Goal: Task Accomplishment & Management: Manage account settings

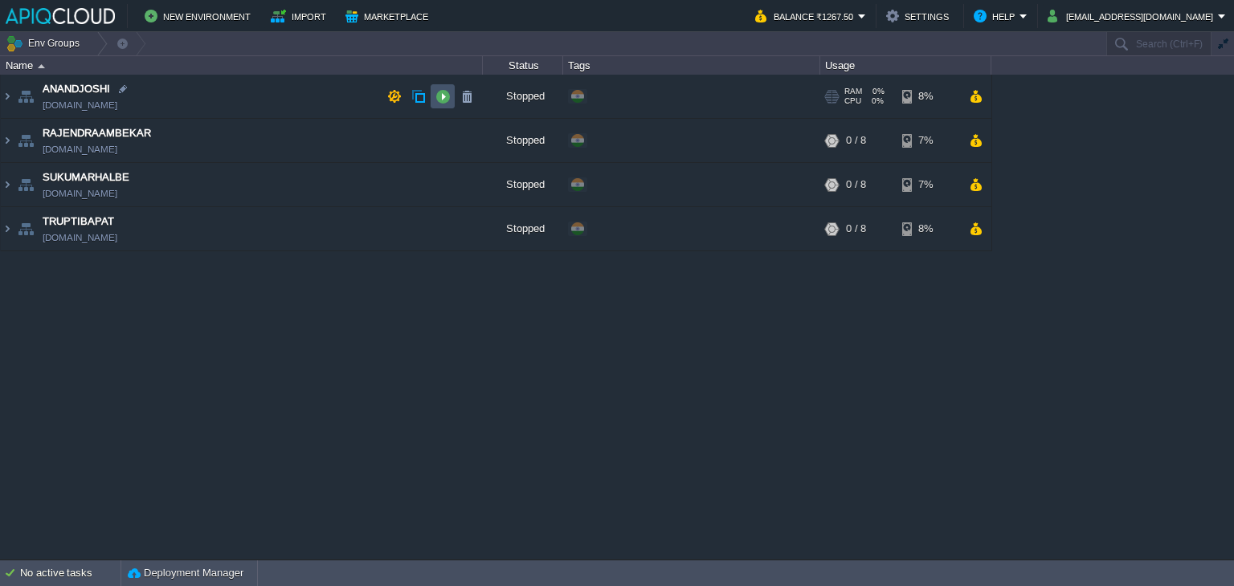
click at [435, 96] on button "button" at bounding box center [442, 96] width 14 height 14
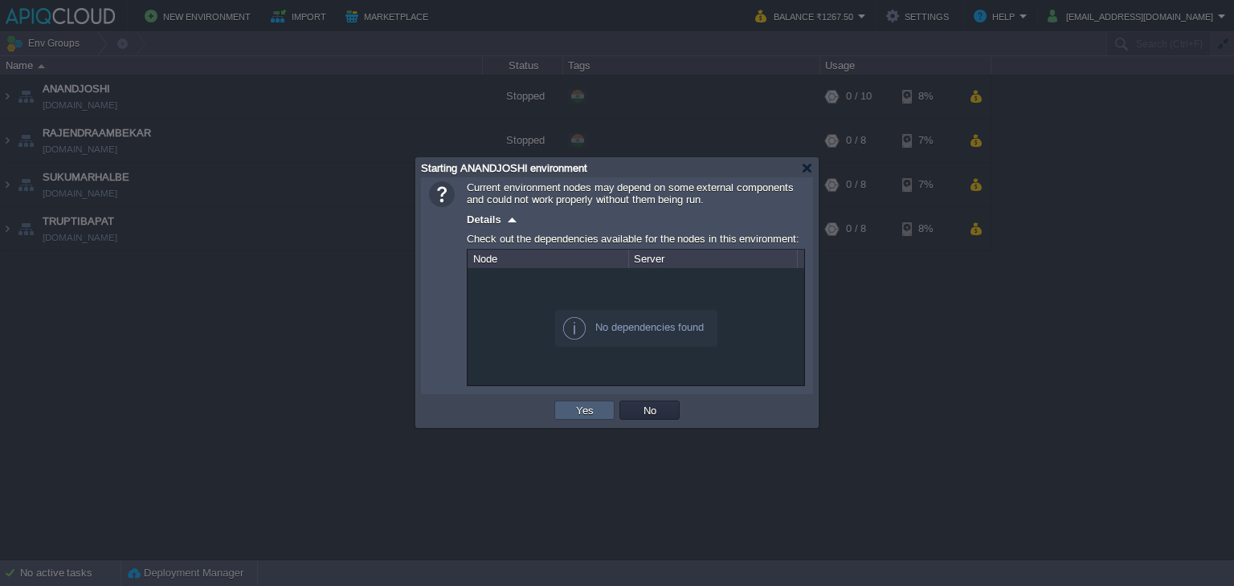
click at [592, 410] on button "Yes" at bounding box center [584, 410] width 27 height 14
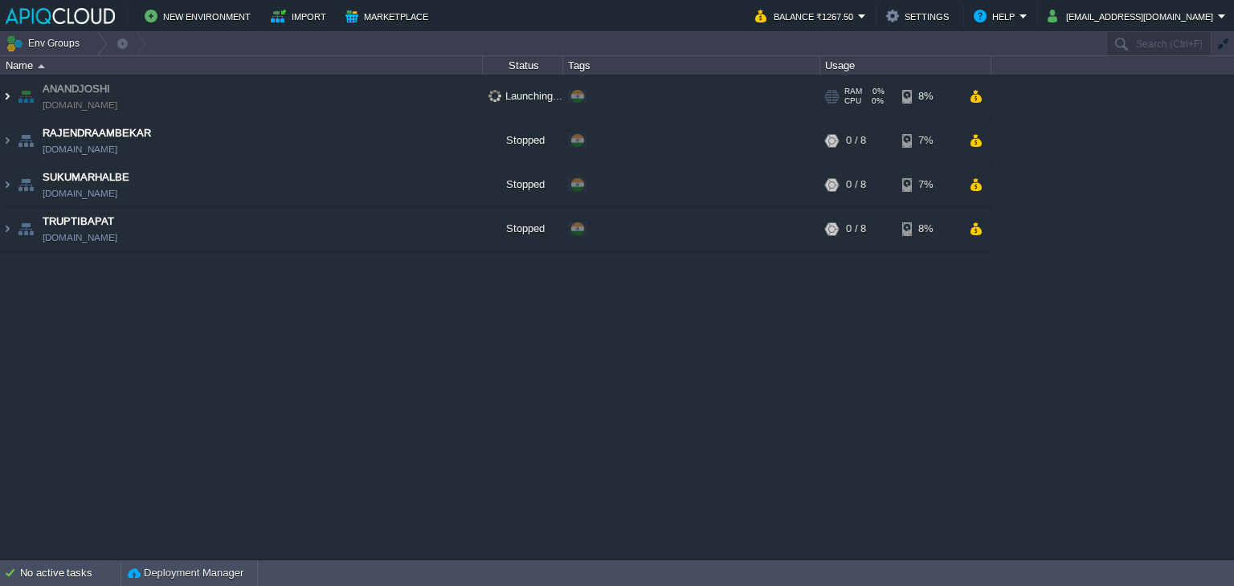
click at [7, 95] on img at bounding box center [7, 96] width 13 height 43
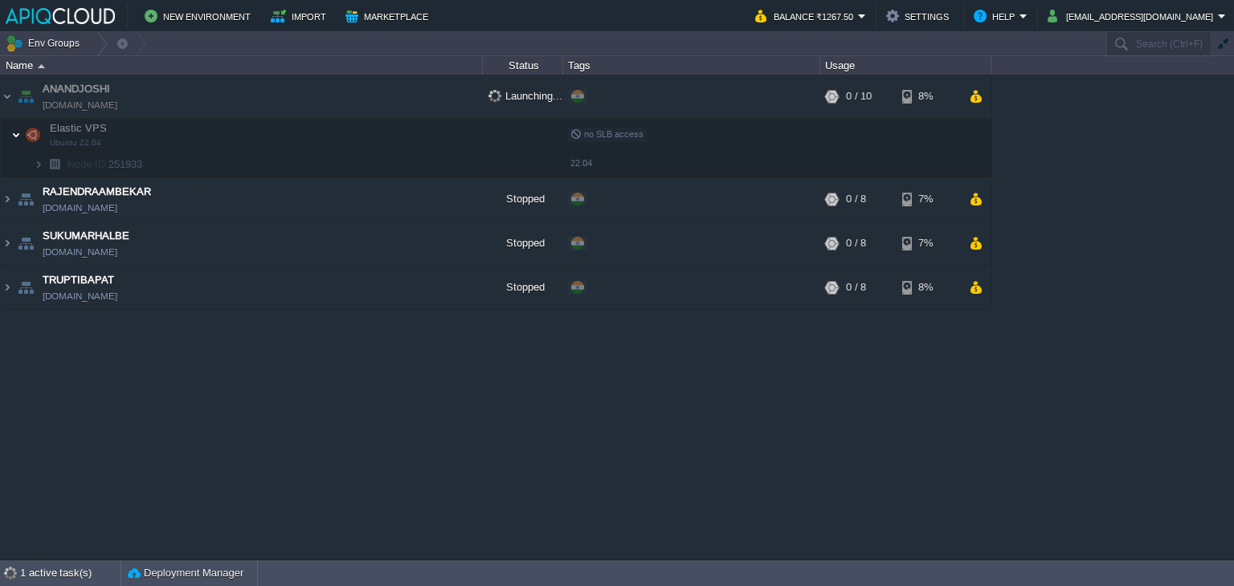
click at [16, 138] on img at bounding box center [16, 135] width 10 height 32
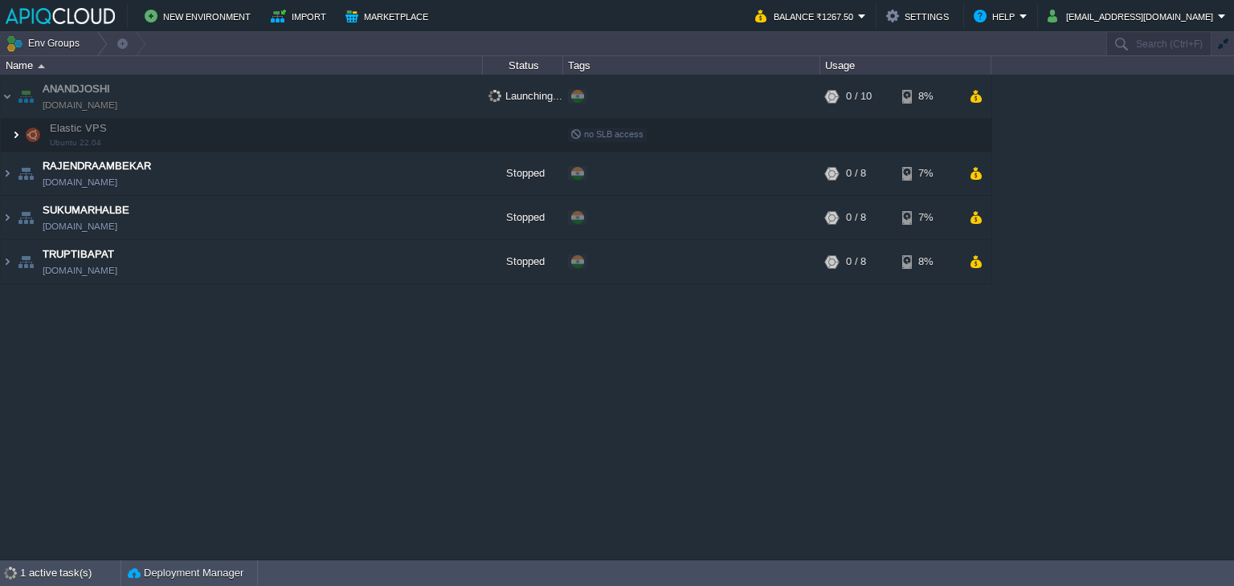
click at [16, 138] on img at bounding box center [16, 135] width 10 height 32
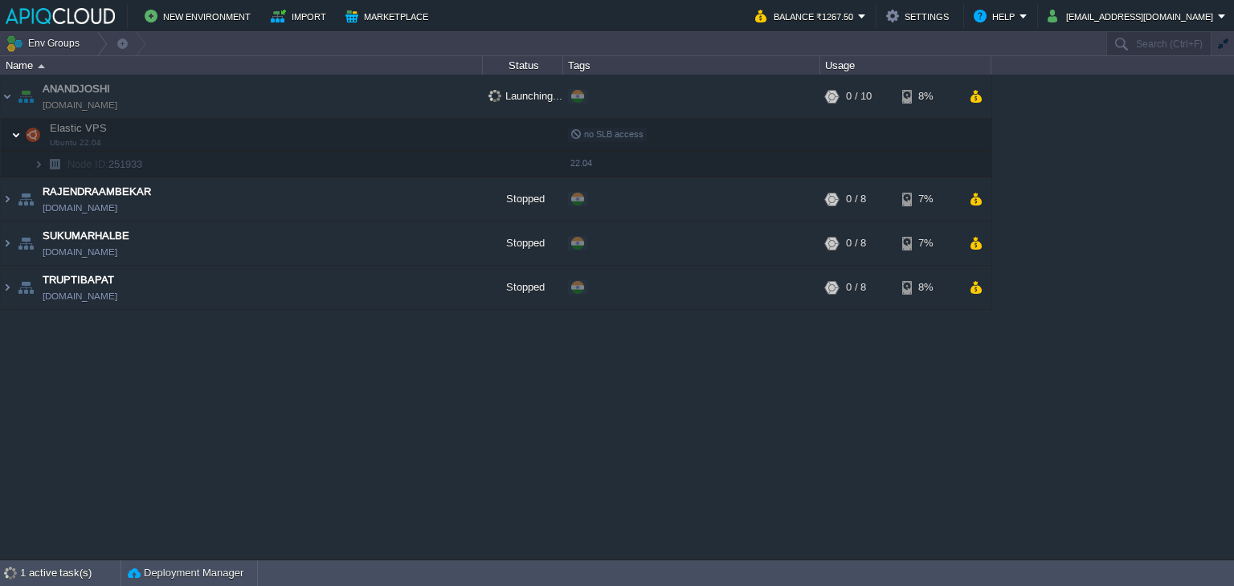
click at [16, 138] on img at bounding box center [16, 135] width 10 height 32
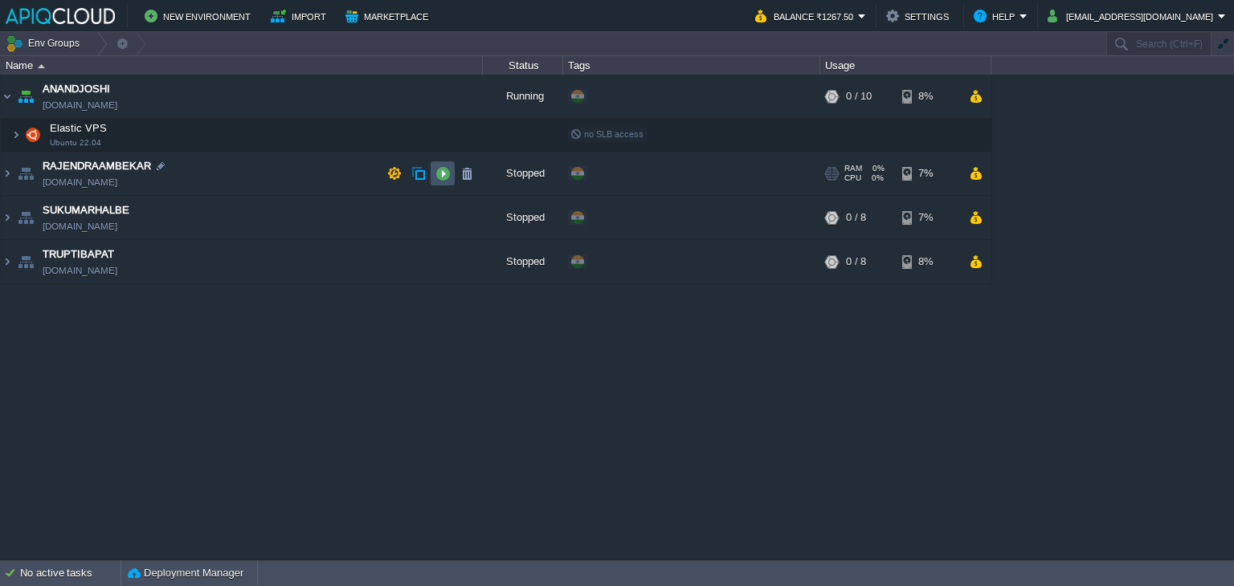
click at [441, 177] on button "button" at bounding box center [442, 173] width 14 height 14
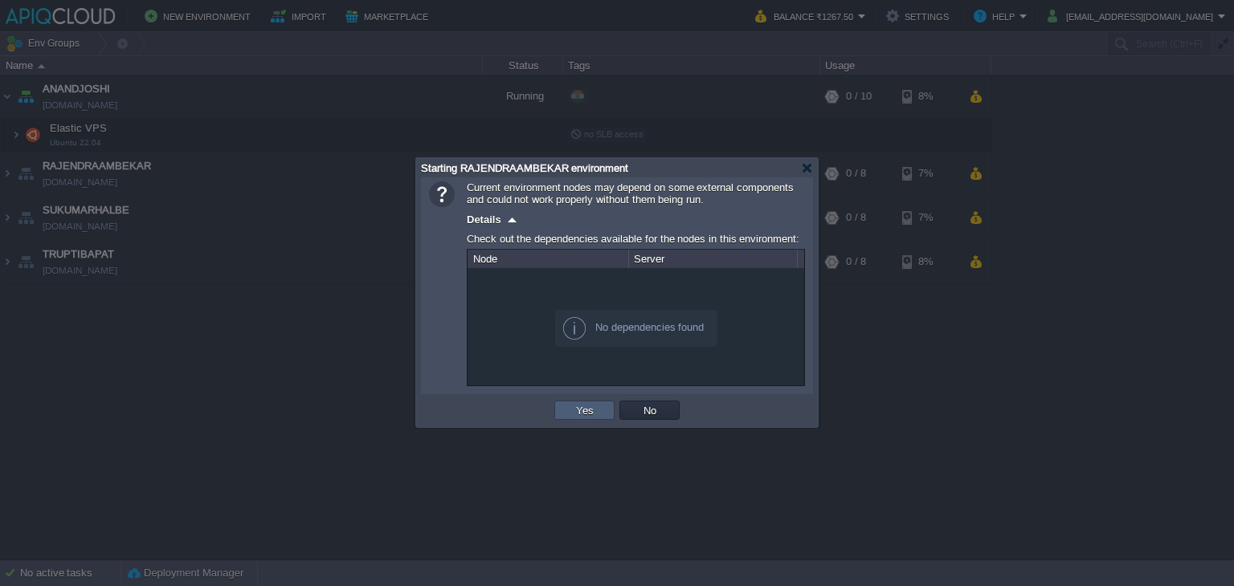
click at [586, 412] on button "Yes" at bounding box center [584, 410] width 27 height 14
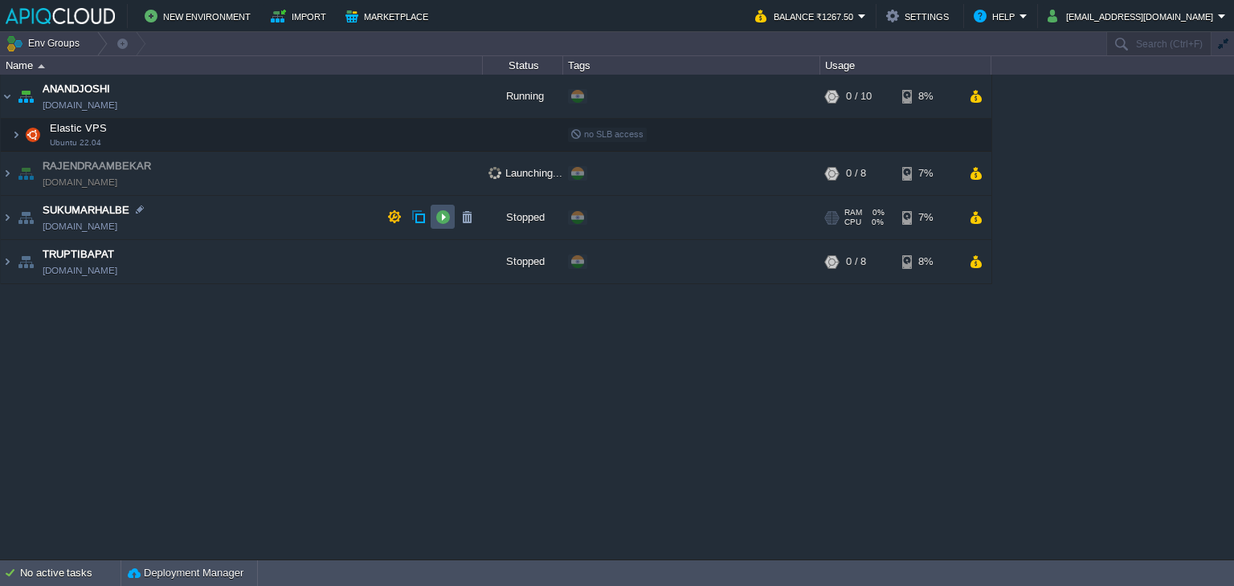
click at [440, 220] on button "button" at bounding box center [442, 217] width 14 height 14
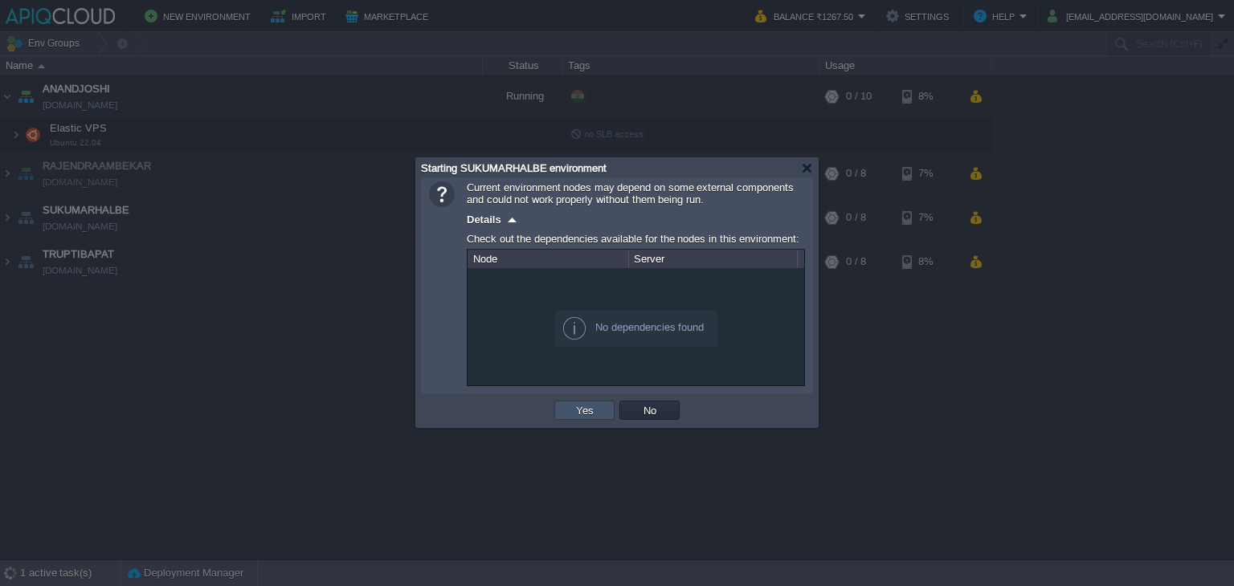
click at [583, 406] on button "Yes" at bounding box center [584, 410] width 27 height 14
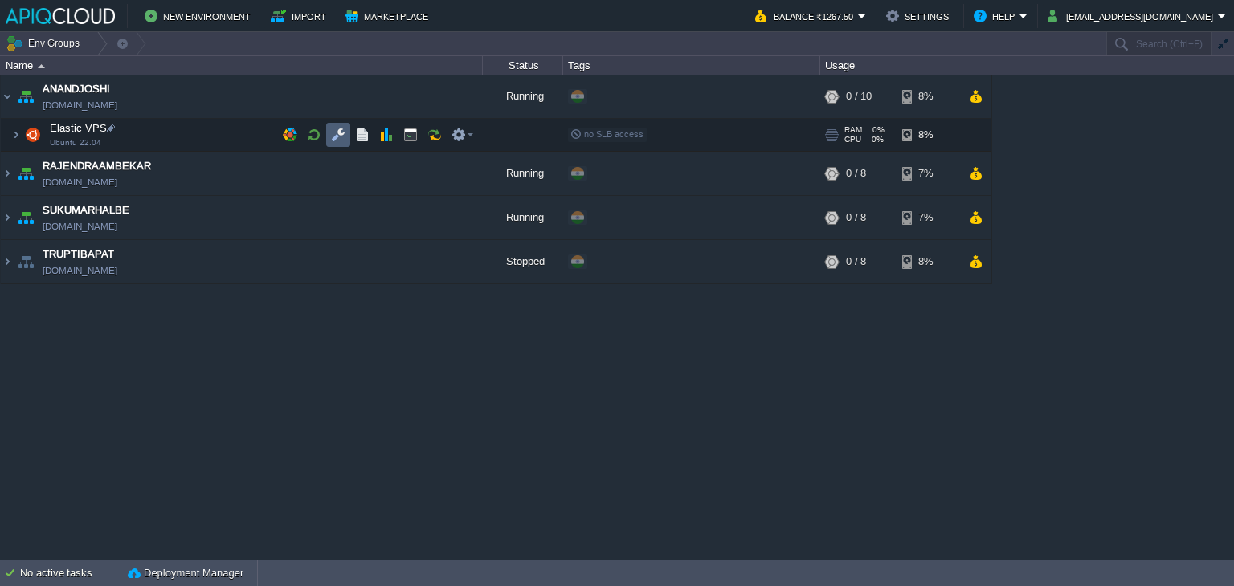
click at [345, 133] on td at bounding box center [338, 135] width 24 height 24
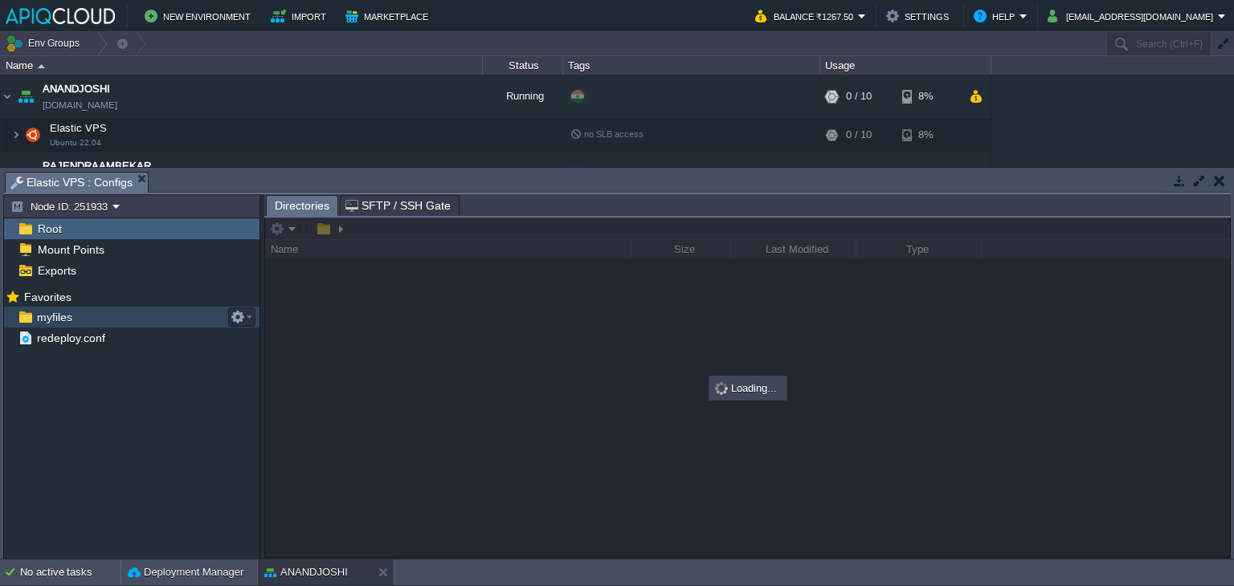
click at [49, 322] on span "myfiles" at bounding box center [54, 317] width 41 height 14
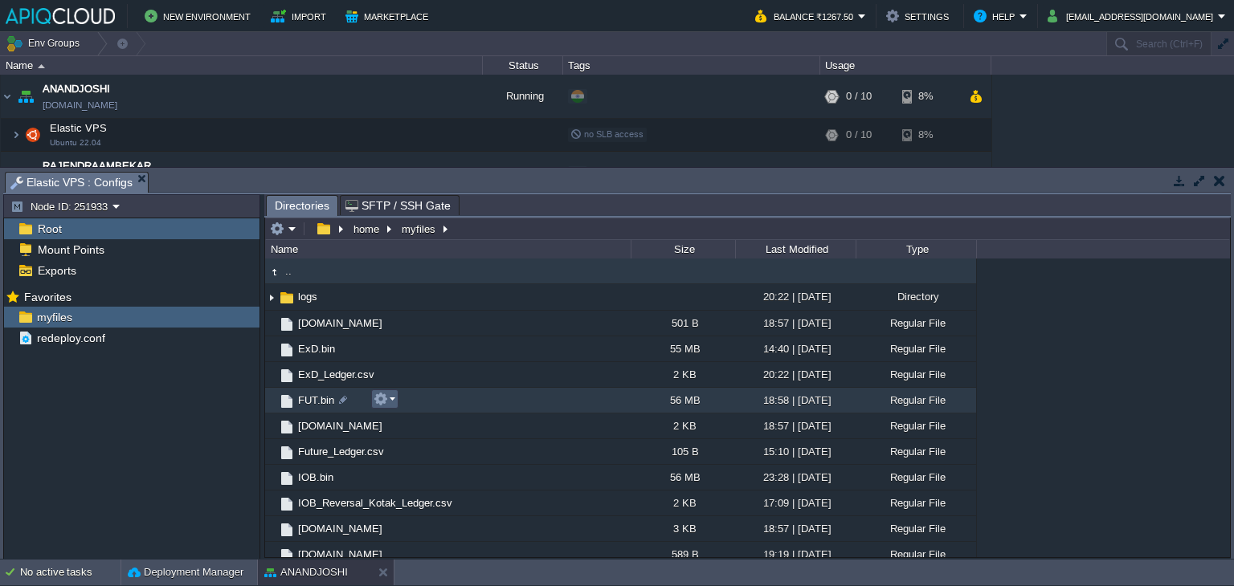
click at [376, 396] on button "button" at bounding box center [381, 399] width 14 height 14
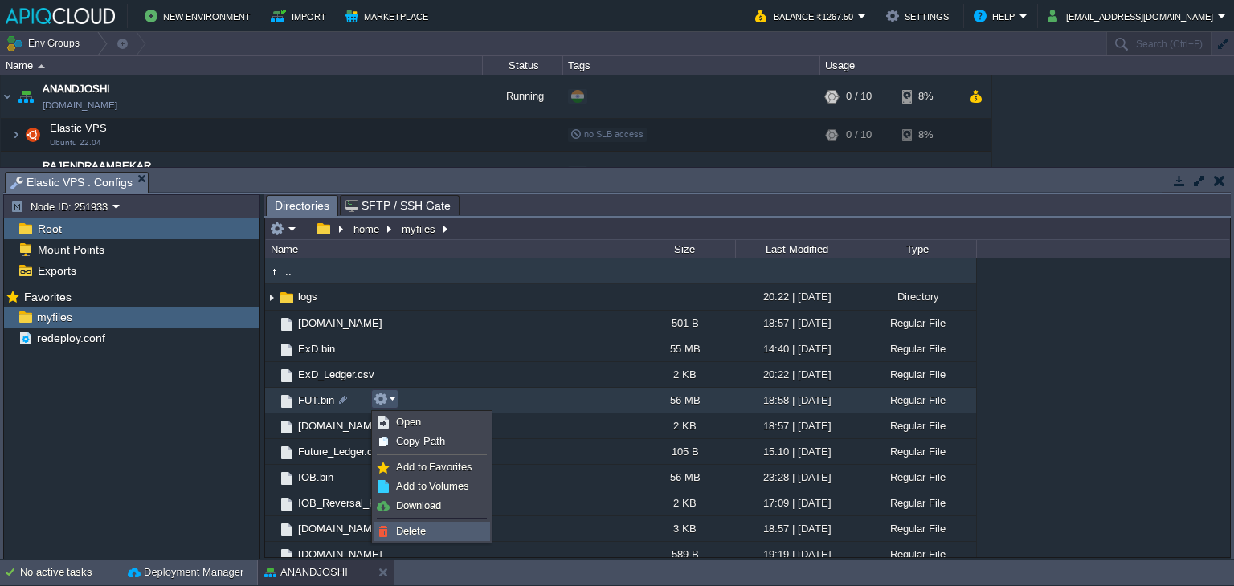
click at [423, 529] on span "Delete" at bounding box center [411, 531] width 30 height 12
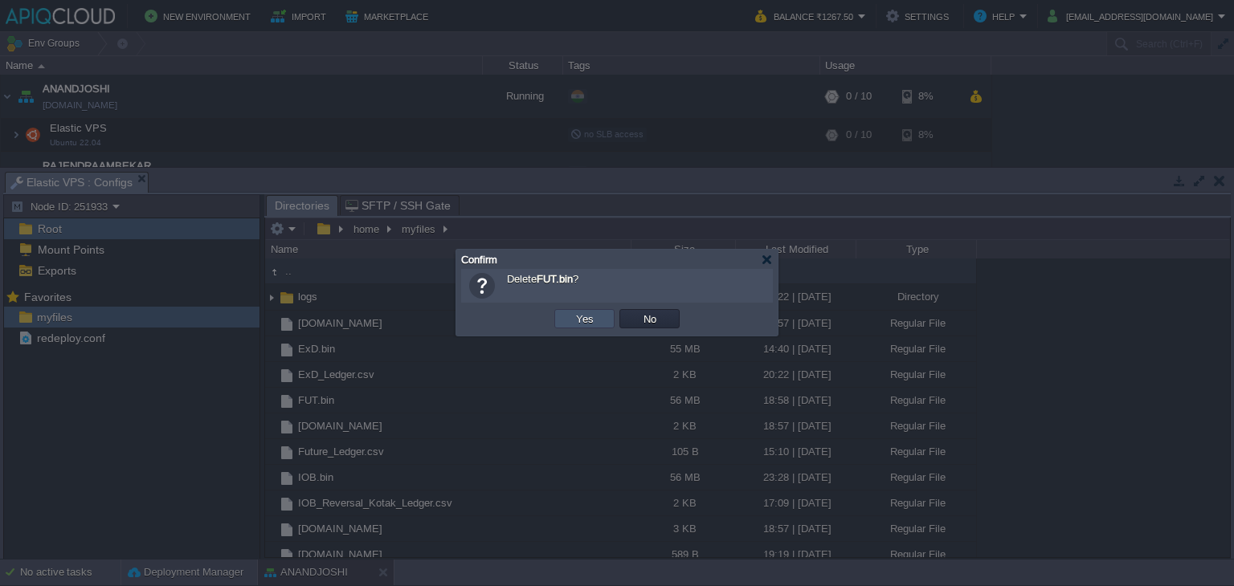
click at [591, 321] on button "Yes" at bounding box center [584, 319] width 27 height 14
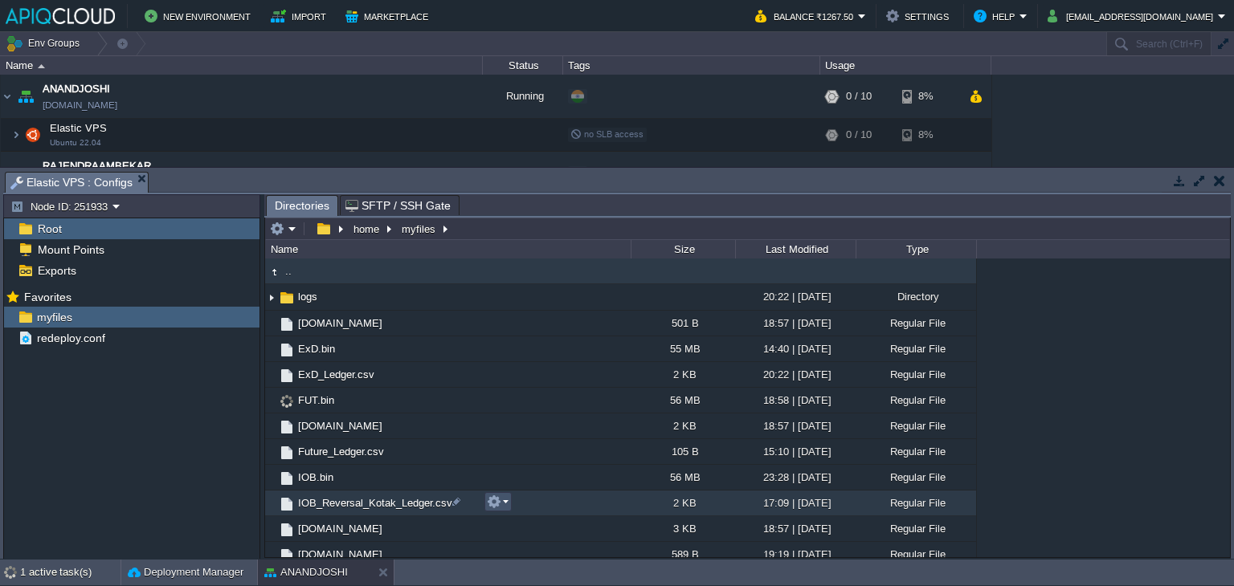
click at [500, 502] on button "button" at bounding box center [494, 502] width 14 height 14
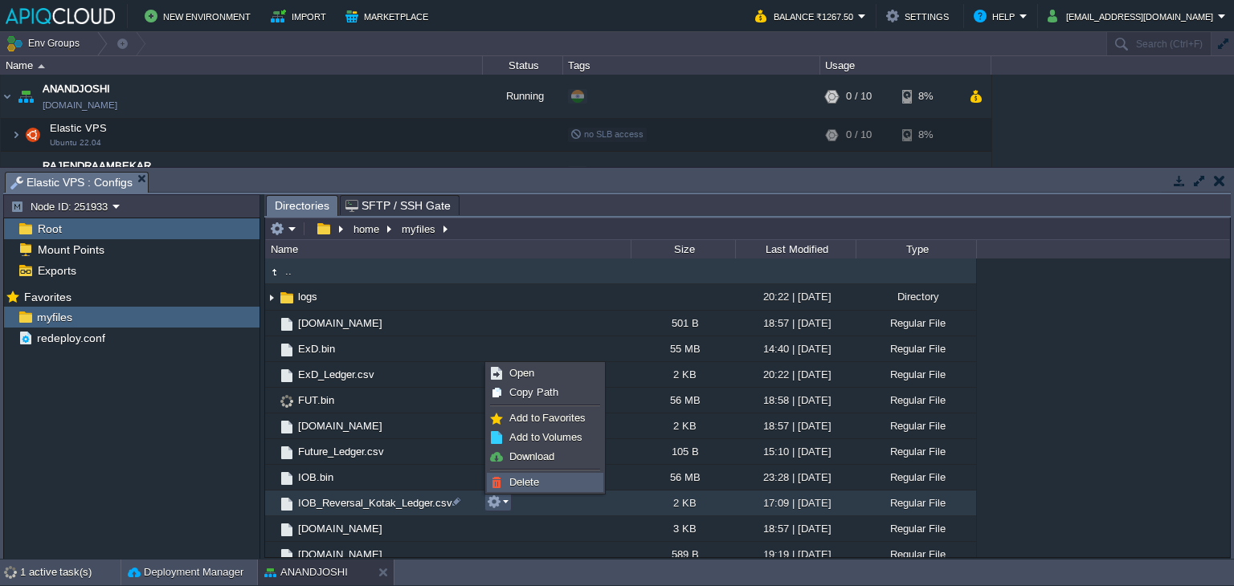
click at [522, 483] on span "Delete" at bounding box center [524, 482] width 30 height 12
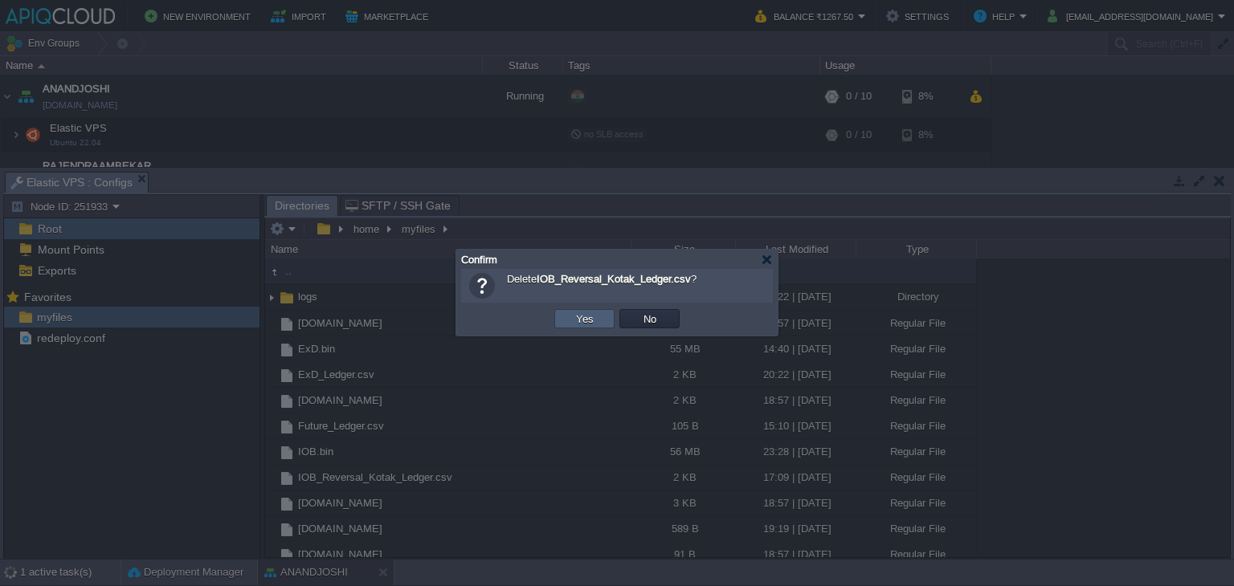
click at [592, 322] on button "Yes" at bounding box center [584, 319] width 27 height 14
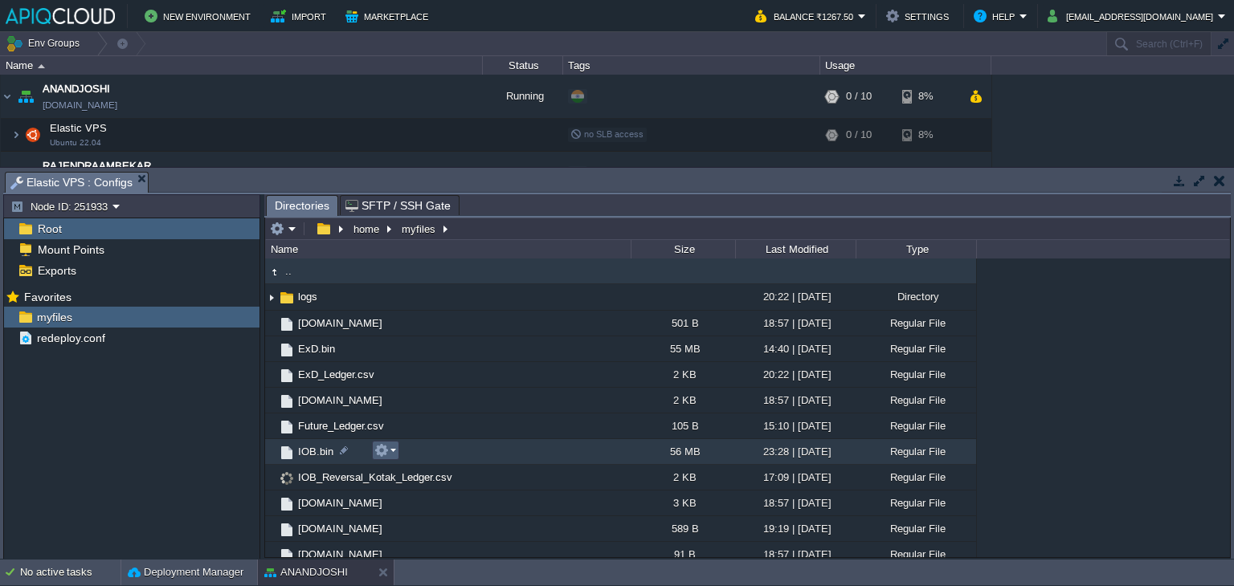
click at [382, 450] on button "button" at bounding box center [381, 450] width 14 height 14
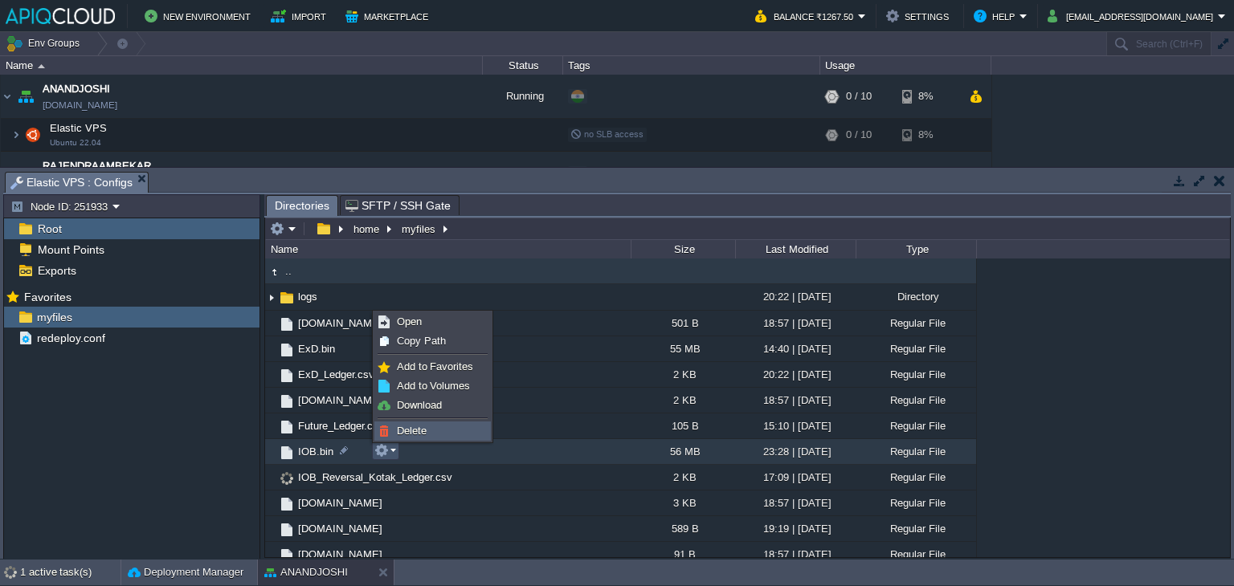
click at [410, 428] on span "Delete" at bounding box center [412, 431] width 30 height 12
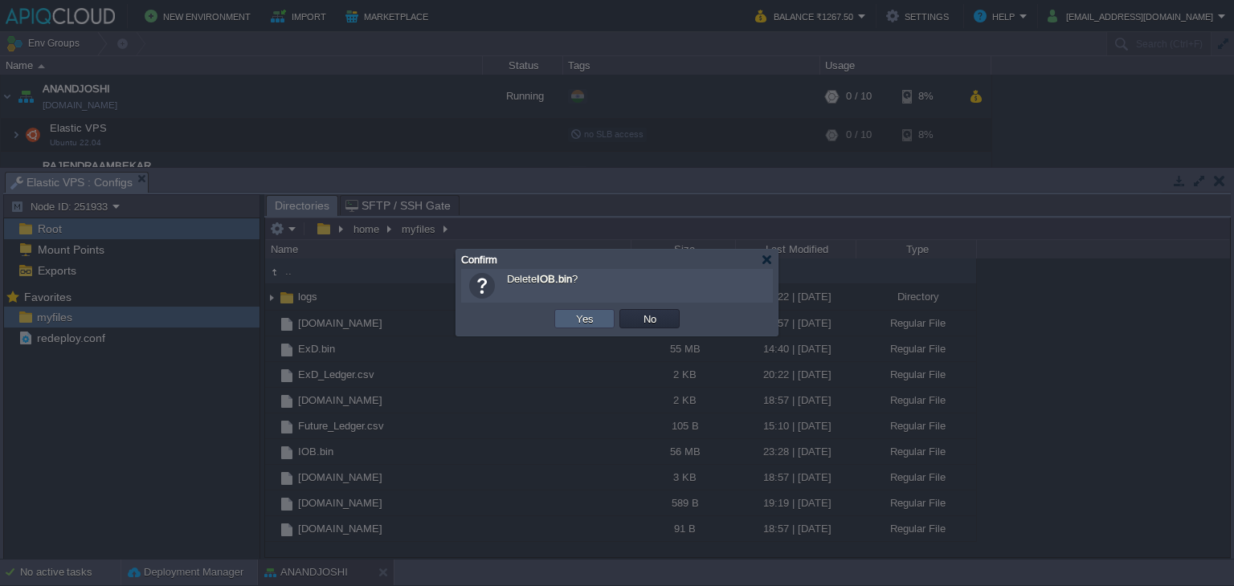
click at [568, 321] on td "Yes" at bounding box center [584, 318] width 60 height 19
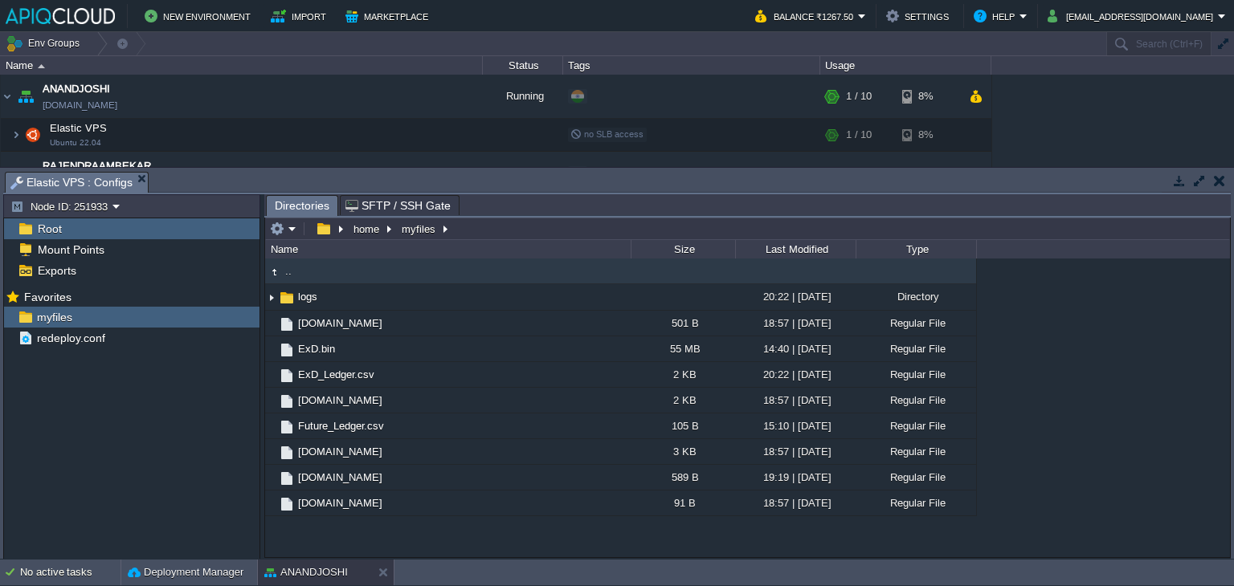
click at [1225, 182] on td at bounding box center [1219, 180] width 20 height 19
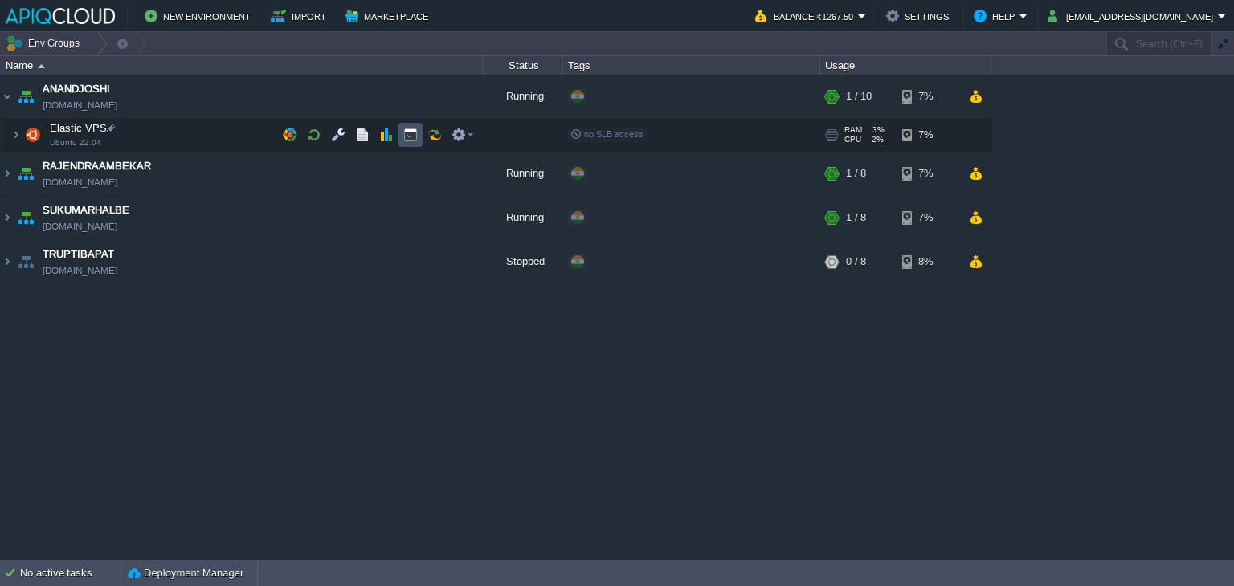
click at [411, 133] on button "button" at bounding box center [410, 135] width 14 height 14
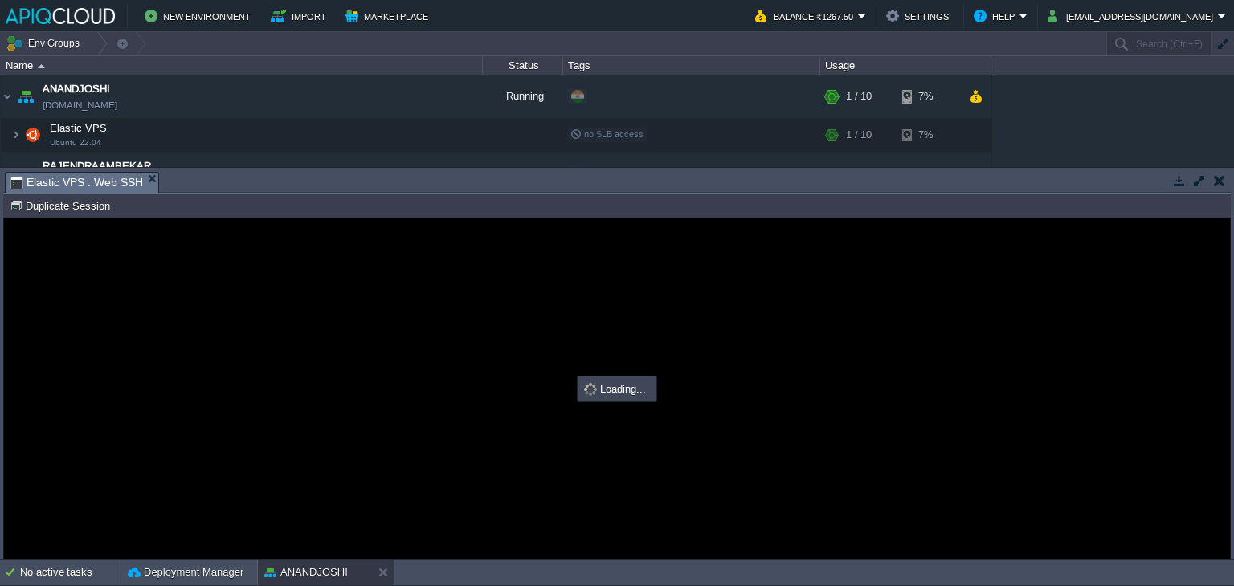
type input "#000000"
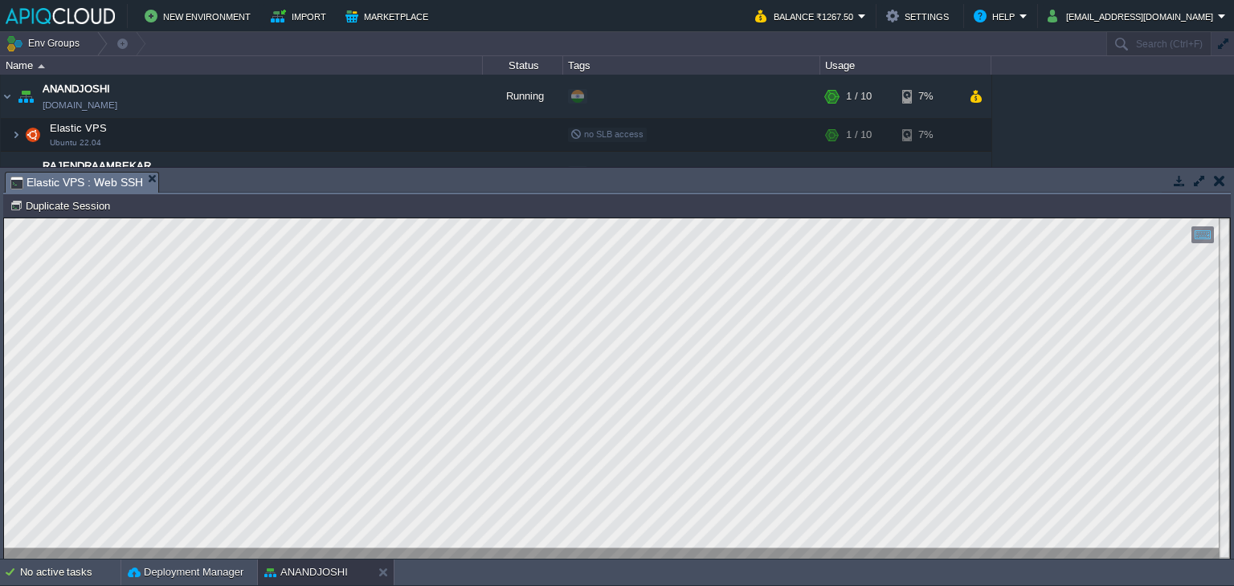
click at [1224, 182] on td at bounding box center [1219, 180] width 20 height 19
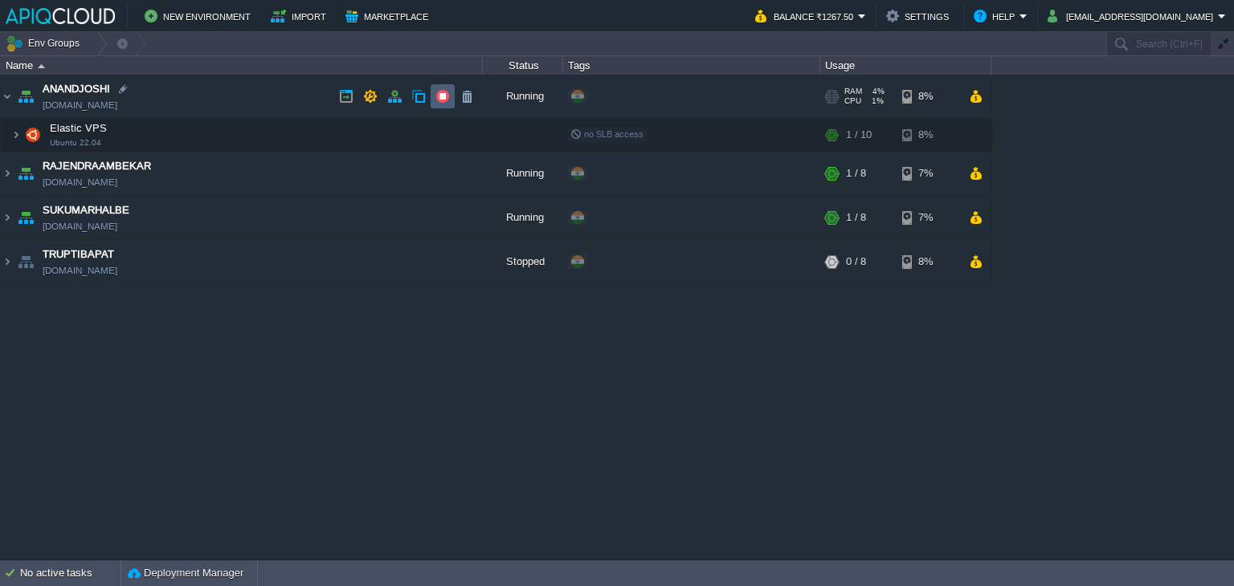
click at [442, 100] on button "button" at bounding box center [442, 96] width 14 height 14
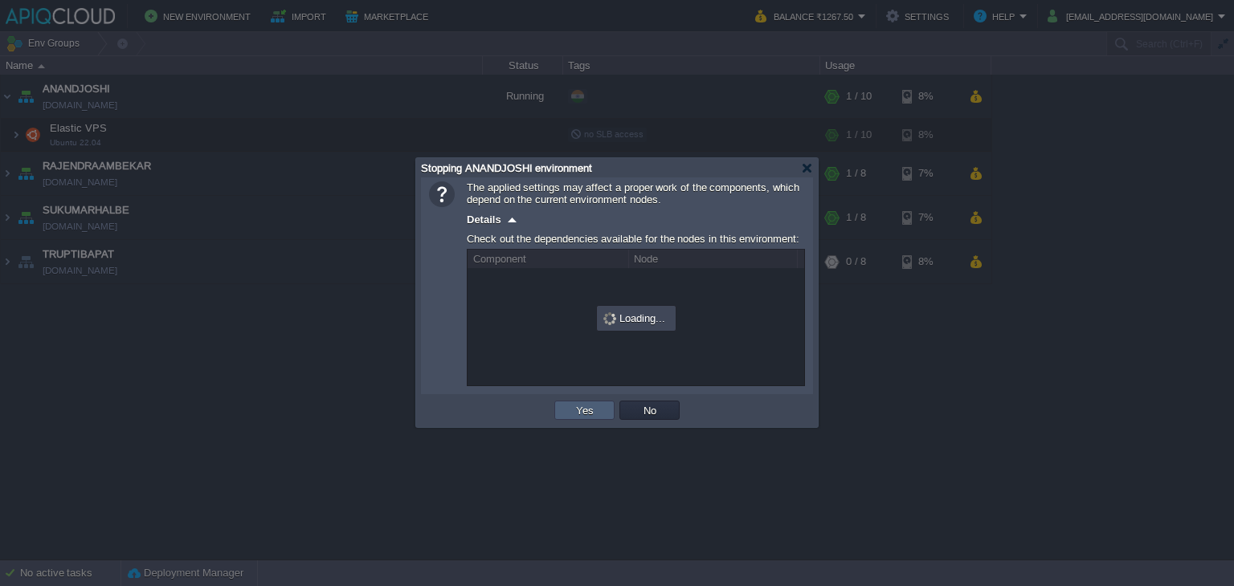
click at [590, 410] on button "Yes" at bounding box center [584, 410] width 27 height 14
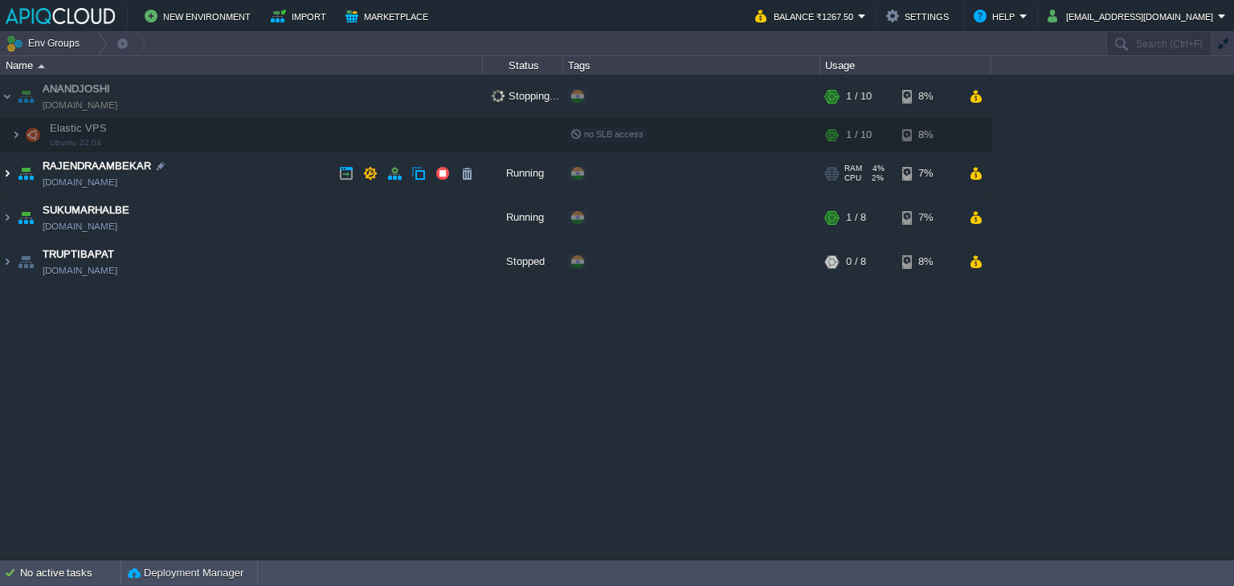
click at [5, 170] on img at bounding box center [7, 173] width 13 height 43
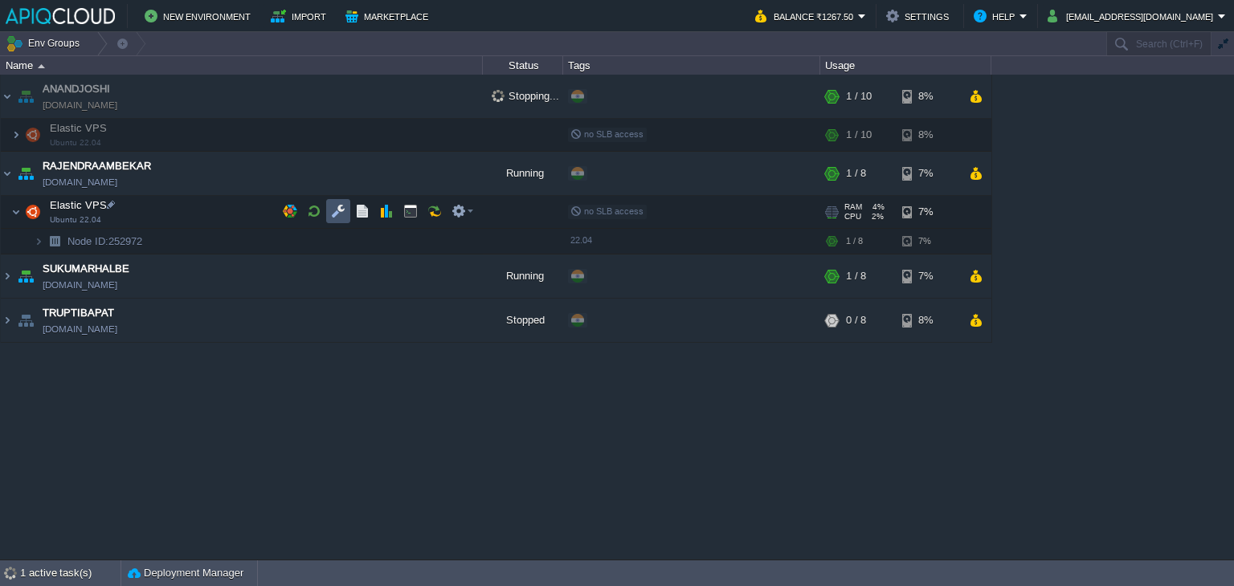
click at [341, 213] on button "button" at bounding box center [338, 211] width 14 height 14
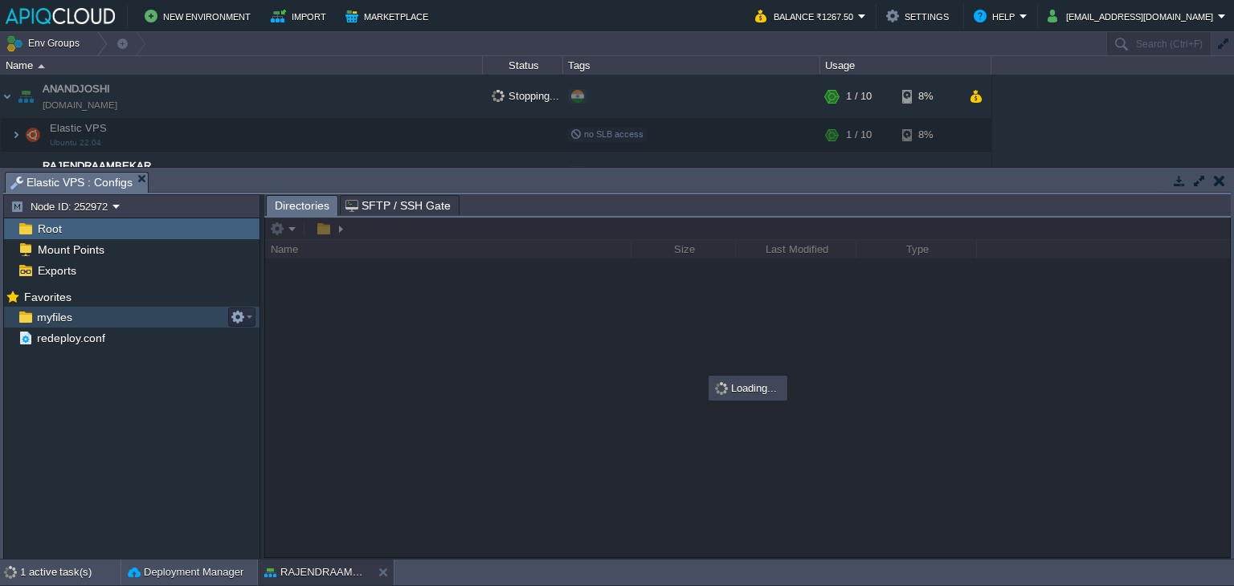
click at [49, 322] on span "myfiles" at bounding box center [54, 317] width 41 height 14
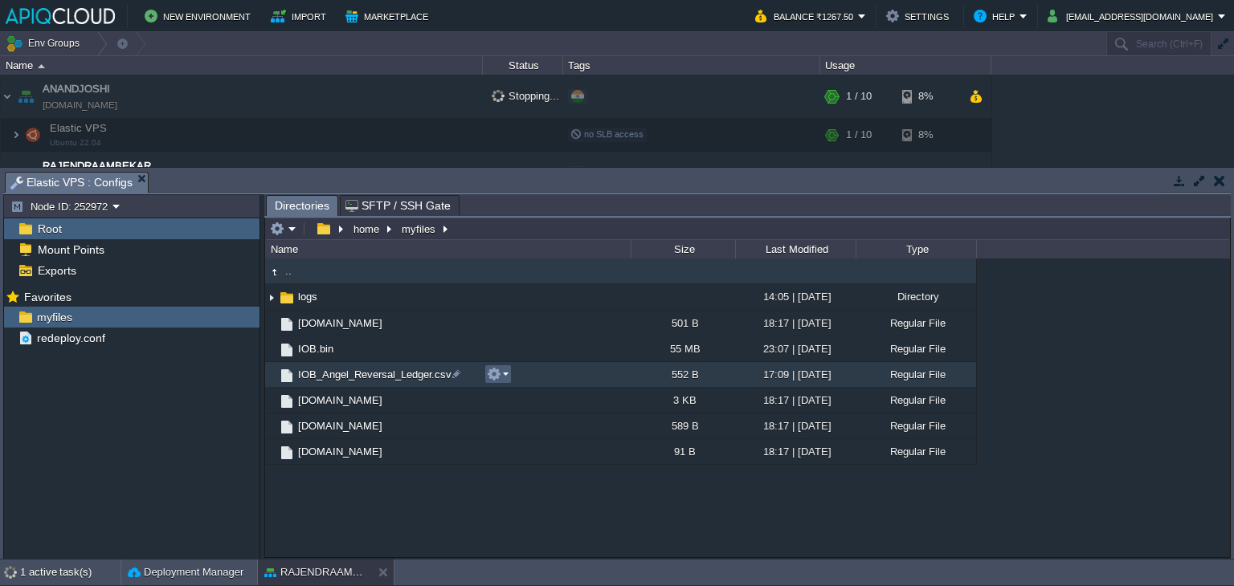
click at [506, 373] on em at bounding box center [498, 374] width 22 height 14
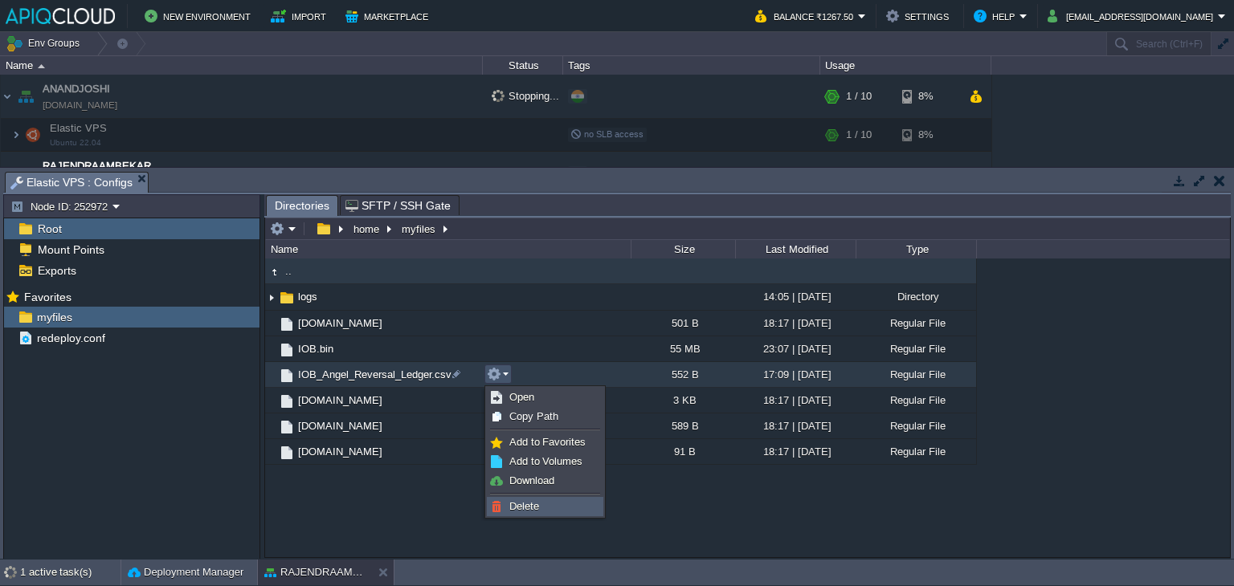
click at [524, 509] on span "Delete" at bounding box center [524, 506] width 30 height 12
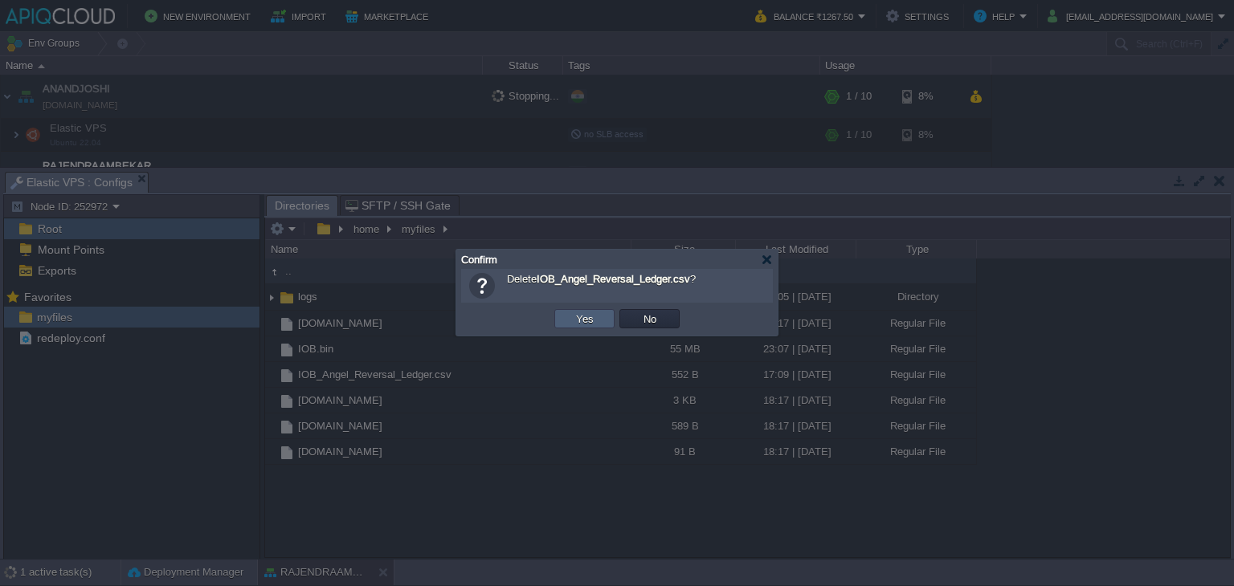
click at [590, 319] on button "Yes" at bounding box center [584, 319] width 27 height 14
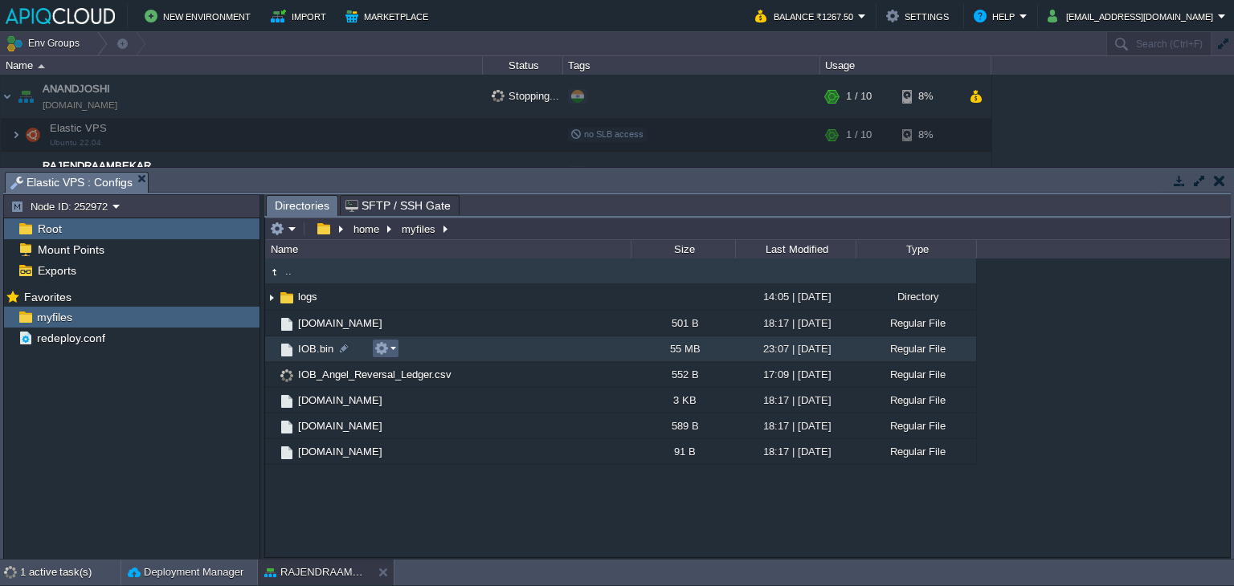
click at [383, 351] on button "button" at bounding box center [381, 348] width 14 height 14
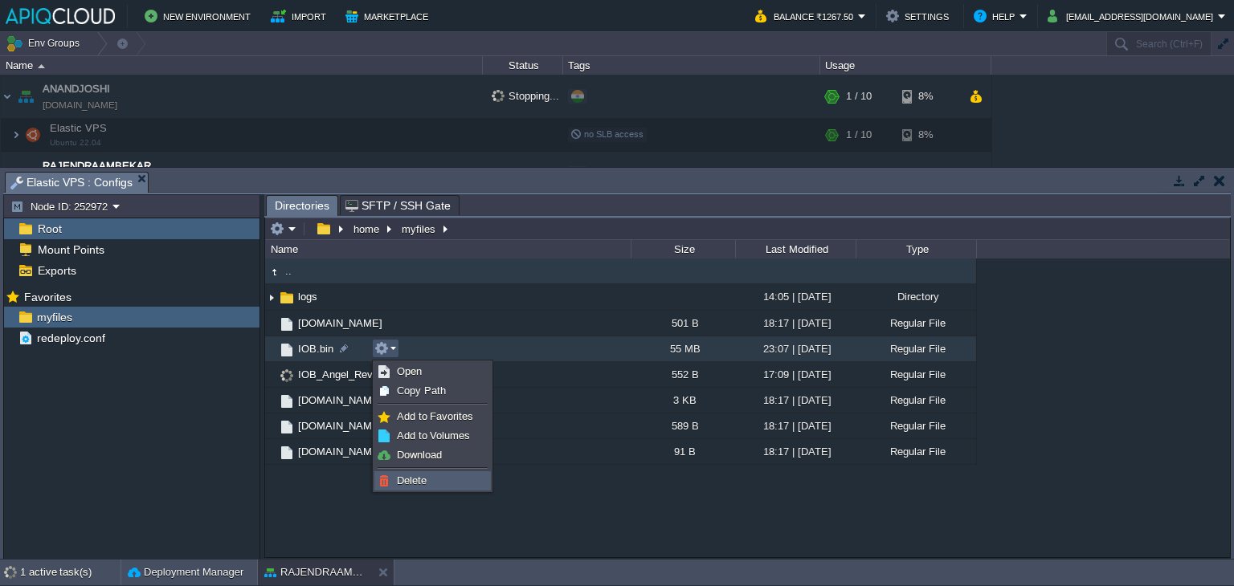
click at [415, 483] on span "Delete" at bounding box center [412, 481] width 30 height 12
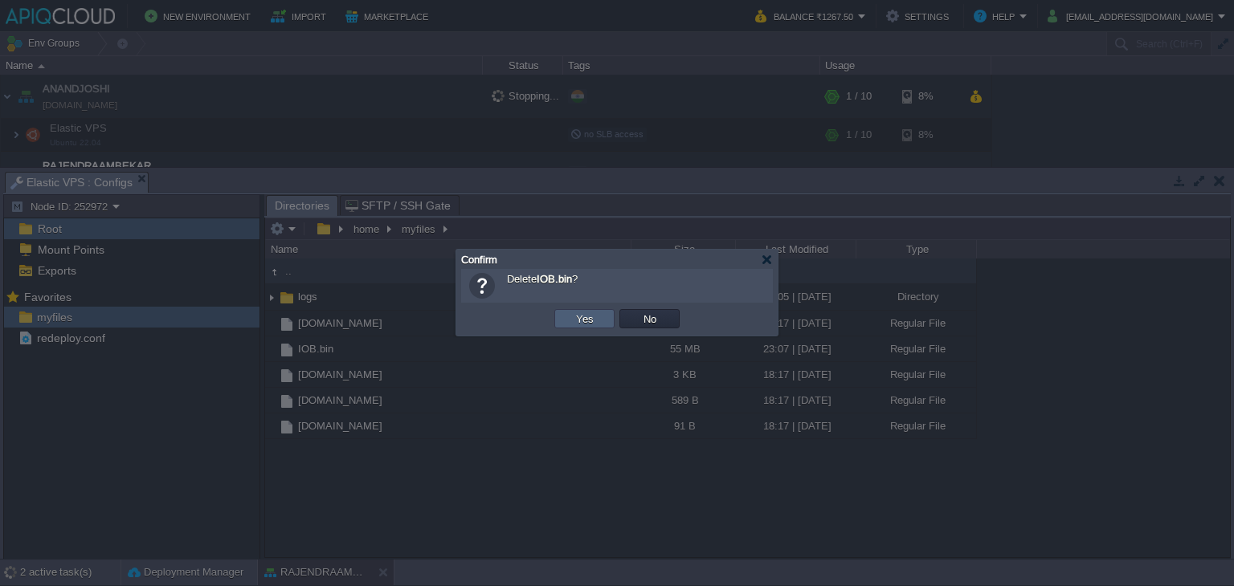
click at [590, 312] on button "Yes" at bounding box center [584, 319] width 27 height 14
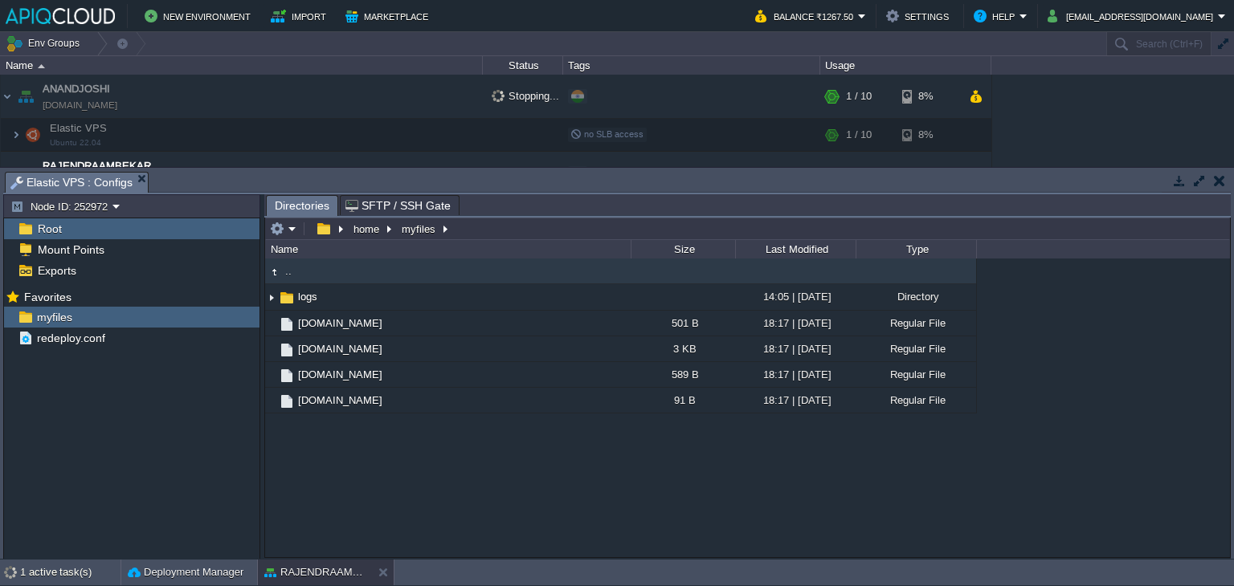
click at [1220, 174] on button "button" at bounding box center [1219, 181] width 11 height 14
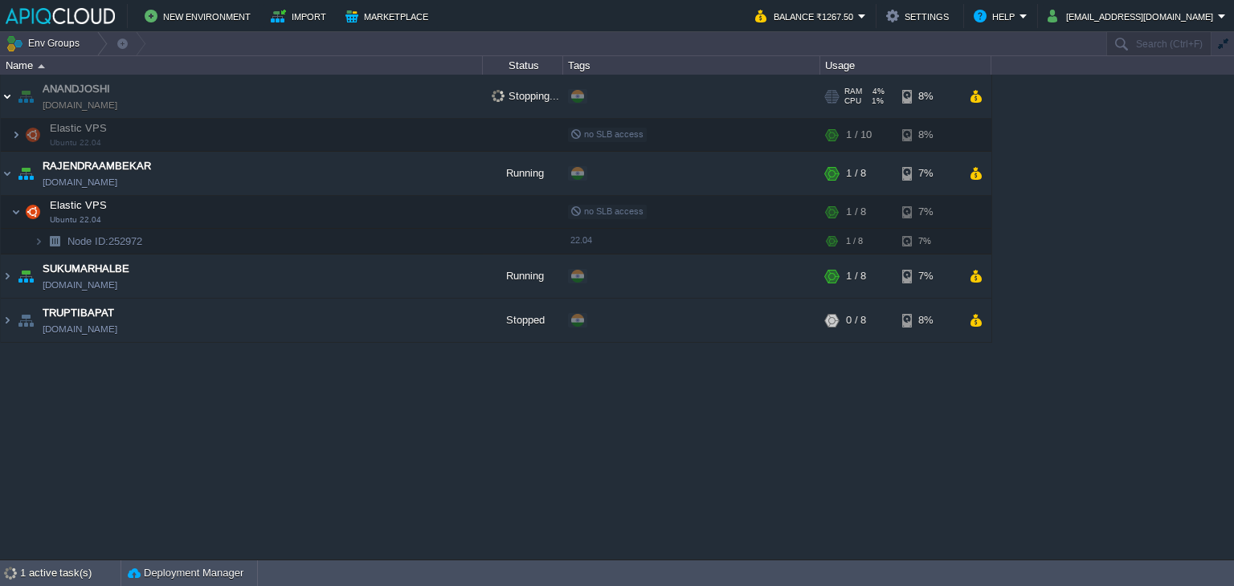
click at [11, 96] on img at bounding box center [7, 96] width 13 height 43
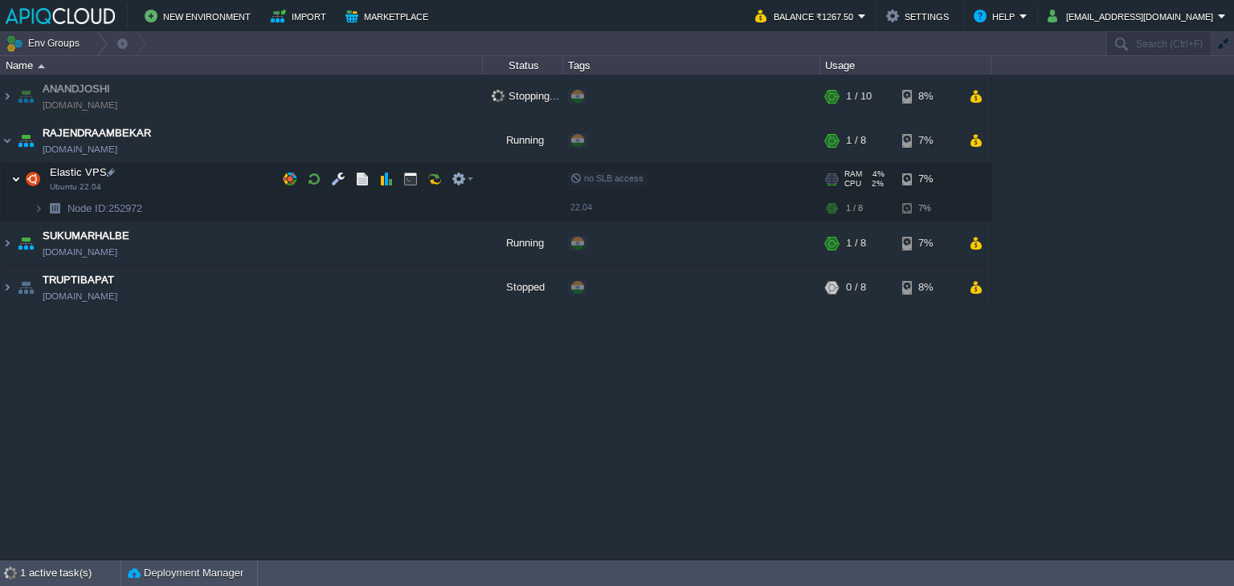
click at [13, 179] on img at bounding box center [16, 179] width 10 height 32
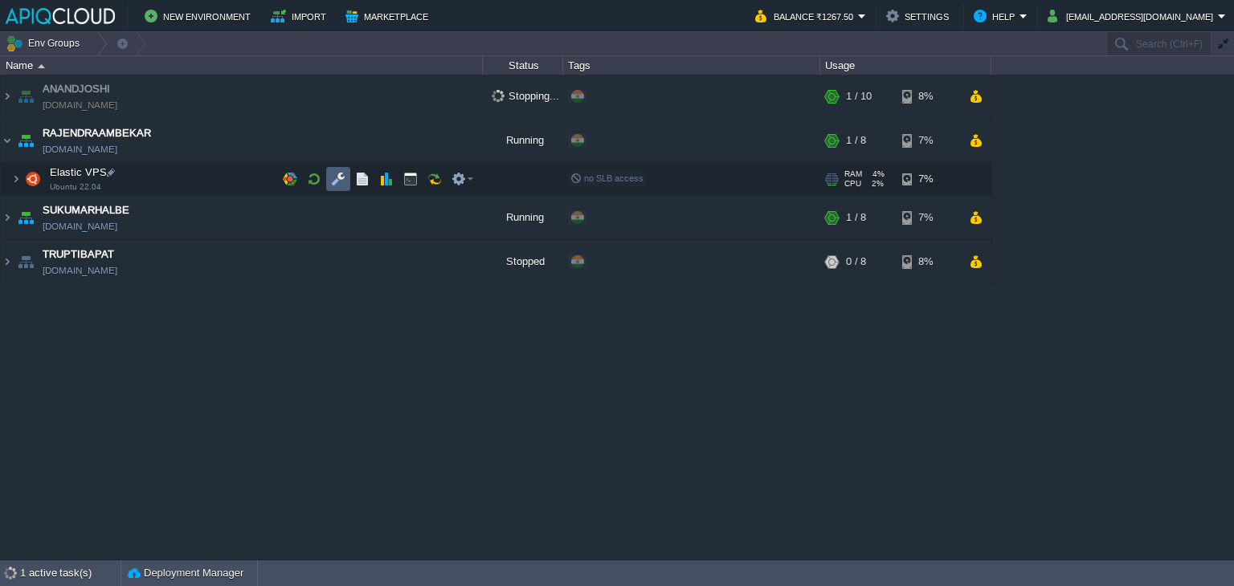
click at [344, 177] on button "button" at bounding box center [338, 179] width 14 height 14
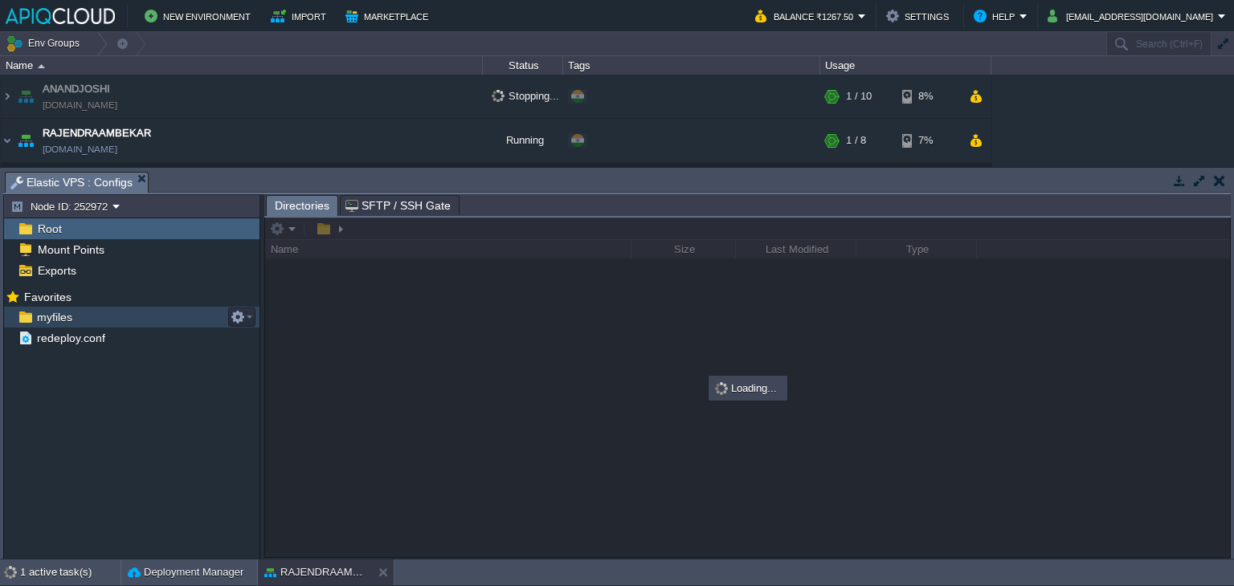
click at [47, 319] on span "myfiles" at bounding box center [54, 317] width 41 height 14
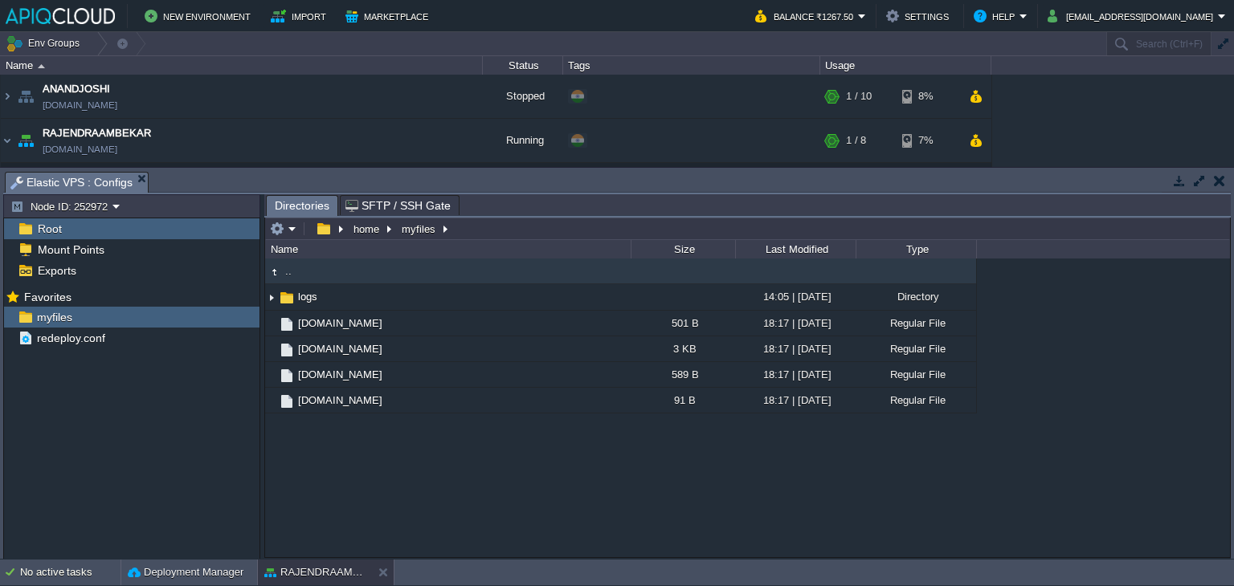
click at [1220, 176] on button "button" at bounding box center [1219, 181] width 11 height 14
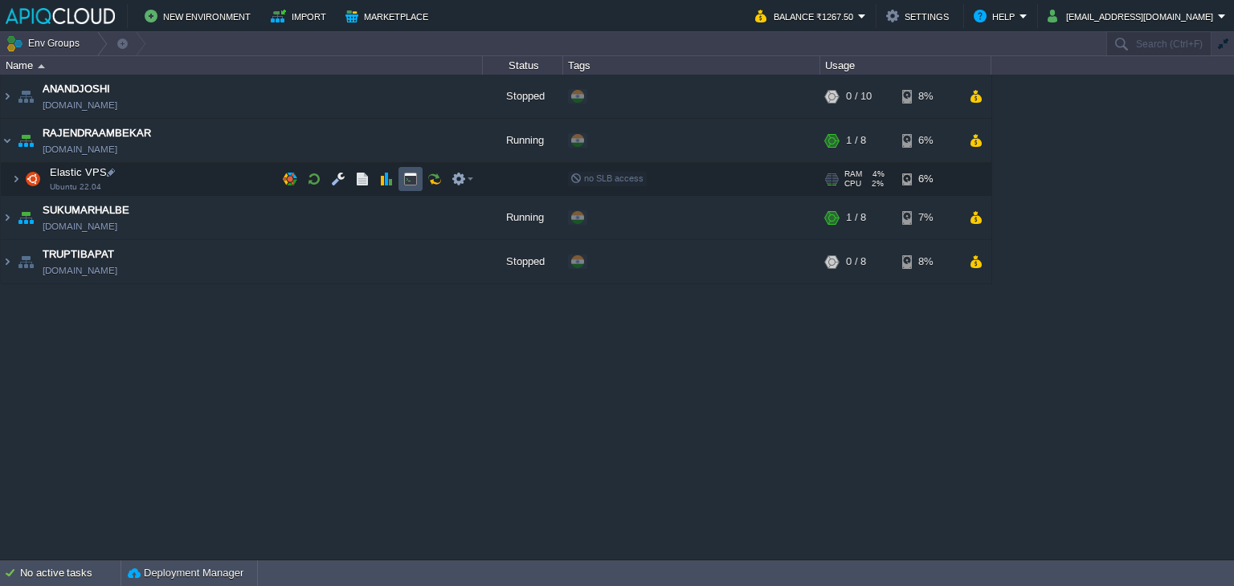
click at [415, 174] on button "button" at bounding box center [410, 179] width 14 height 14
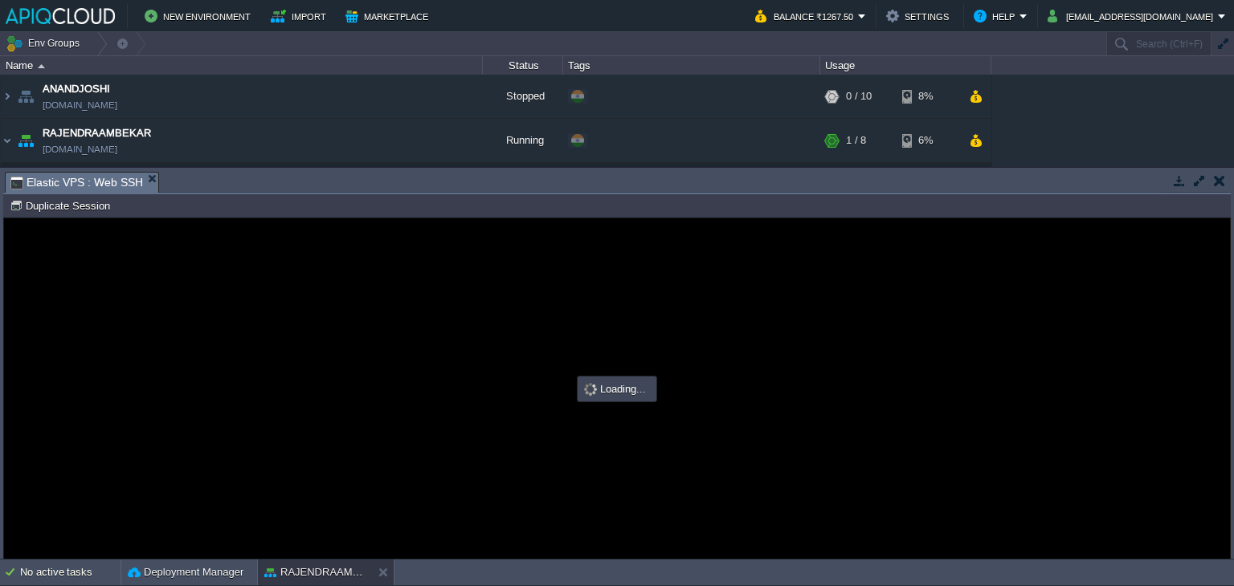
type input "#000000"
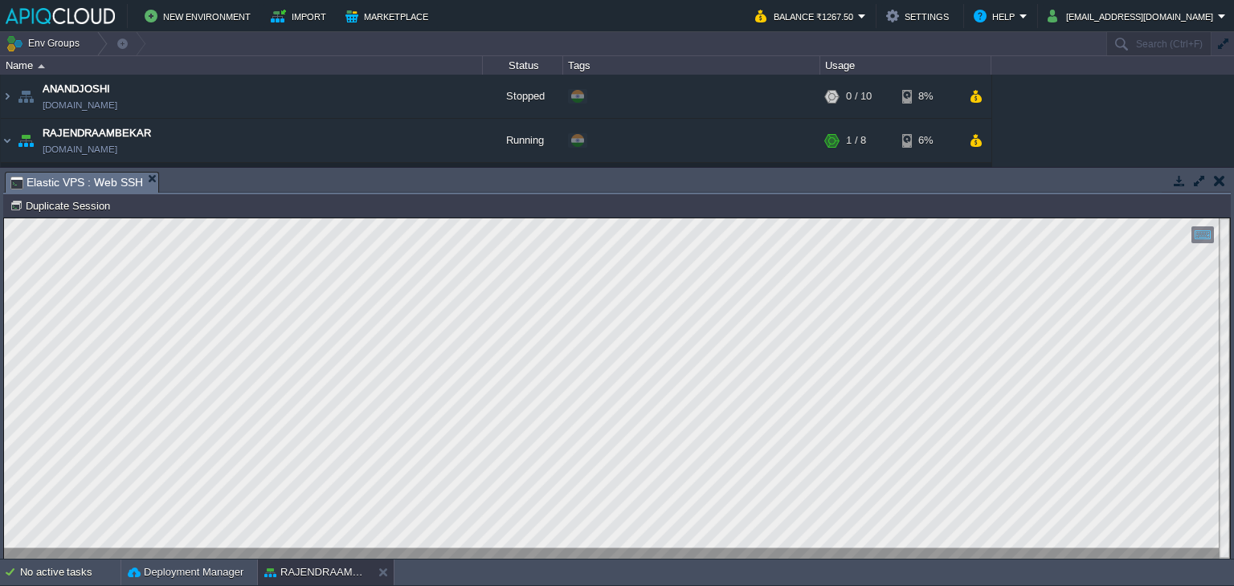
click at [1224, 174] on td at bounding box center [1219, 180] width 20 height 19
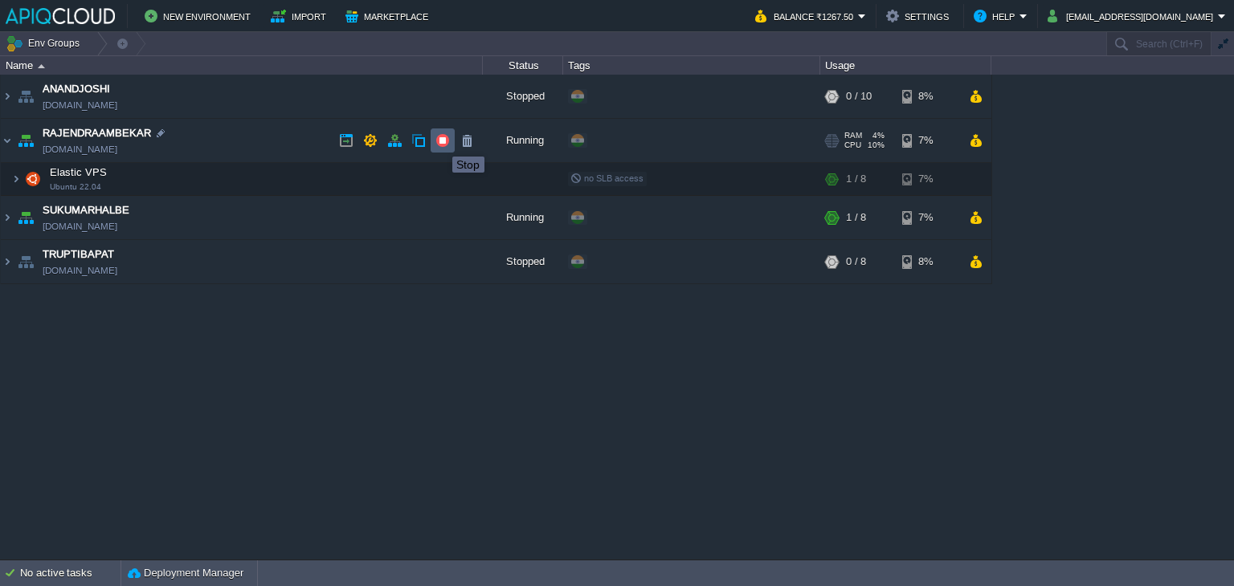
click at [440, 141] on button "button" at bounding box center [442, 140] width 14 height 14
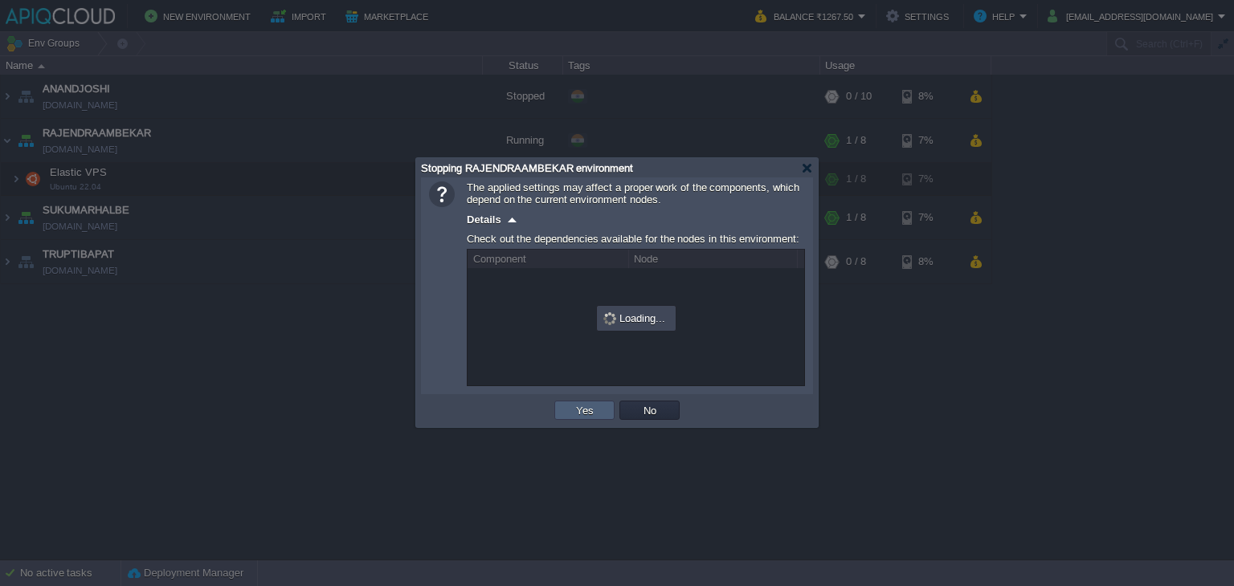
click at [576, 402] on td "Yes" at bounding box center [584, 410] width 60 height 19
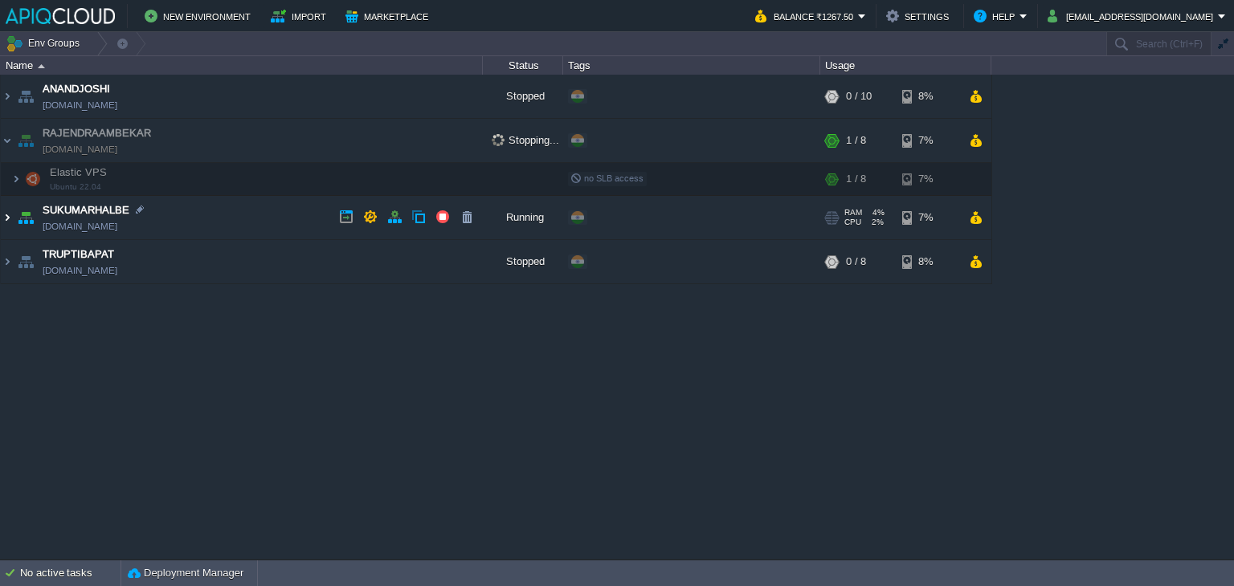
click at [3, 208] on img at bounding box center [7, 217] width 13 height 43
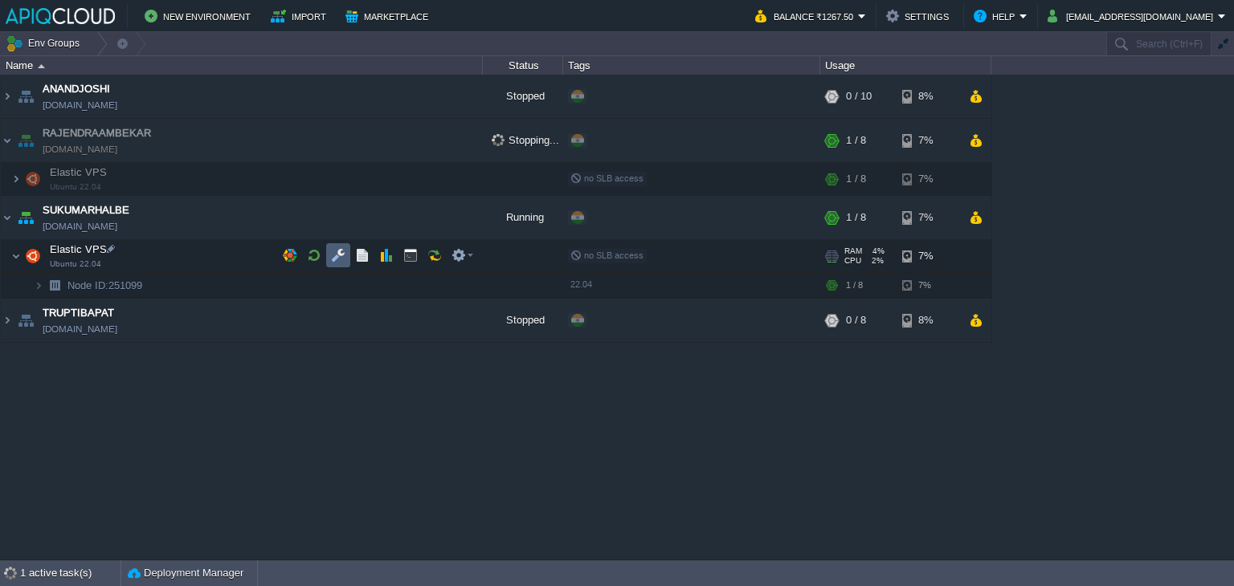
click at [343, 248] on button "button" at bounding box center [338, 255] width 14 height 14
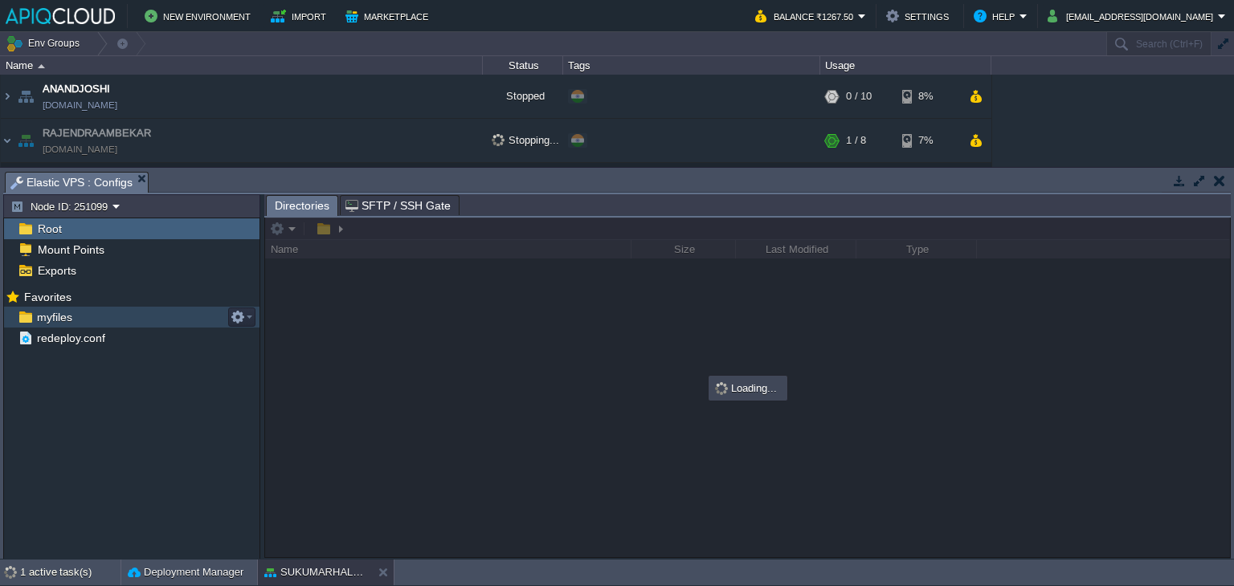
click at [54, 310] on span "myfiles" at bounding box center [54, 317] width 41 height 14
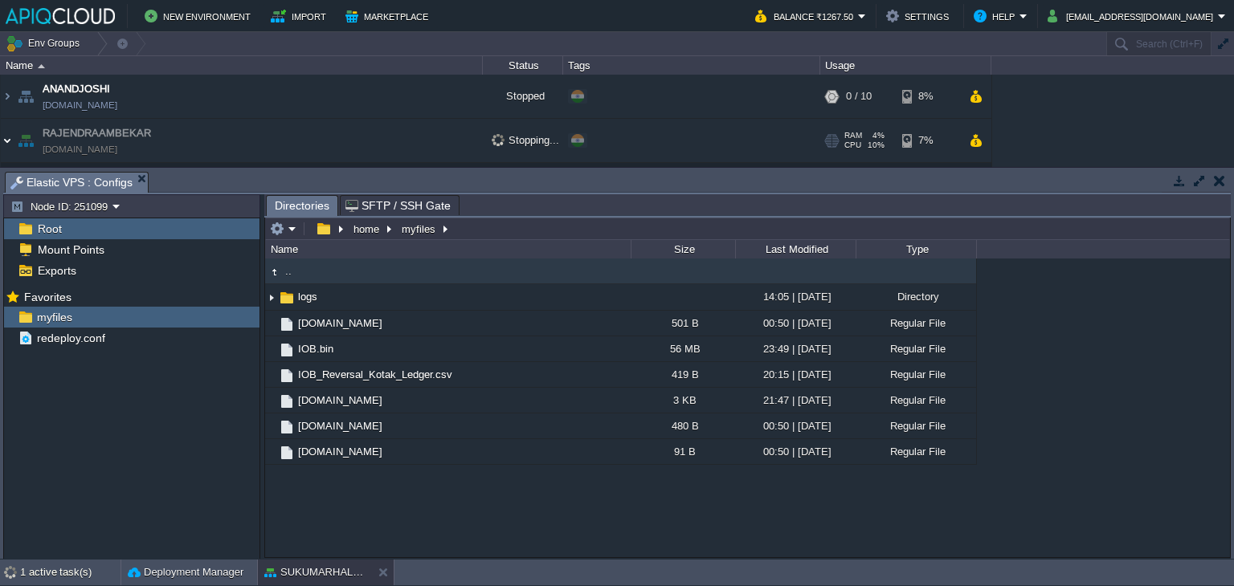
click at [9, 139] on img at bounding box center [7, 140] width 13 height 43
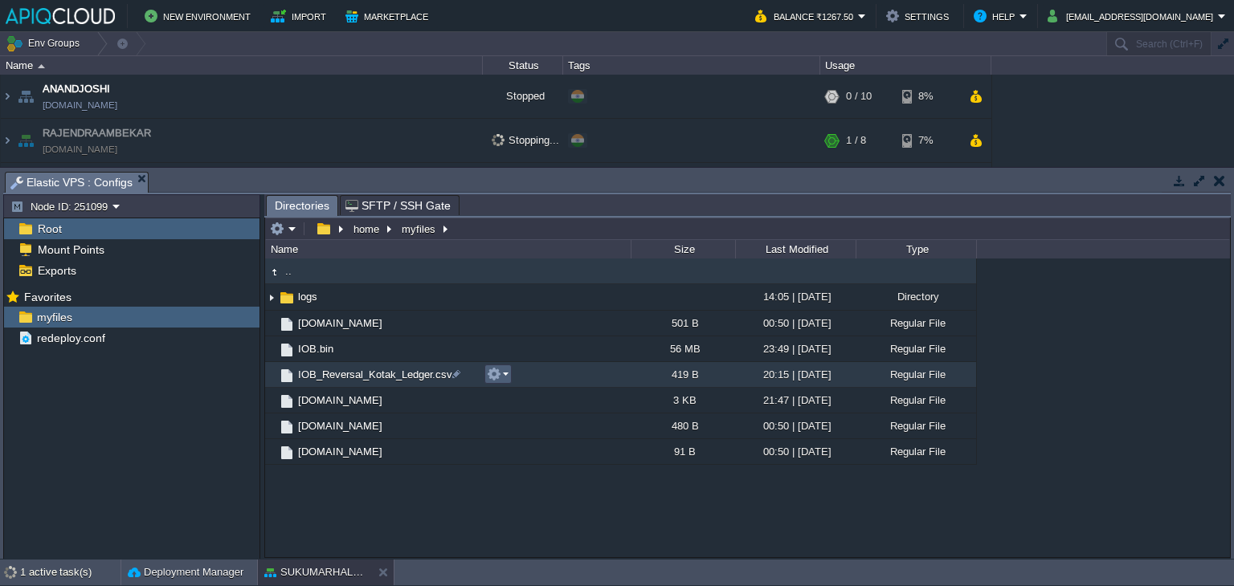
click at [501, 370] on em at bounding box center [498, 374] width 22 height 14
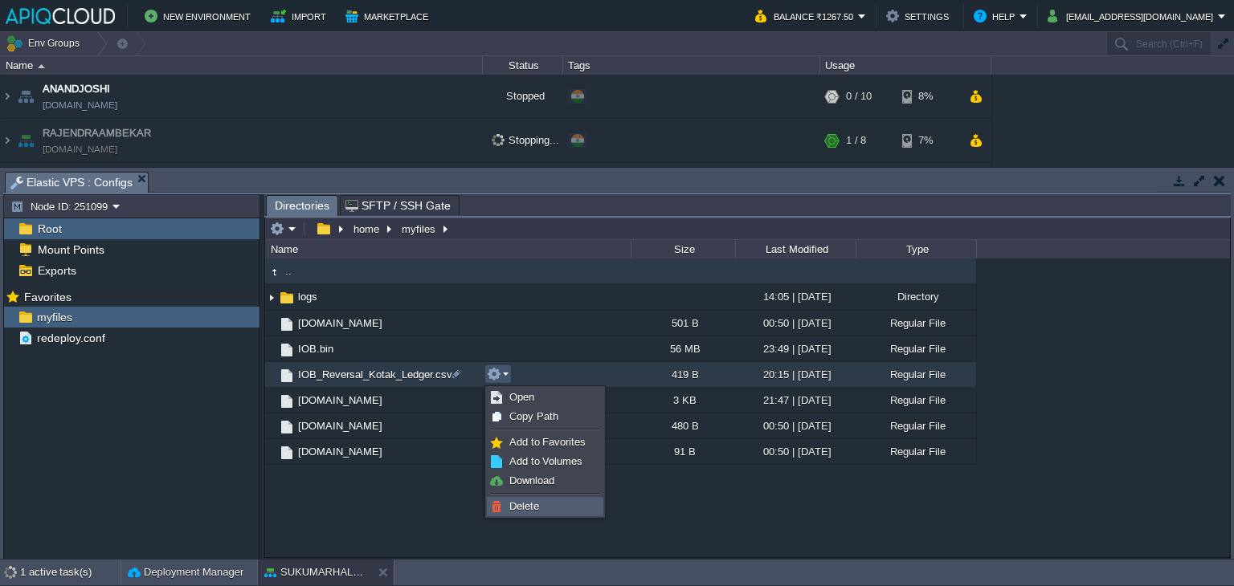
click at [529, 501] on span "Delete" at bounding box center [524, 506] width 30 height 12
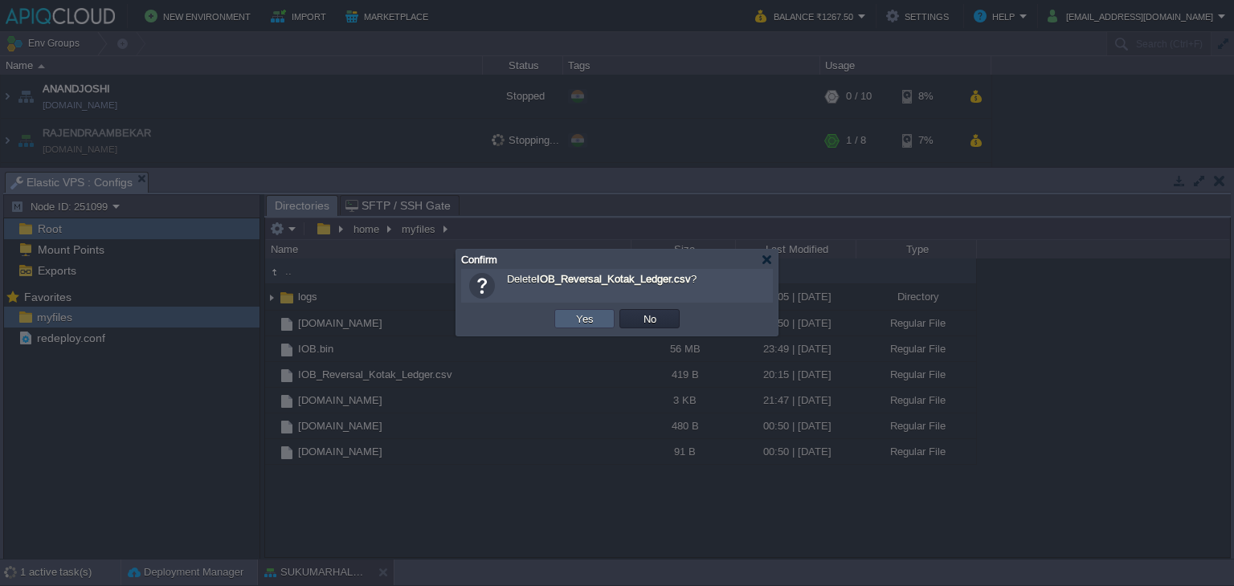
click at [572, 316] on button "Yes" at bounding box center [584, 319] width 27 height 14
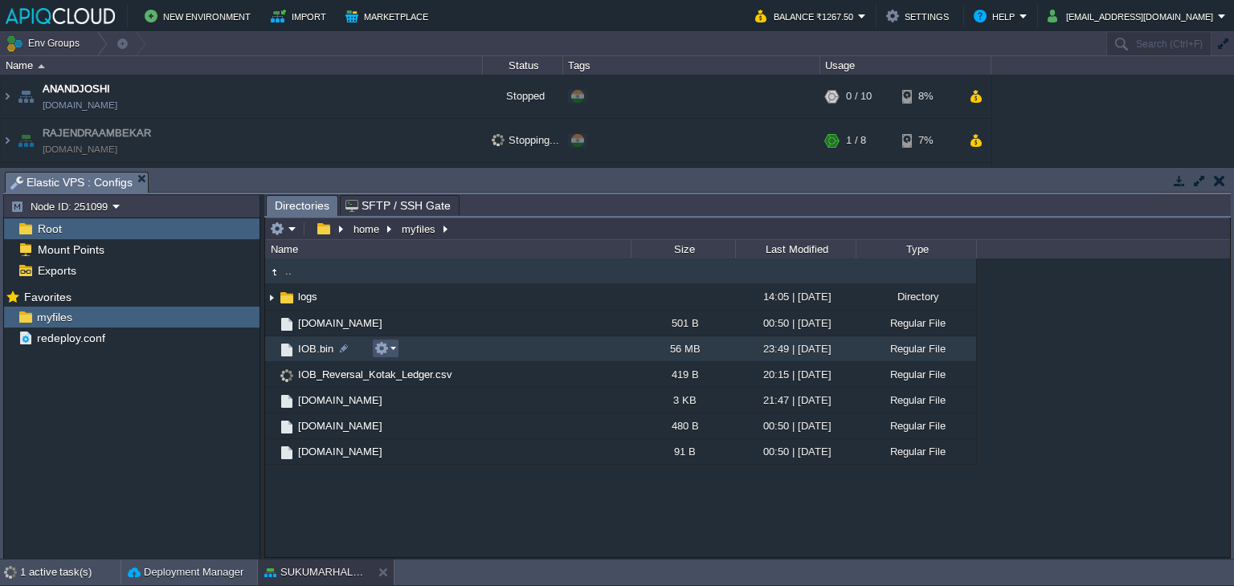
click at [382, 347] on button "button" at bounding box center [381, 348] width 14 height 14
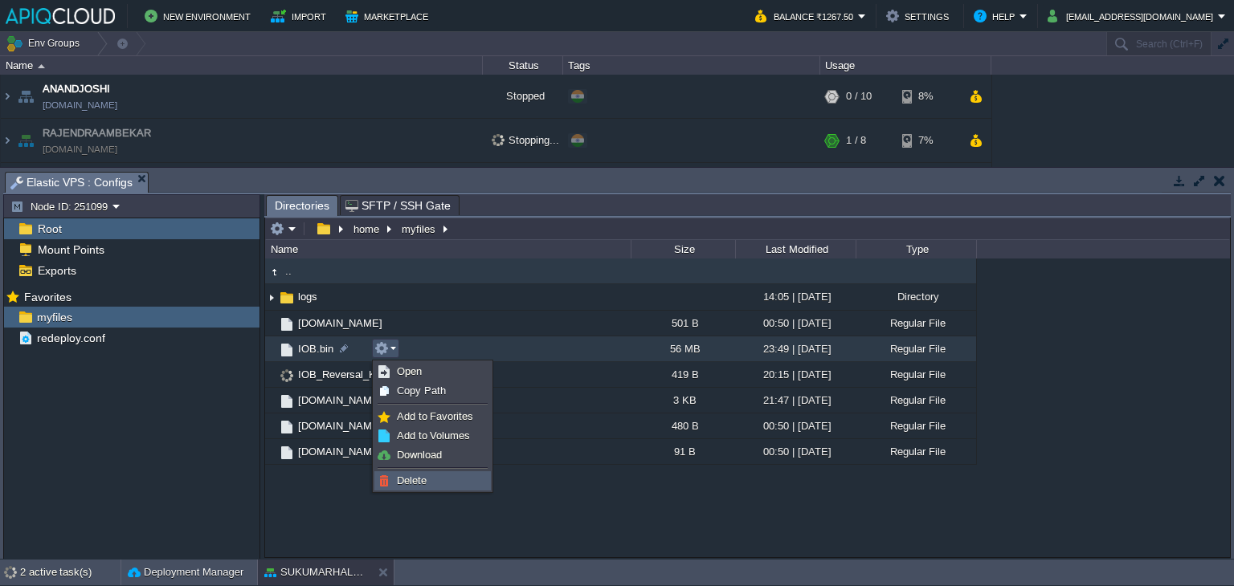
click at [412, 474] on link "Delete" at bounding box center [432, 481] width 115 height 18
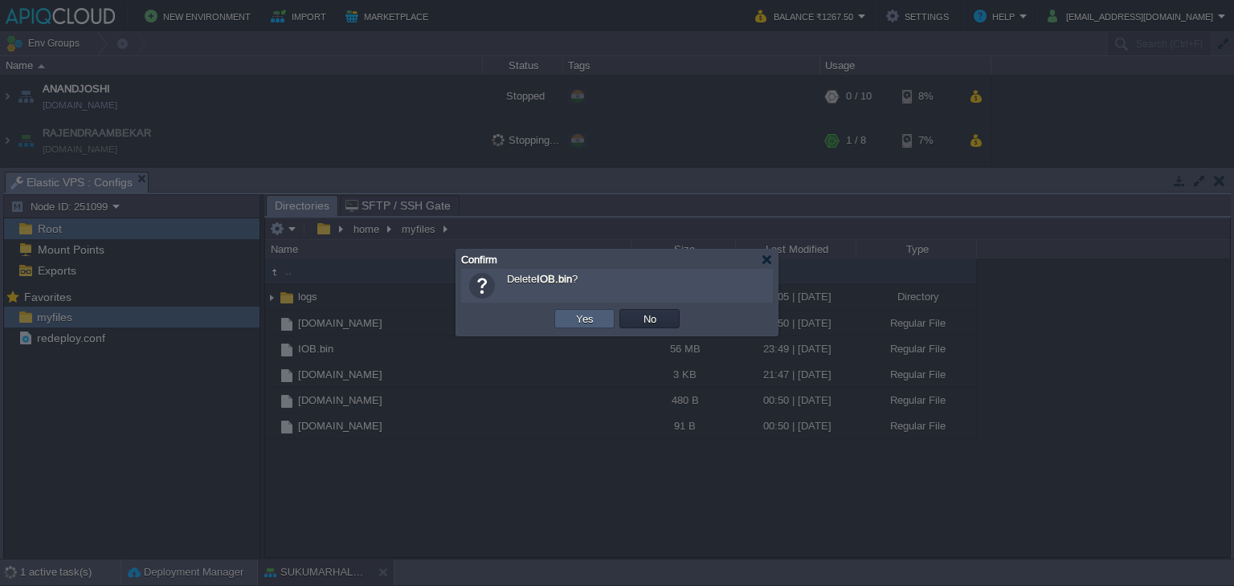
click at [604, 316] on td "Yes" at bounding box center [584, 318] width 60 height 19
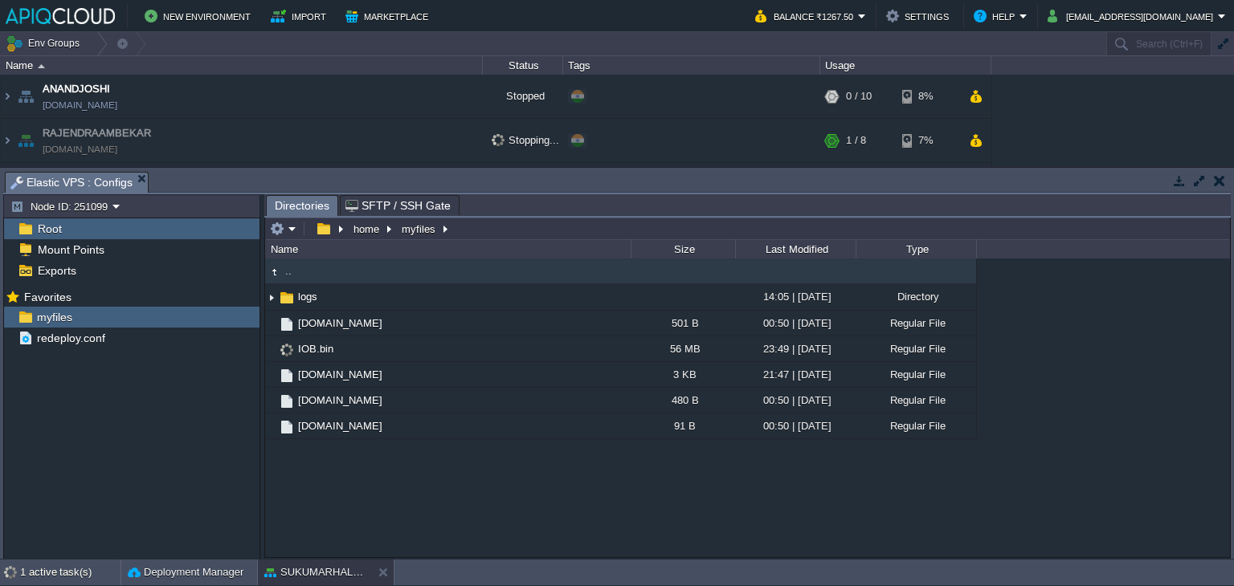
click at [1222, 181] on button "button" at bounding box center [1219, 181] width 11 height 14
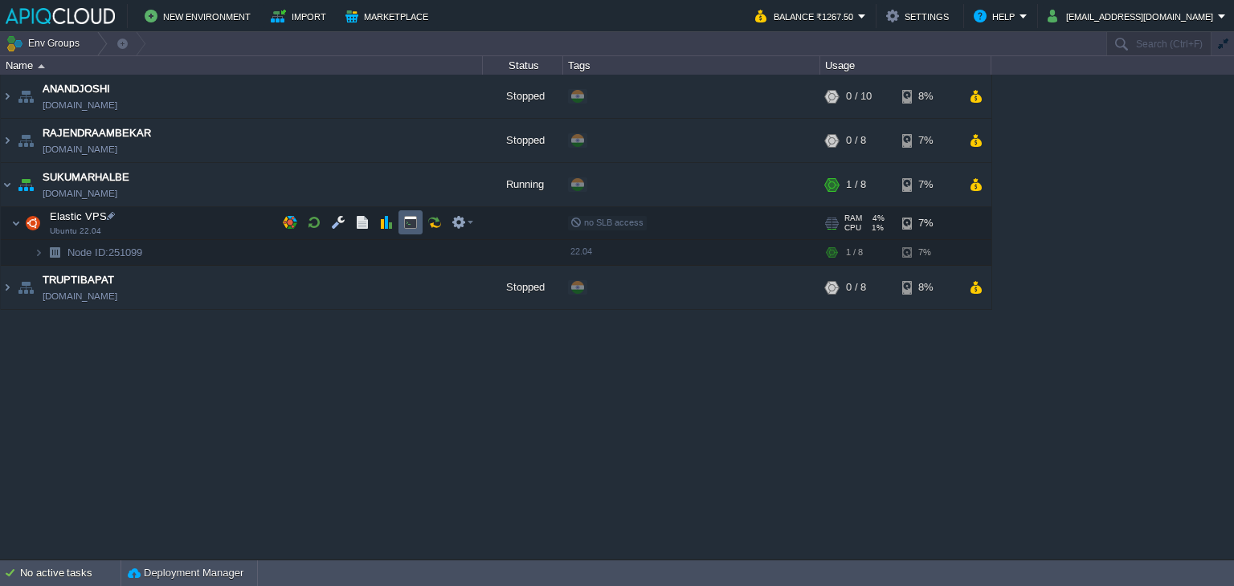
click at [408, 219] on button "button" at bounding box center [410, 222] width 14 height 14
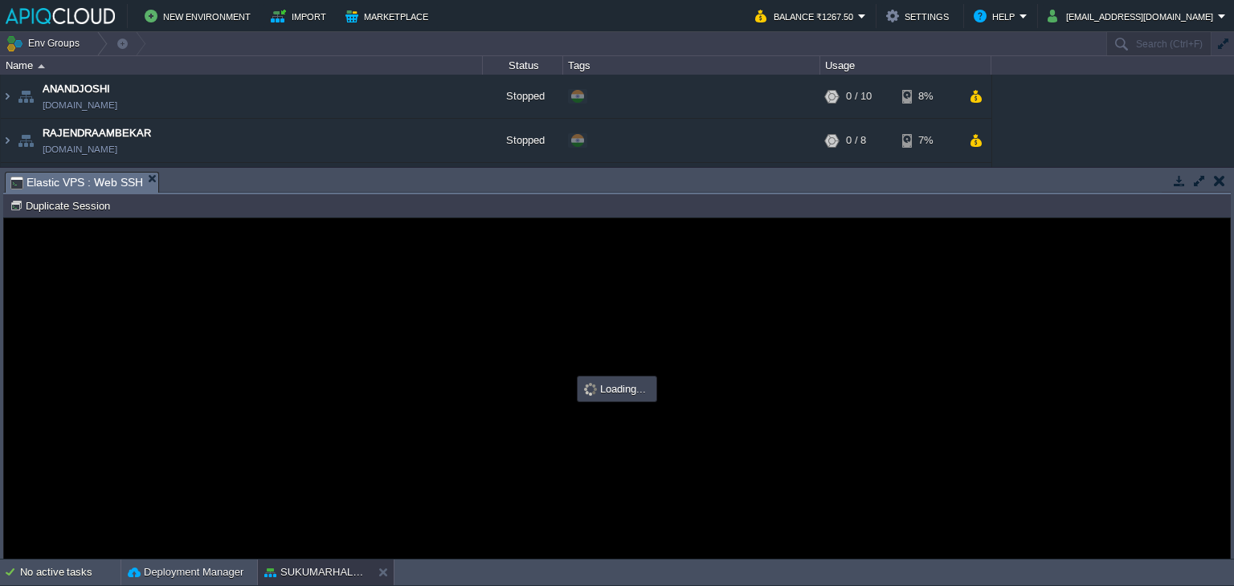
click at [1219, 180] on button "button" at bounding box center [1219, 181] width 11 height 14
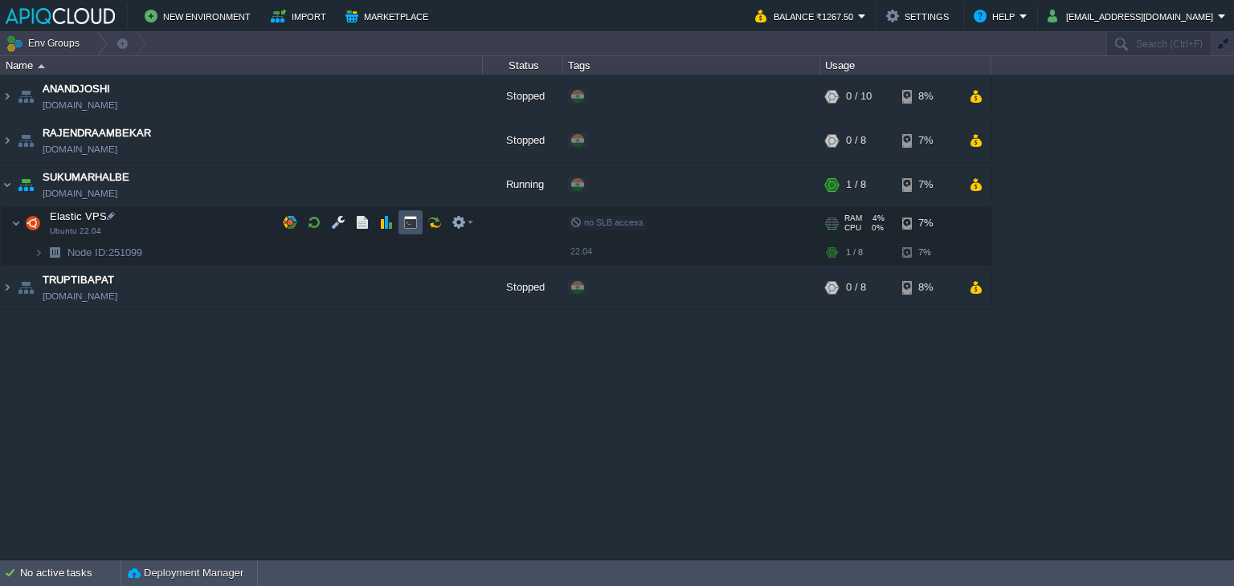
click at [410, 220] on button "button" at bounding box center [410, 222] width 14 height 14
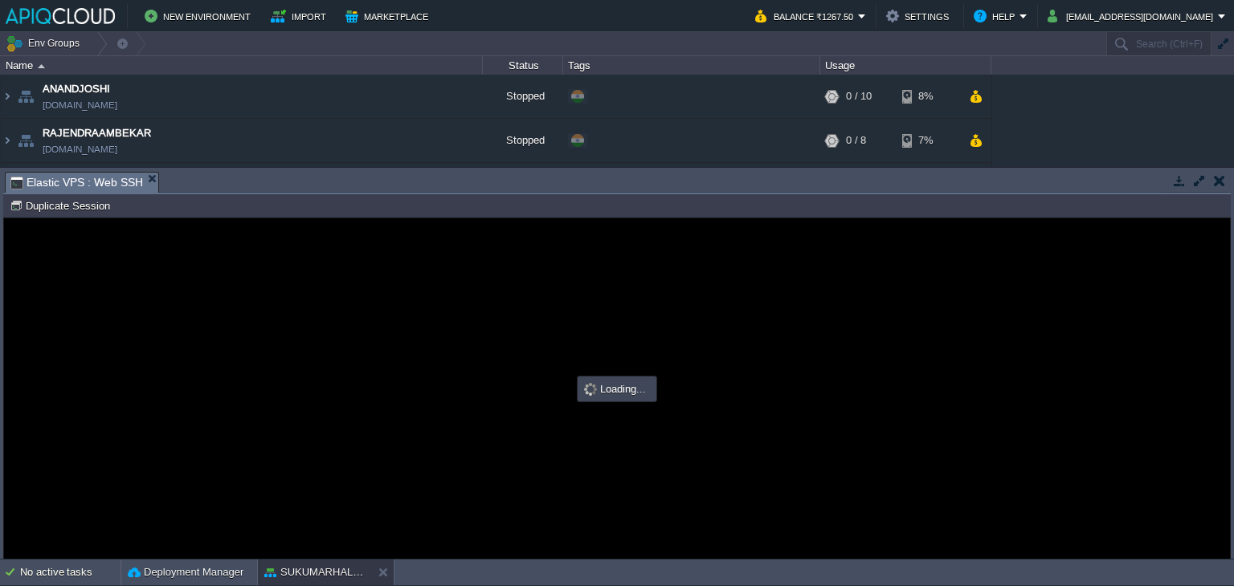
type input "#000000"
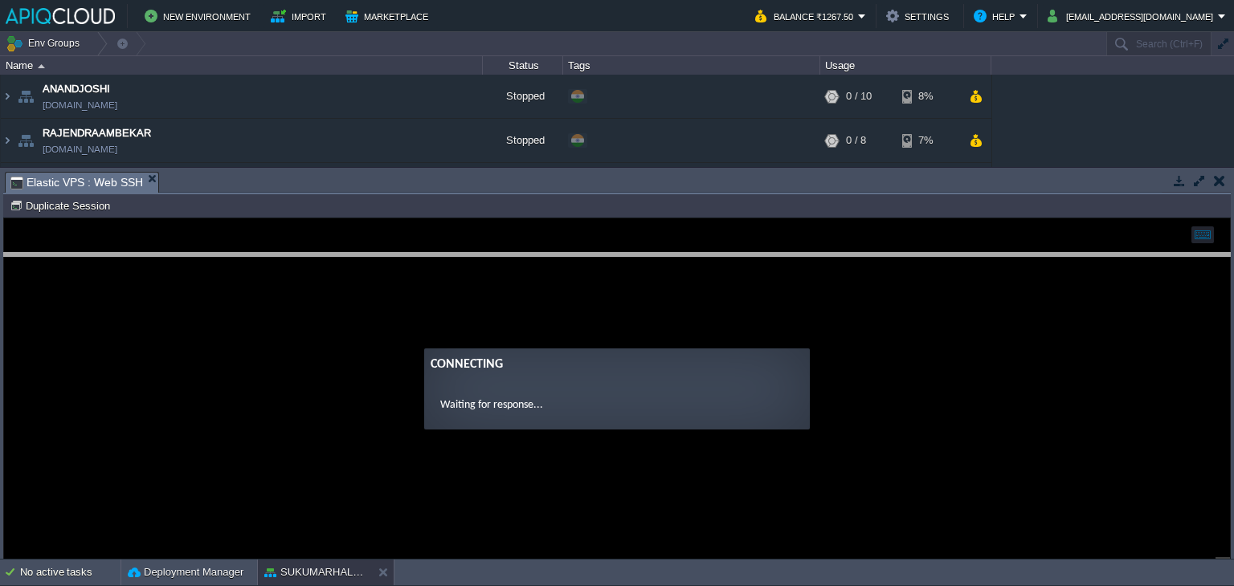
drag, startPoint x: 265, startPoint y: 181, endPoint x: 243, endPoint y: 284, distance: 106.0
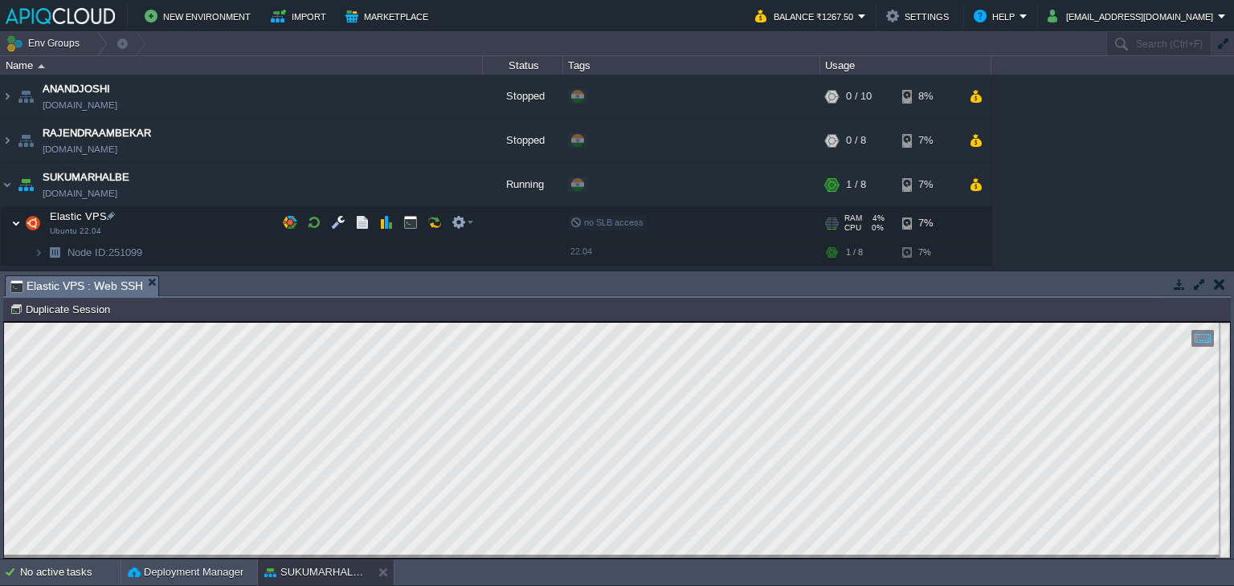
click at [14, 216] on img at bounding box center [16, 223] width 10 height 32
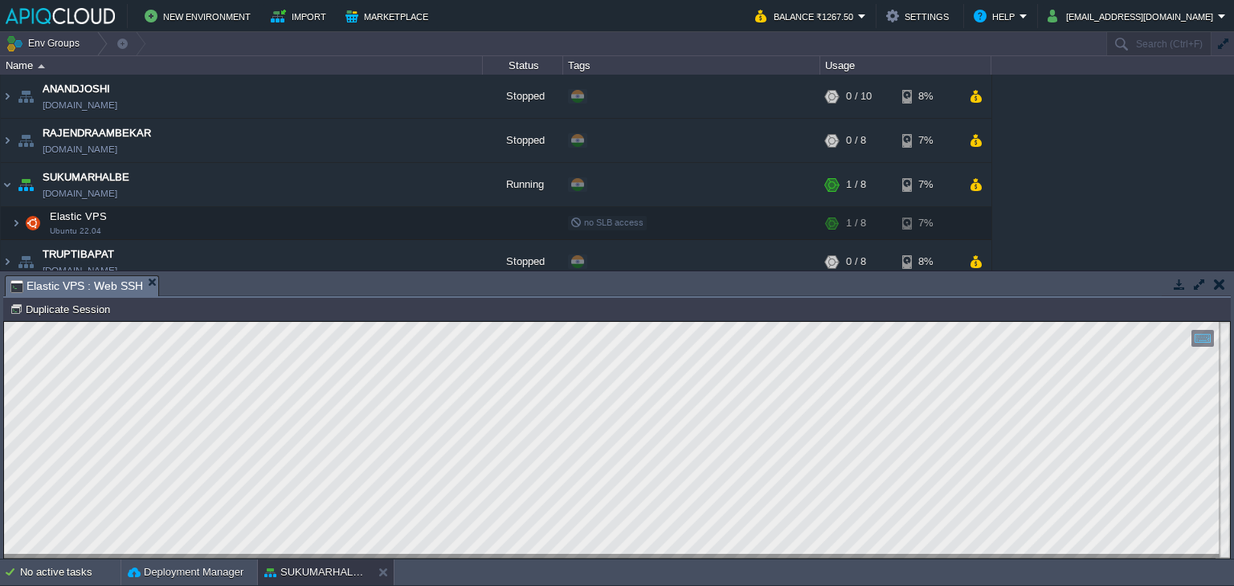
click at [1217, 286] on button "button" at bounding box center [1219, 284] width 11 height 14
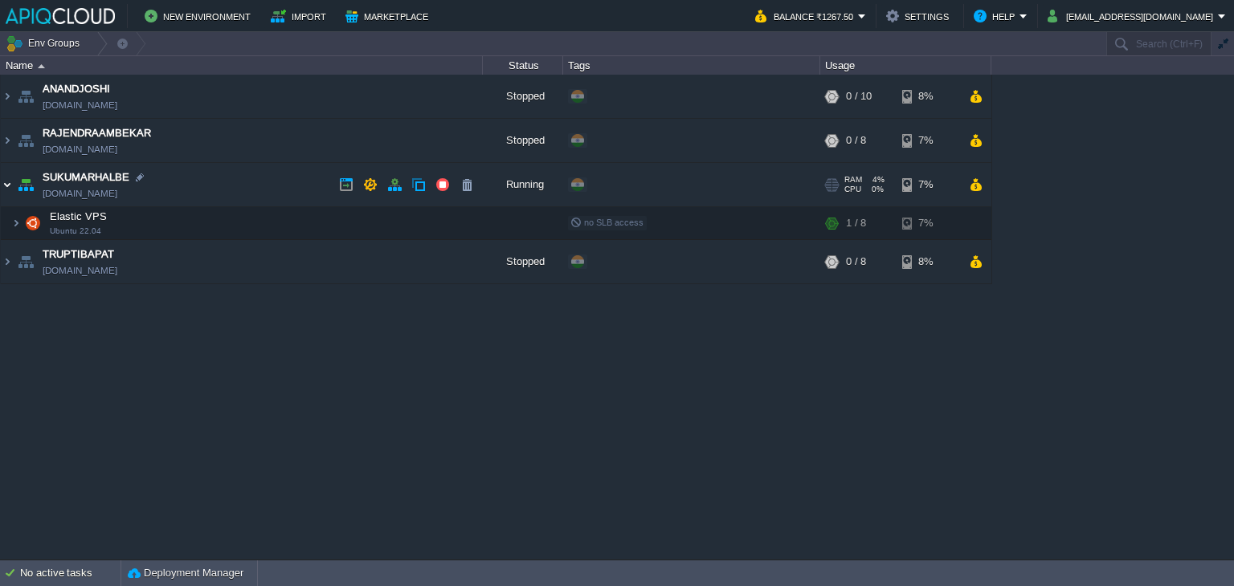
click at [3, 180] on img at bounding box center [7, 184] width 13 height 43
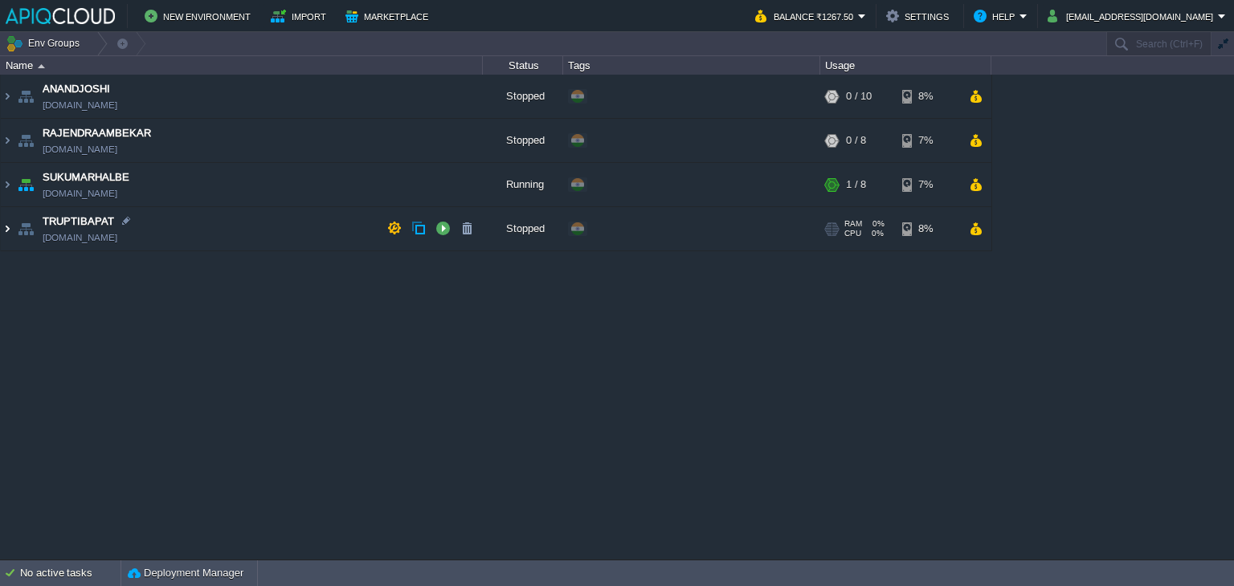
click at [6, 227] on img at bounding box center [7, 228] width 13 height 43
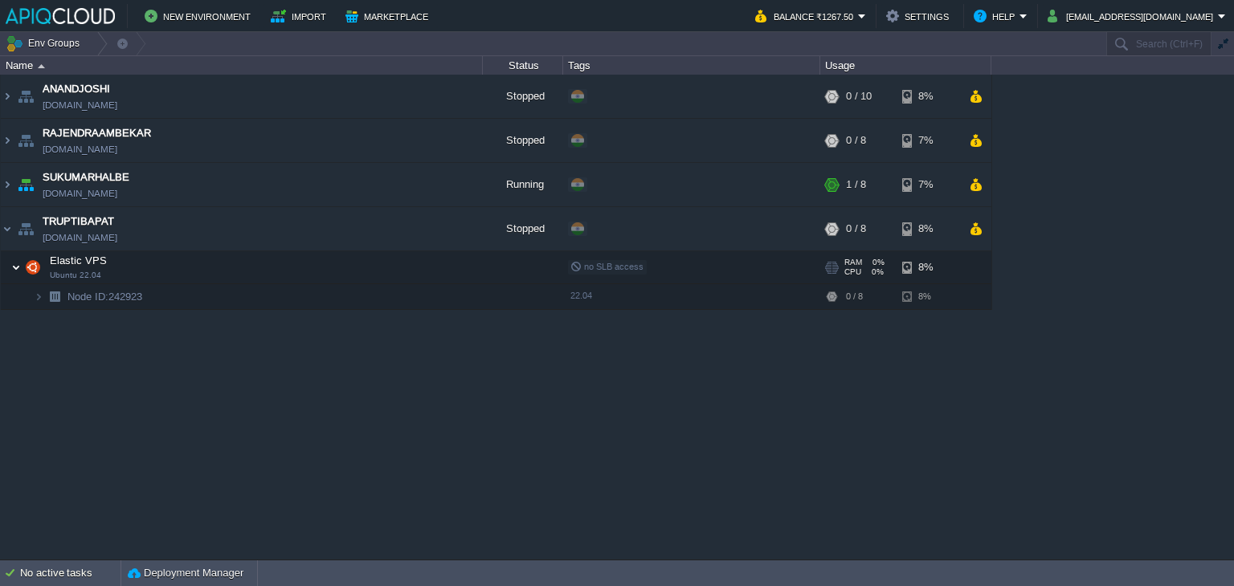
click at [17, 268] on img at bounding box center [16, 267] width 10 height 32
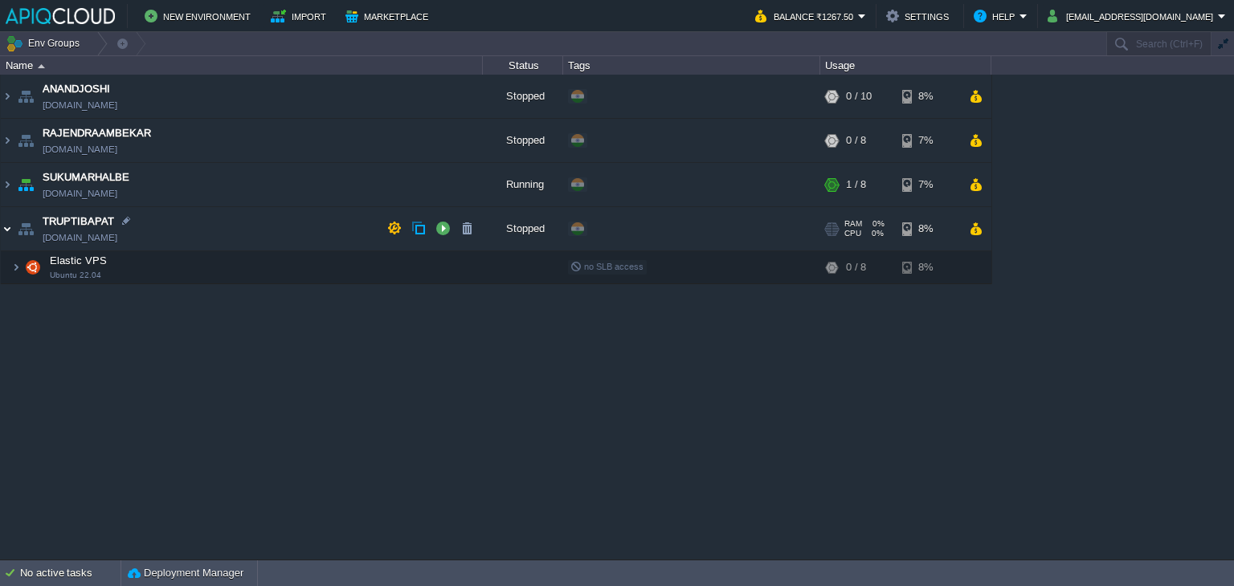
click at [6, 227] on img at bounding box center [7, 228] width 13 height 43
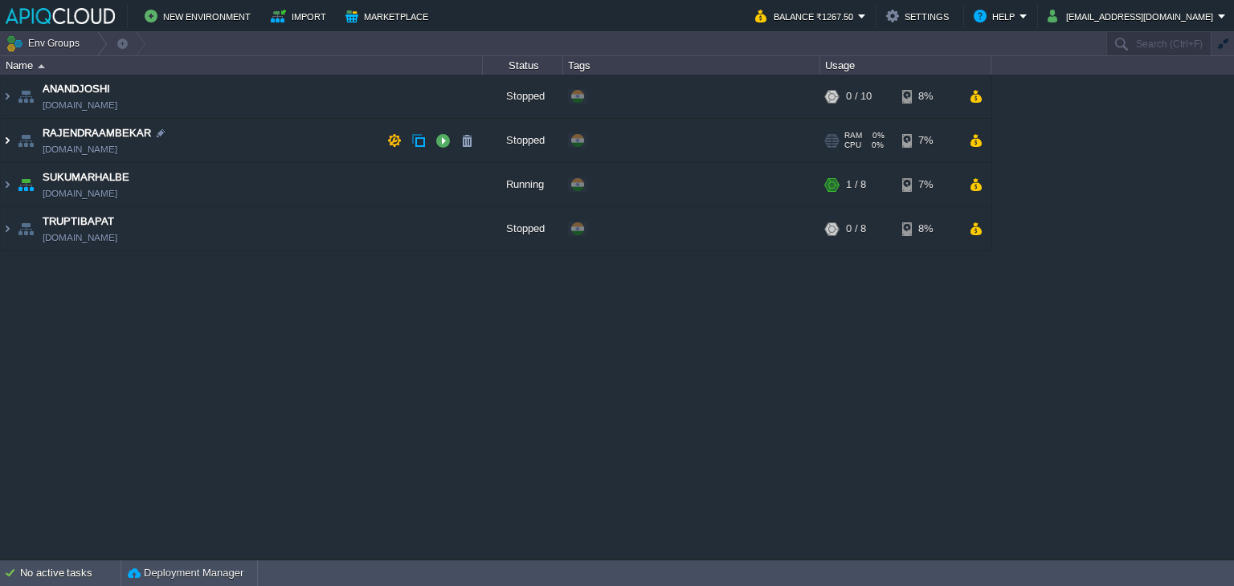
click at [10, 136] on img at bounding box center [7, 140] width 13 height 43
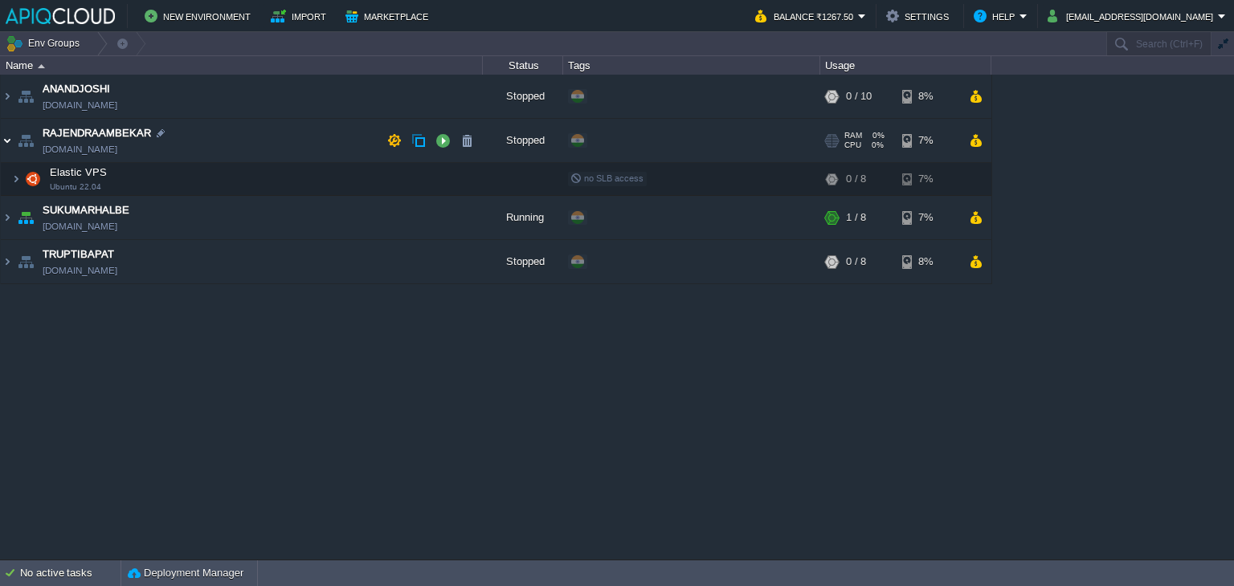
click at [10, 136] on img at bounding box center [7, 140] width 13 height 43
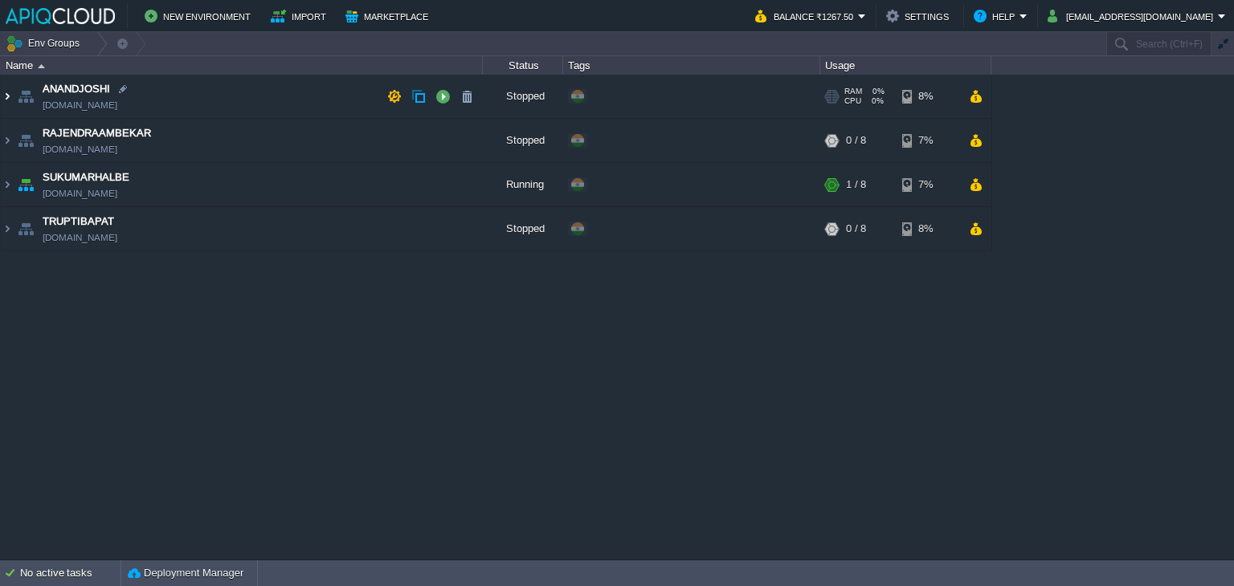
click at [6, 90] on img at bounding box center [7, 96] width 13 height 43
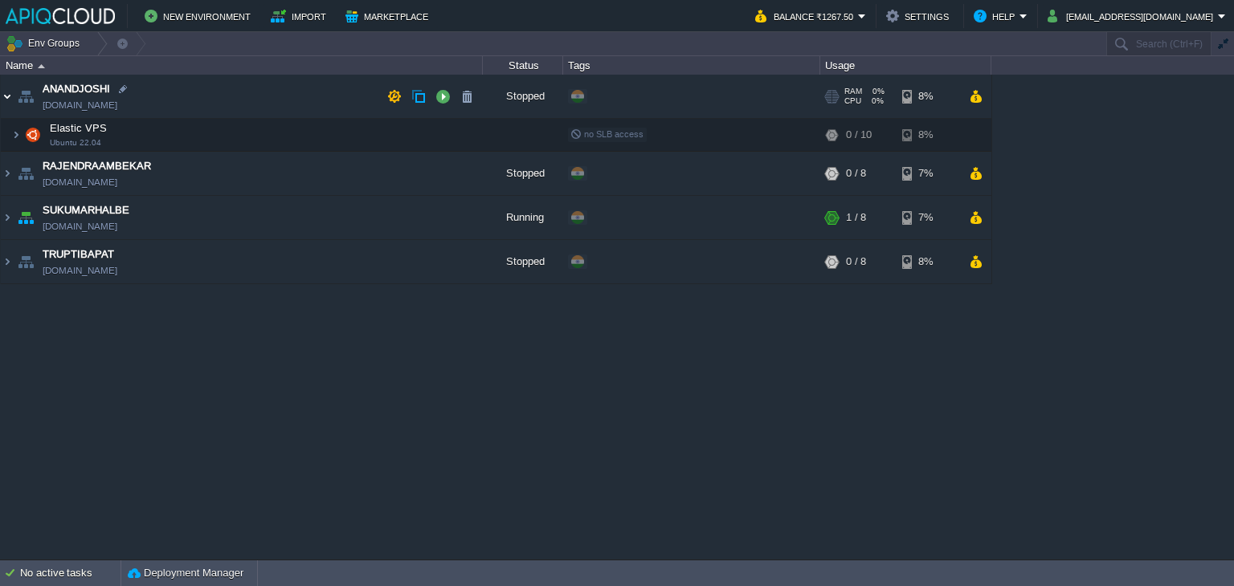
click at [6, 90] on img at bounding box center [7, 96] width 13 height 43
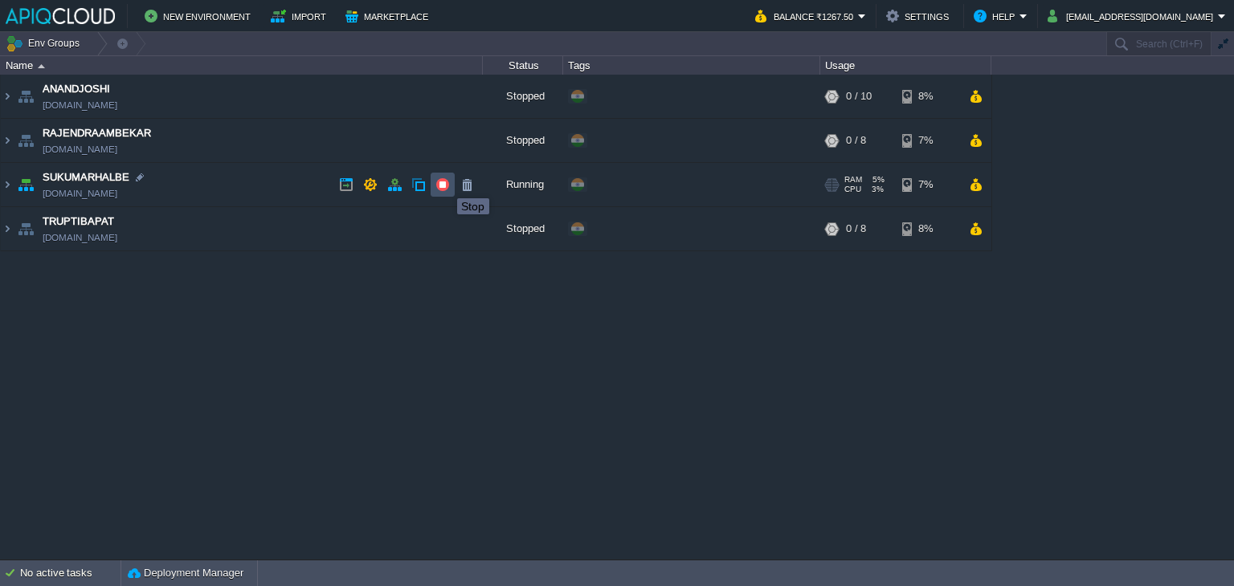
click at [445, 184] on button "button" at bounding box center [442, 185] width 14 height 14
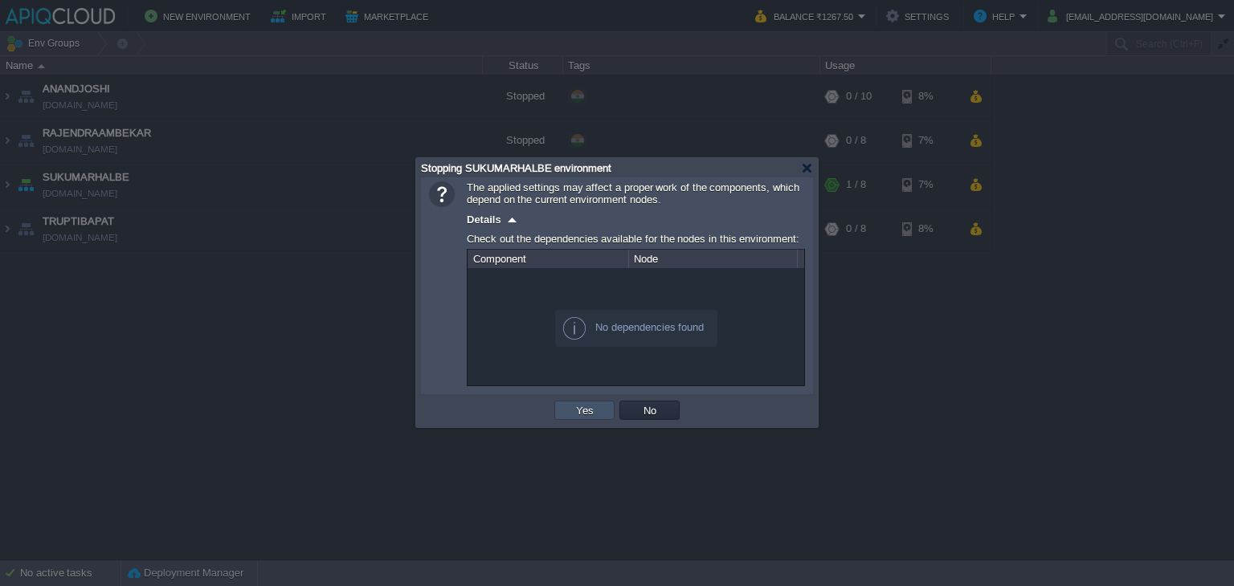
click at [581, 412] on button "Yes" at bounding box center [584, 410] width 27 height 14
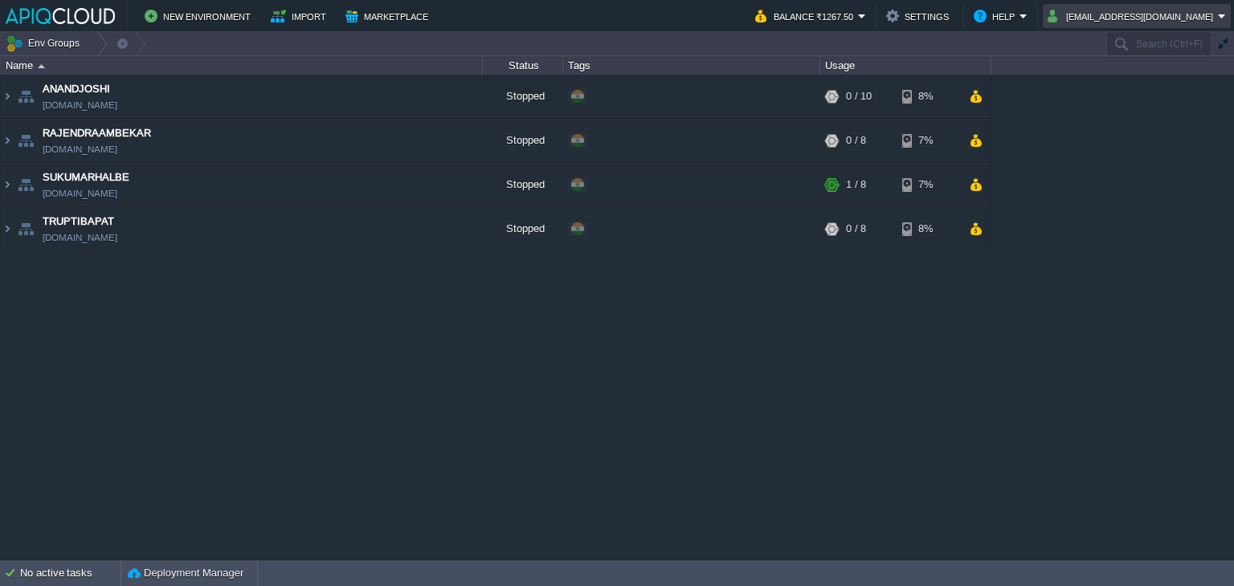
click at [1187, 10] on button "[EMAIL_ADDRESS][DOMAIN_NAME]" at bounding box center [1133, 15] width 170 height 19
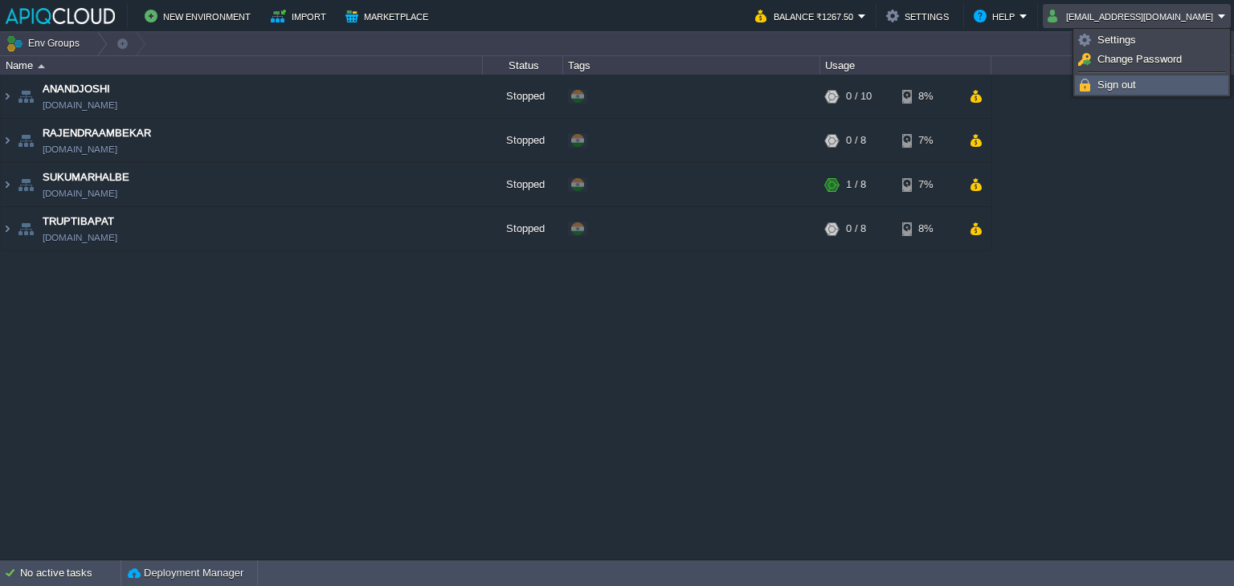
click at [1126, 81] on span "Sign out" at bounding box center [1116, 85] width 39 height 12
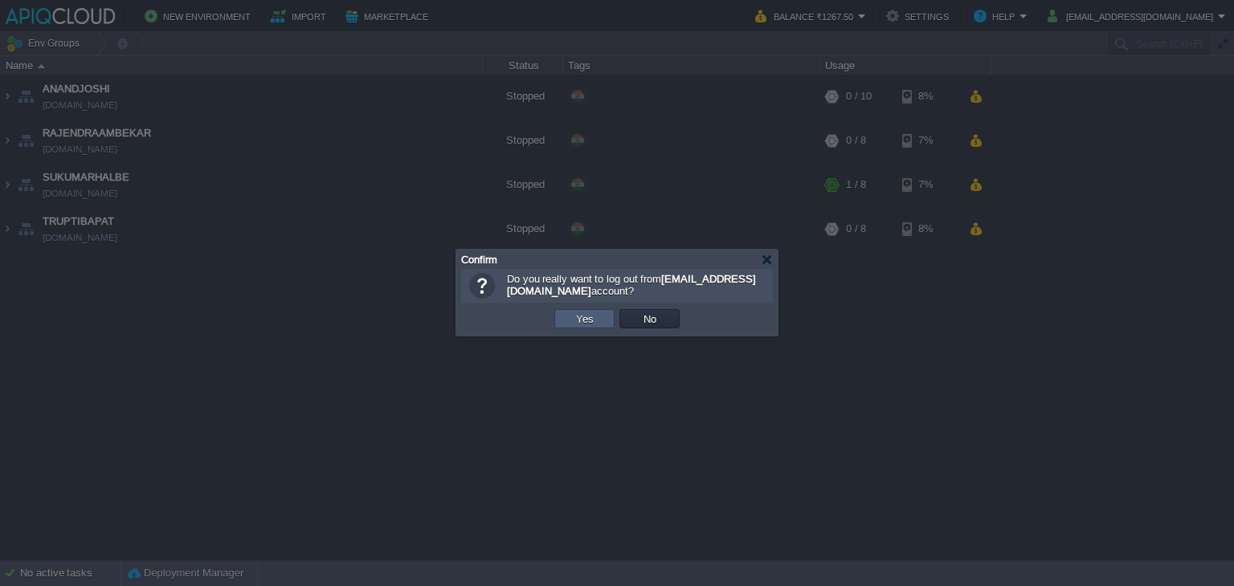
click at [569, 321] on td "Yes" at bounding box center [584, 318] width 60 height 19
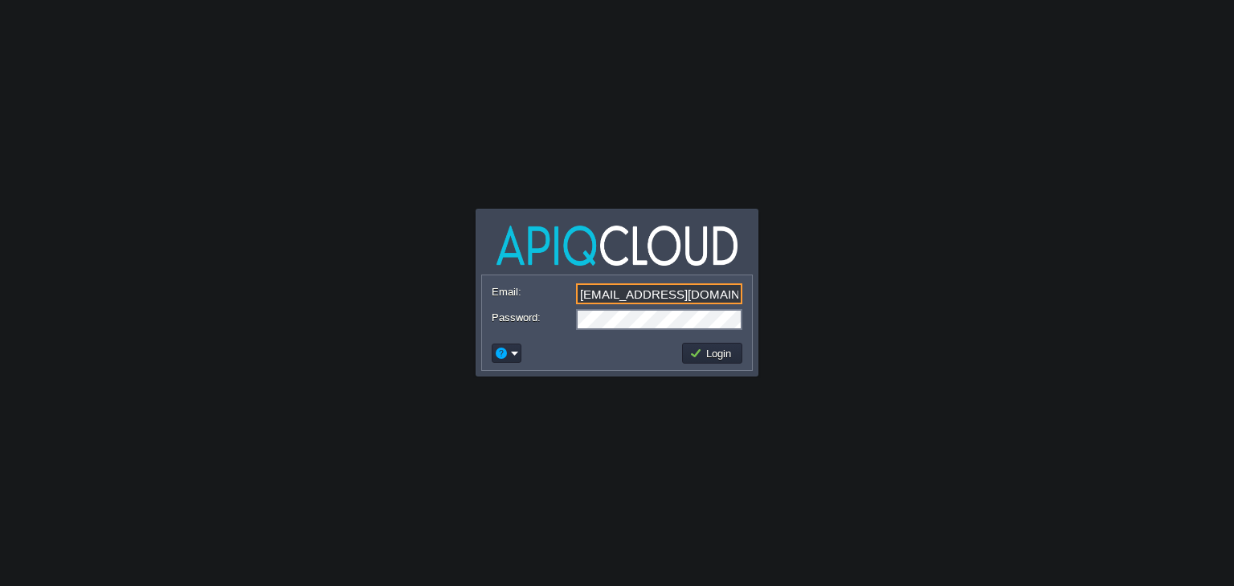
click at [611, 292] on input "[EMAIL_ADDRESS][DOMAIN_NAME]" at bounding box center [659, 294] width 166 height 21
type input "[EMAIL_ADDRESS][DOMAIN_NAME]"
click at [732, 351] on button "Login" at bounding box center [712, 353] width 47 height 14
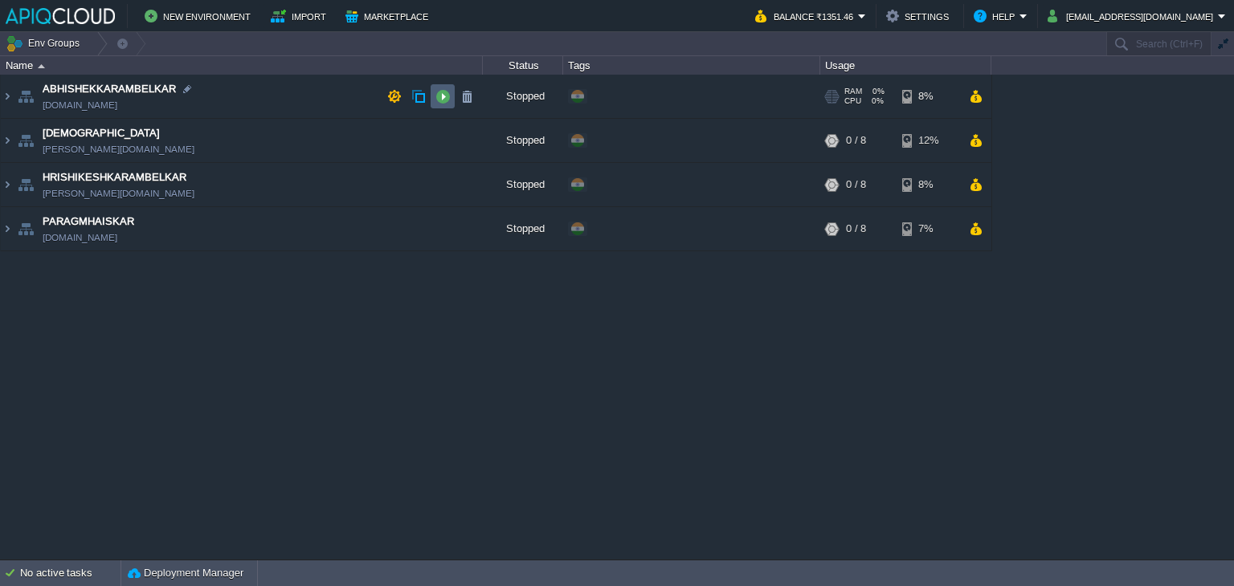
click at [451, 86] on td at bounding box center [443, 96] width 24 height 24
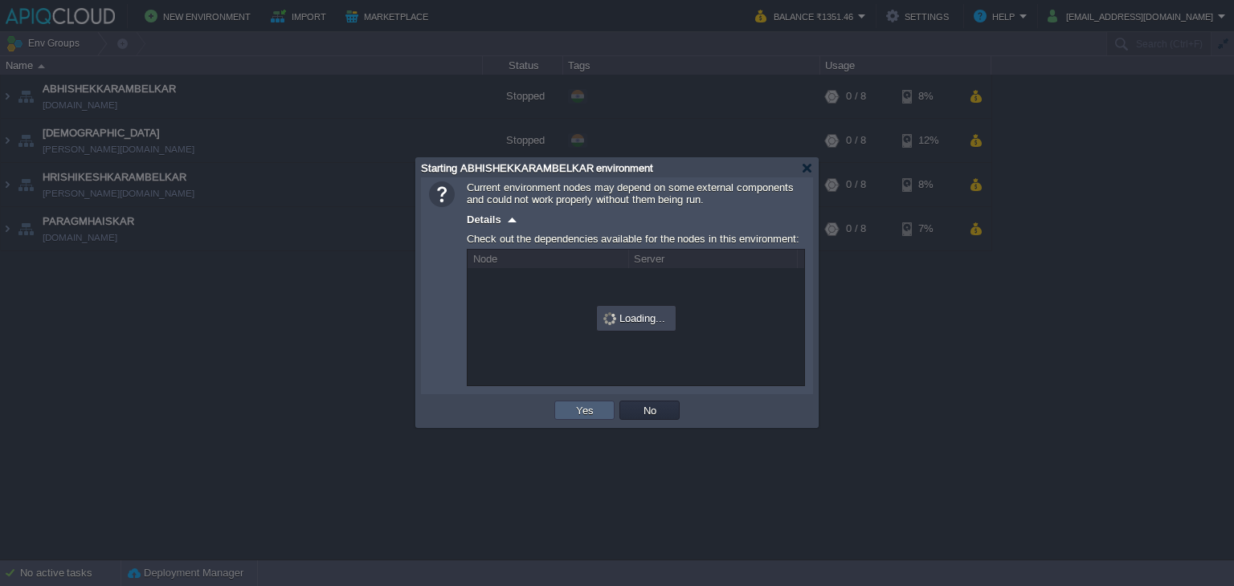
click at [578, 415] on button "Yes" at bounding box center [584, 410] width 27 height 14
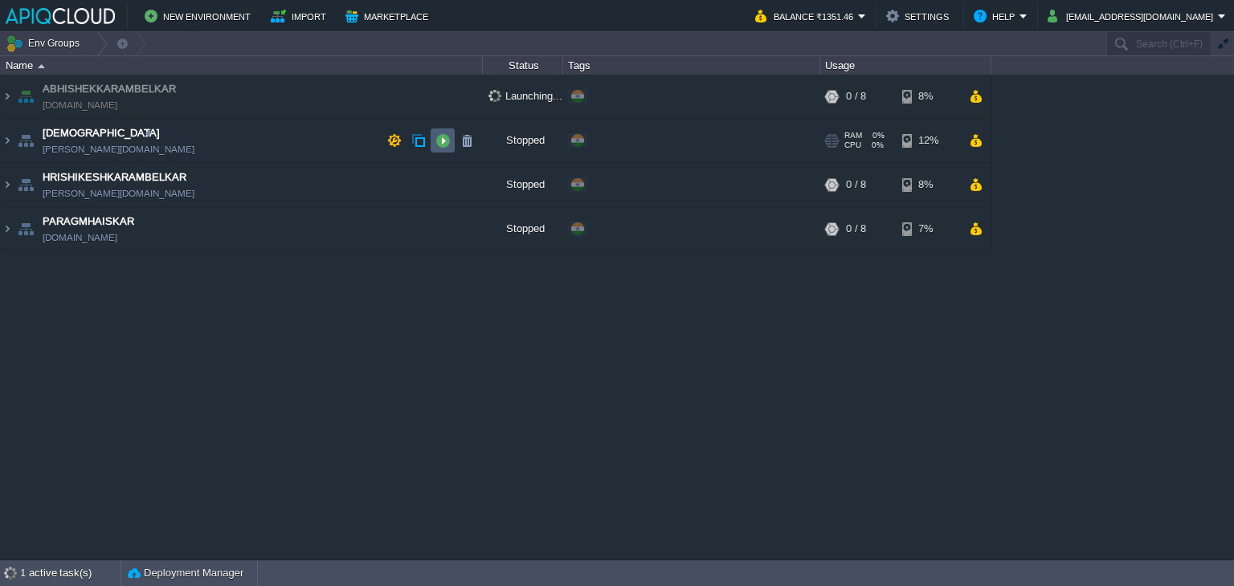
click at [443, 141] on button "button" at bounding box center [442, 140] width 14 height 14
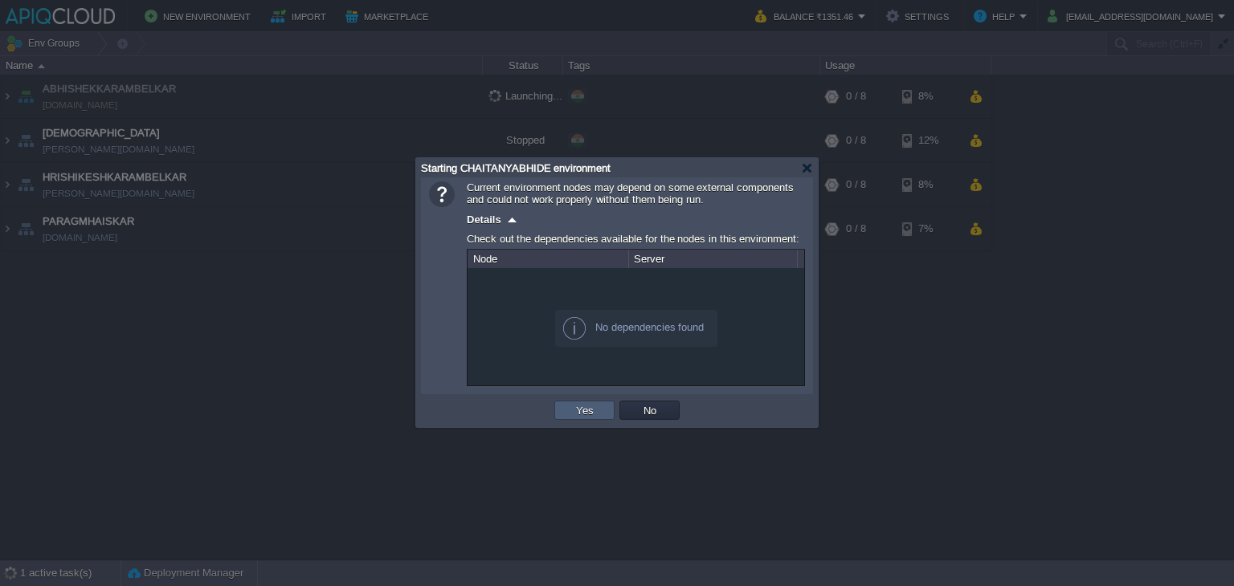
click at [569, 412] on td "Yes" at bounding box center [584, 410] width 60 height 19
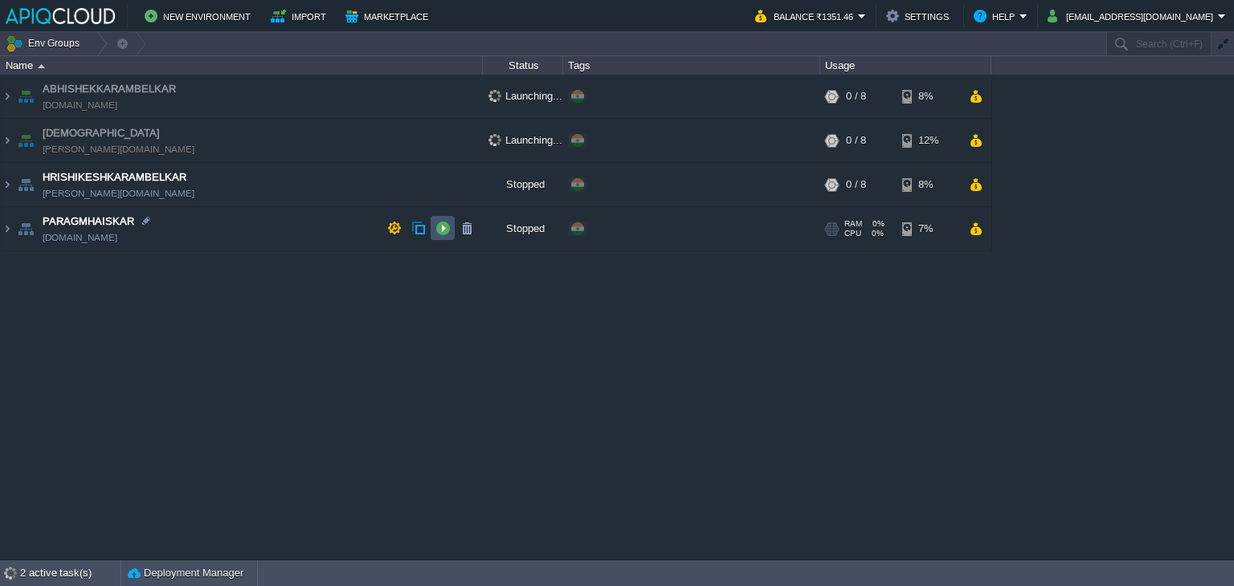
click at [435, 224] on button "button" at bounding box center [442, 228] width 14 height 14
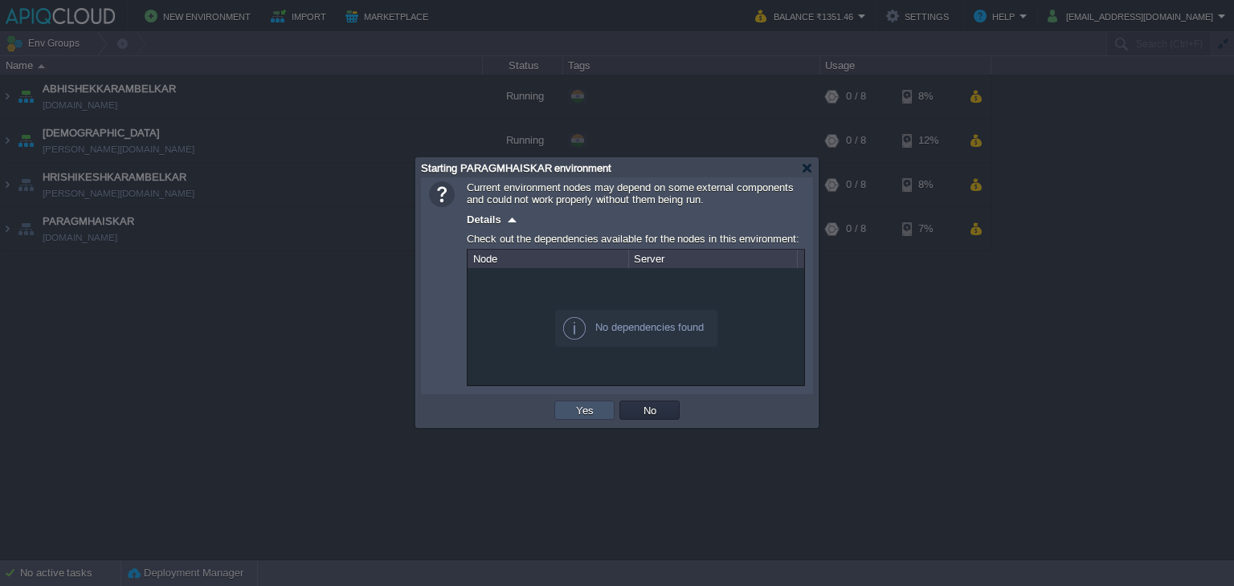
click at [574, 409] on button "Yes" at bounding box center [584, 410] width 27 height 14
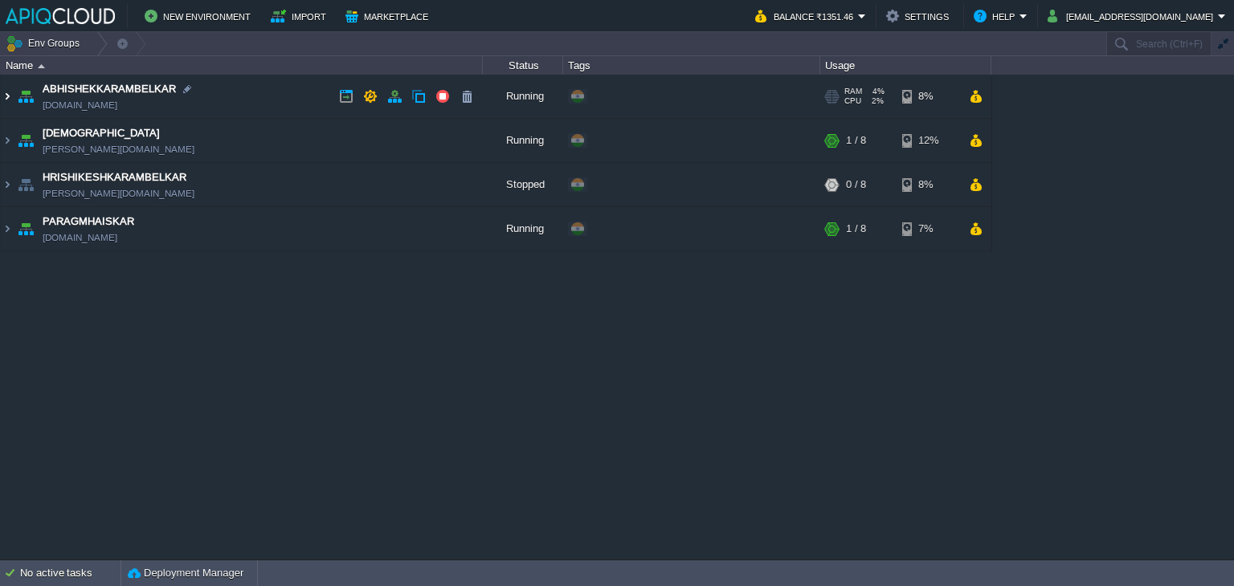
click at [3, 97] on img at bounding box center [7, 96] width 13 height 43
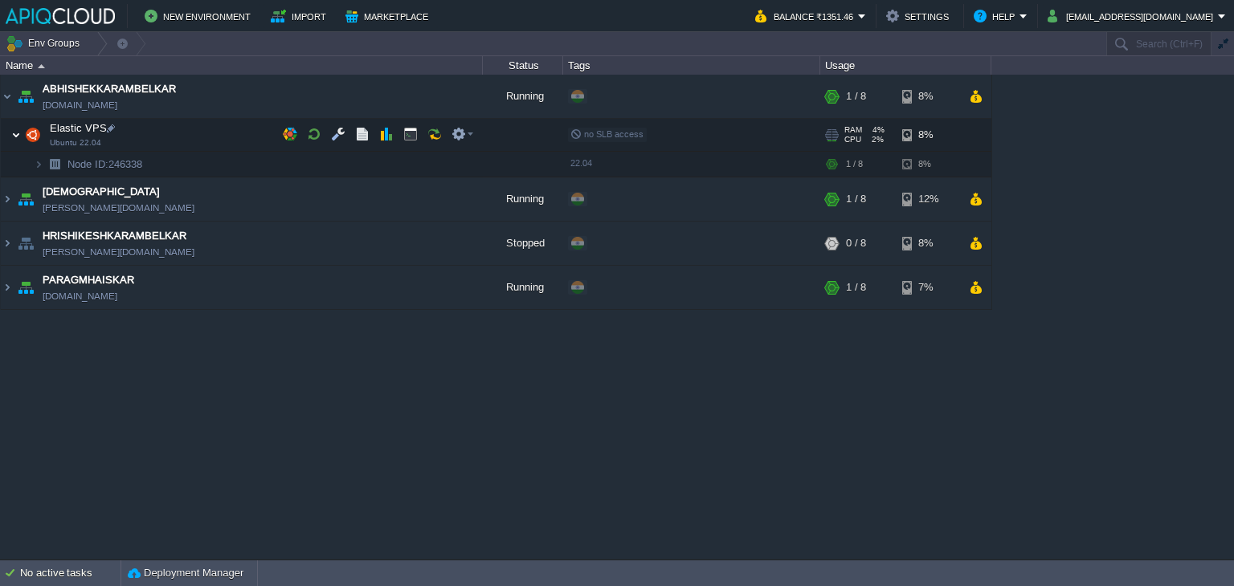
click at [19, 134] on img at bounding box center [16, 135] width 10 height 32
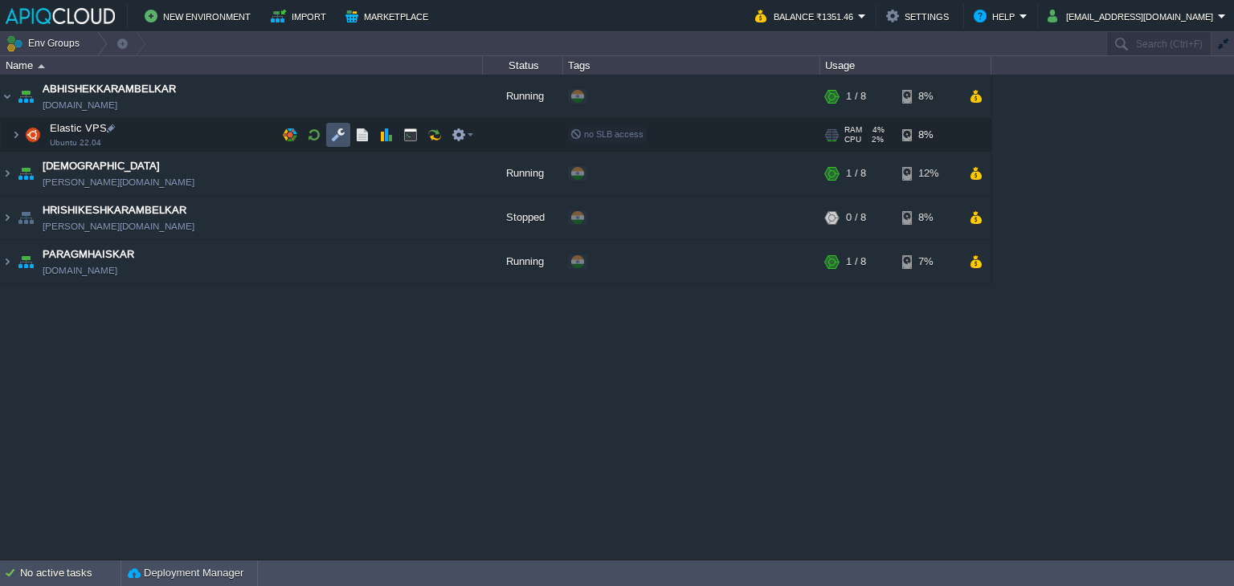
click at [341, 133] on button "button" at bounding box center [338, 135] width 14 height 14
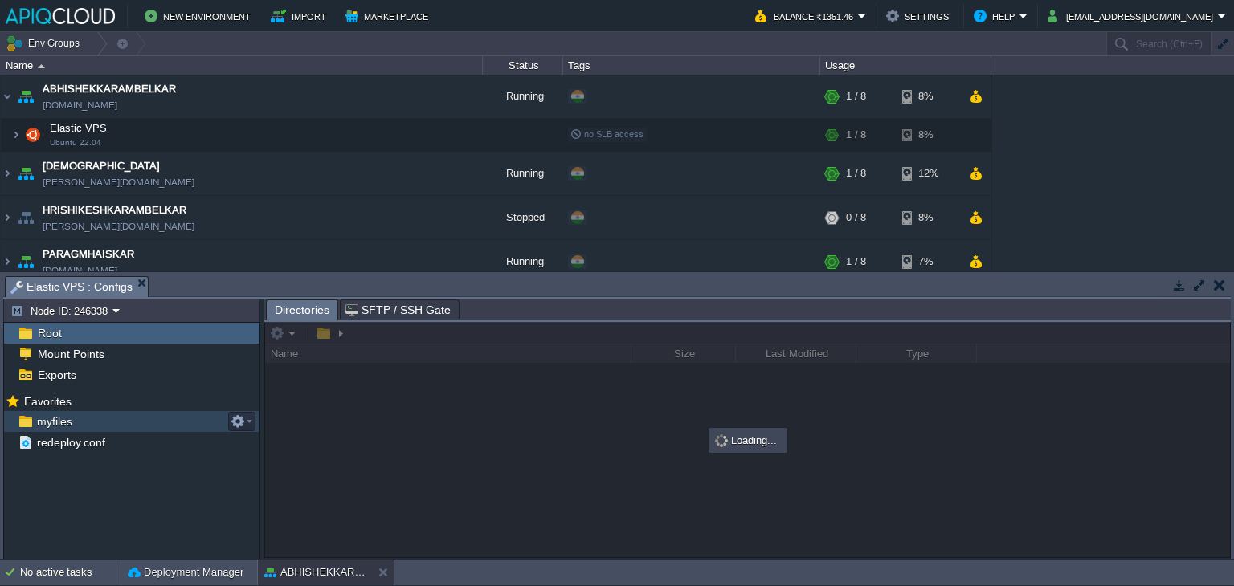
click at [50, 412] on div "myfiles" at bounding box center [131, 421] width 255 height 21
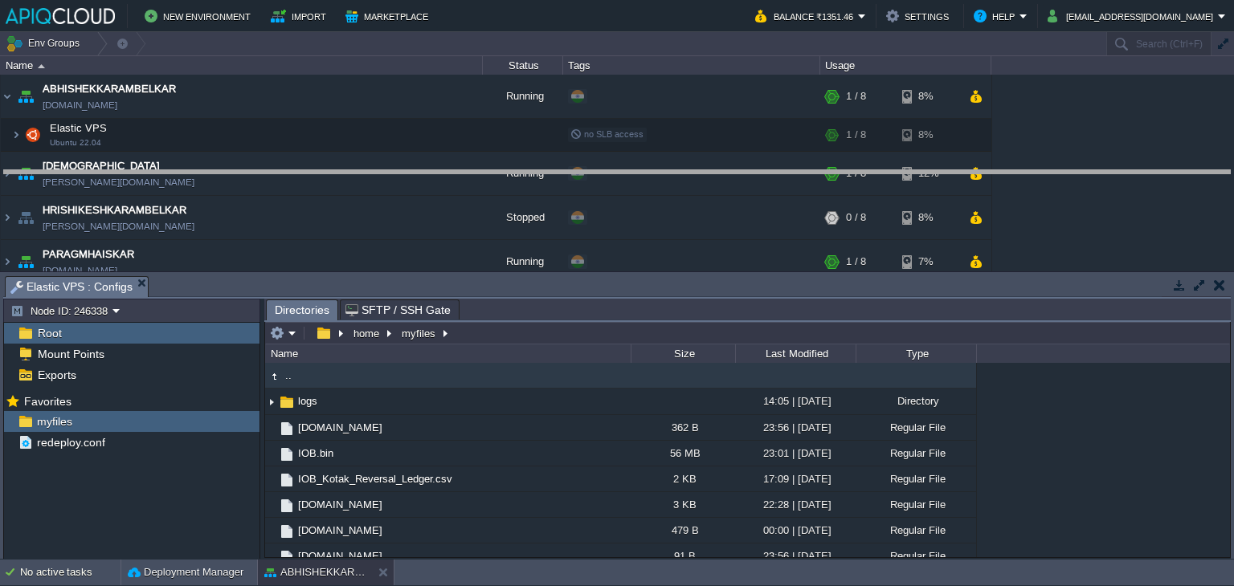
drag, startPoint x: 545, startPoint y: 289, endPoint x: 549, endPoint y: 162, distance: 127.0
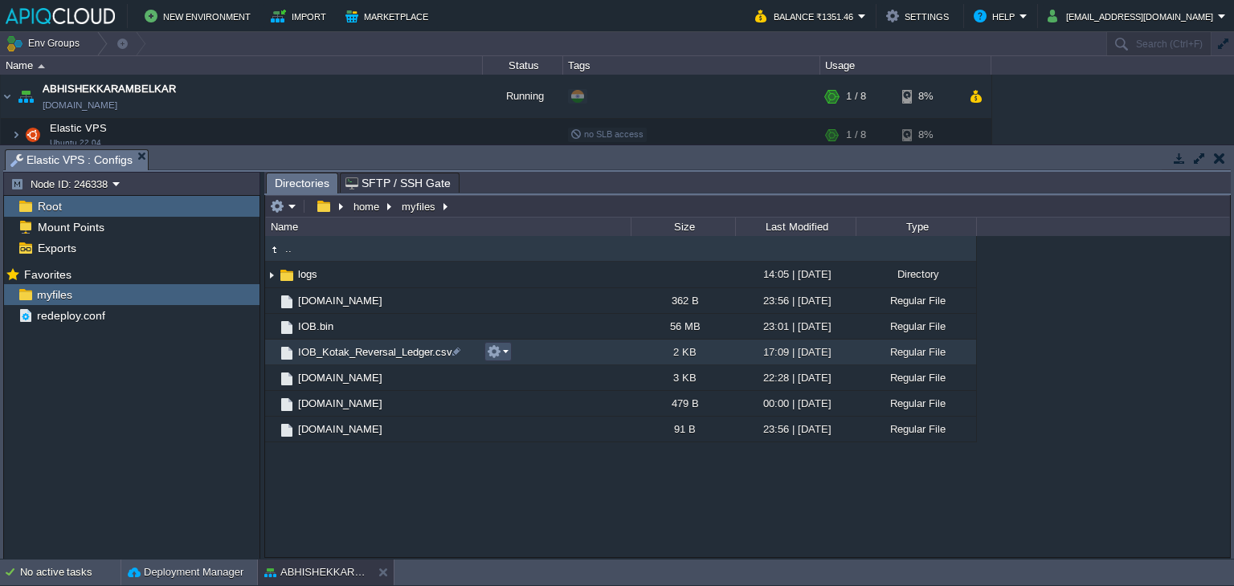
click at [494, 351] on button "button" at bounding box center [494, 352] width 14 height 14
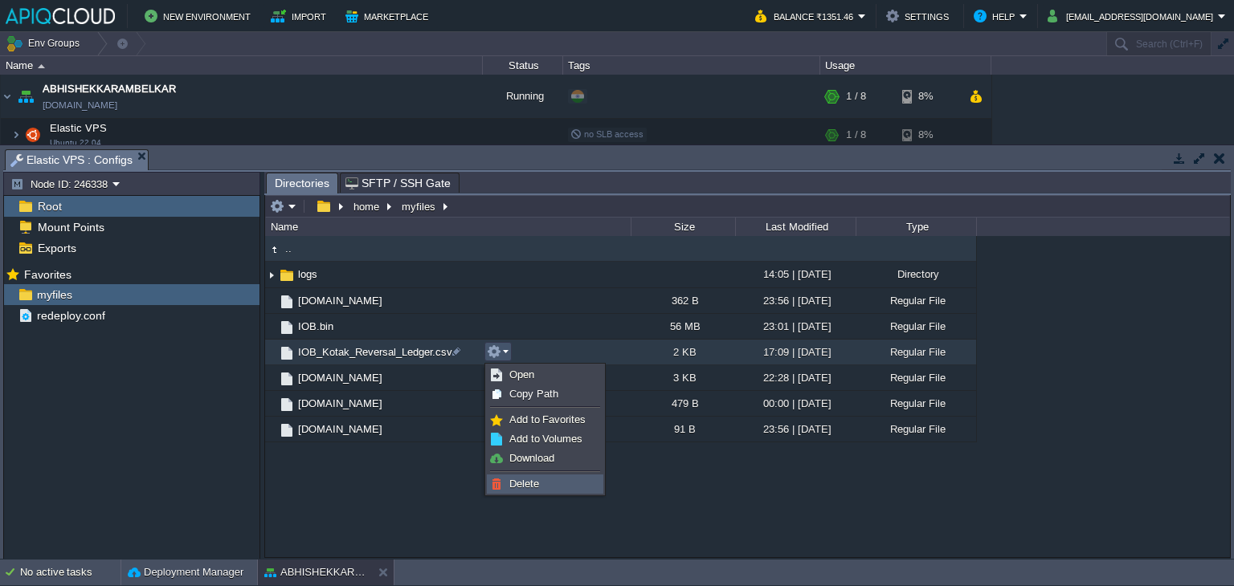
click at [537, 483] on span "Delete" at bounding box center [524, 484] width 30 height 12
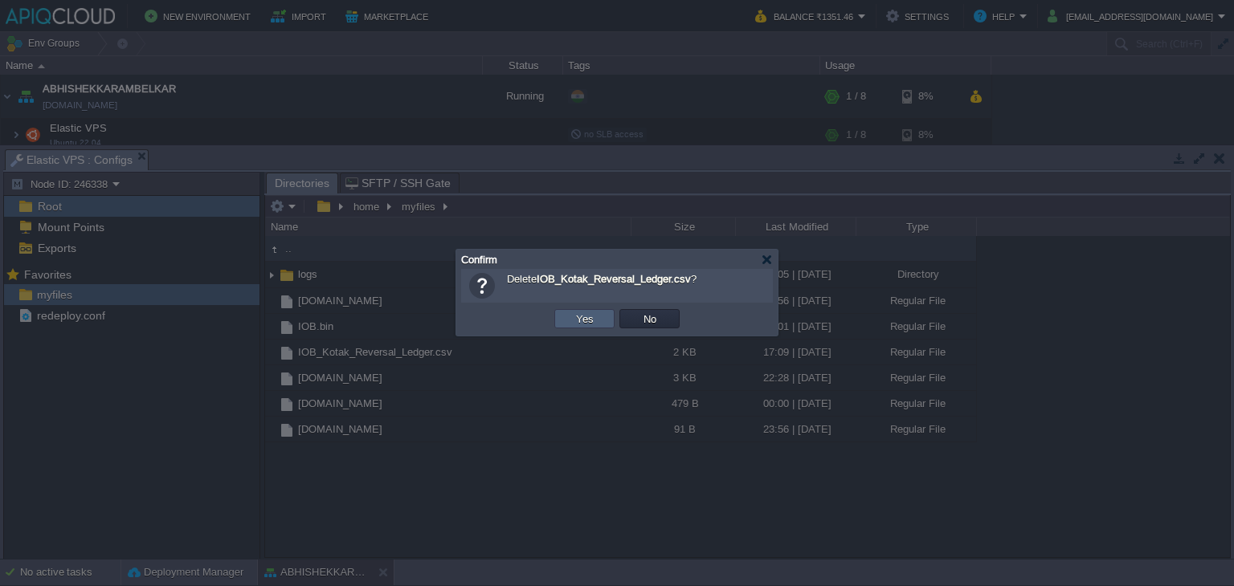
click at [572, 312] on button "Yes" at bounding box center [584, 319] width 27 height 14
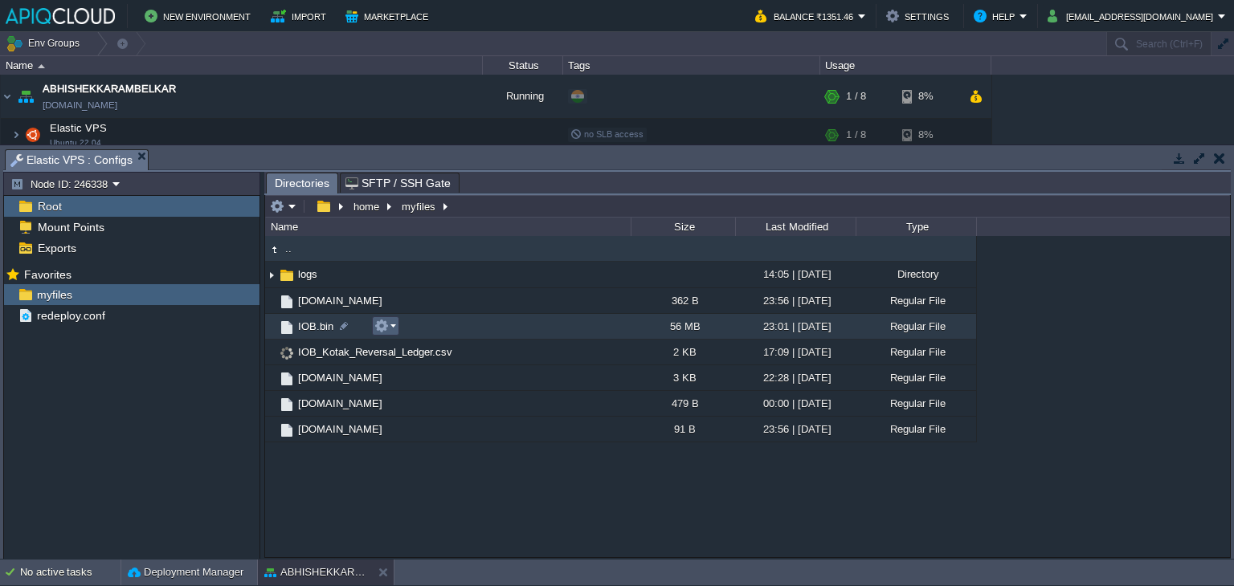
click at [384, 325] on button "button" at bounding box center [381, 326] width 14 height 14
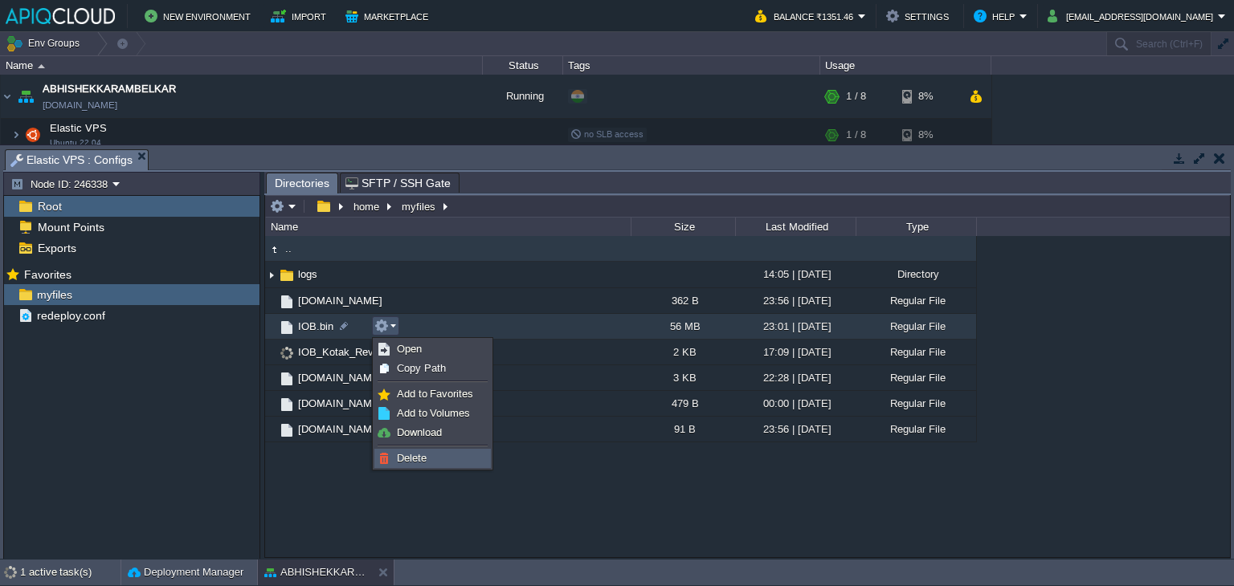
click at [413, 455] on span "Delete" at bounding box center [412, 458] width 30 height 12
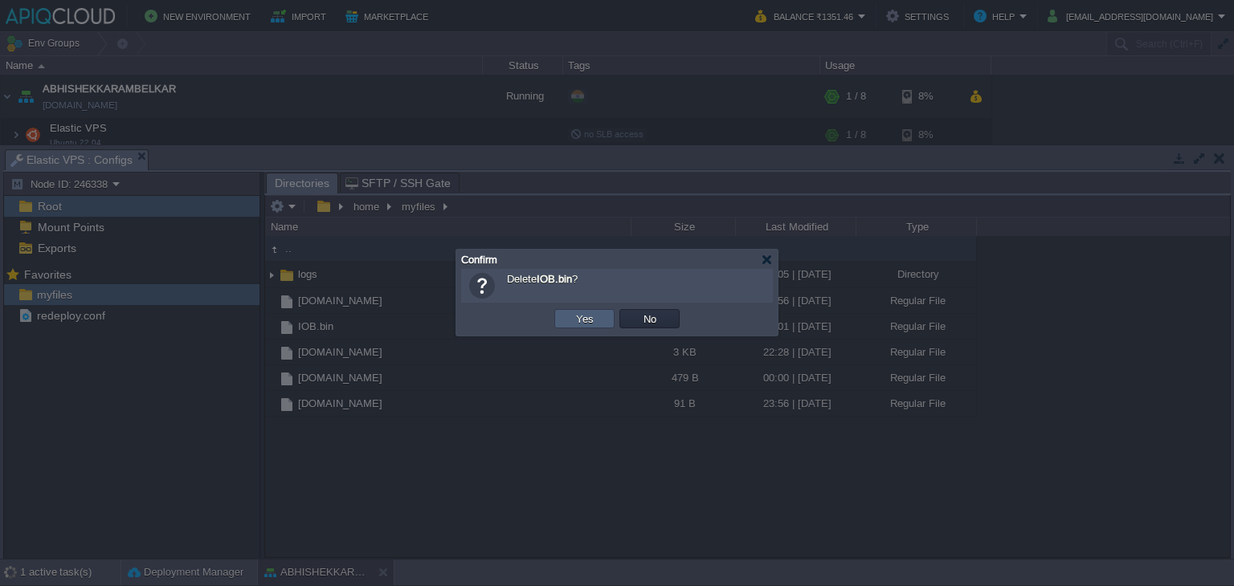
click at [582, 316] on button "Yes" at bounding box center [584, 319] width 27 height 14
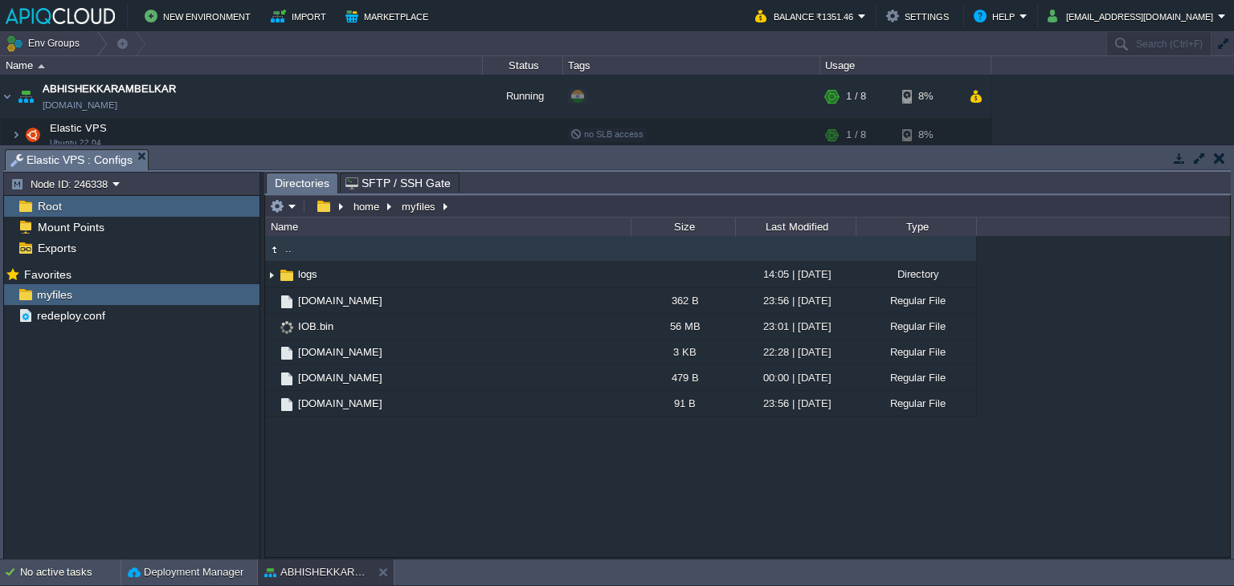
click at [1223, 154] on button "button" at bounding box center [1219, 158] width 11 height 14
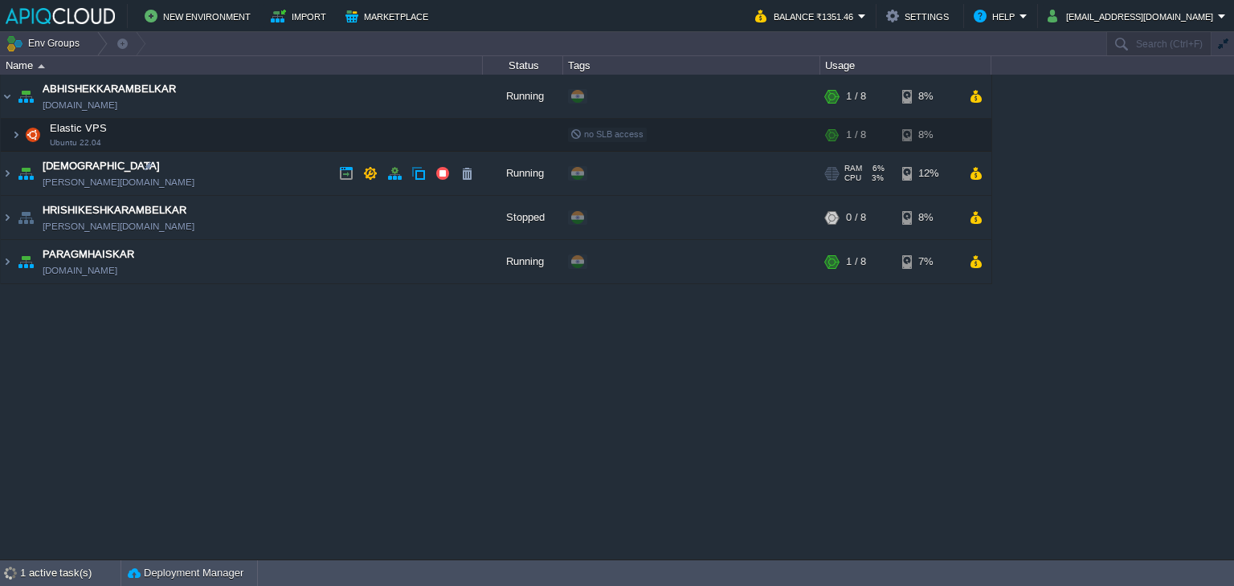
click at [210, 172] on td "CHAITANYABHIDE avadhoot.in1.apiqcloud.com" at bounding box center [242, 174] width 482 height 44
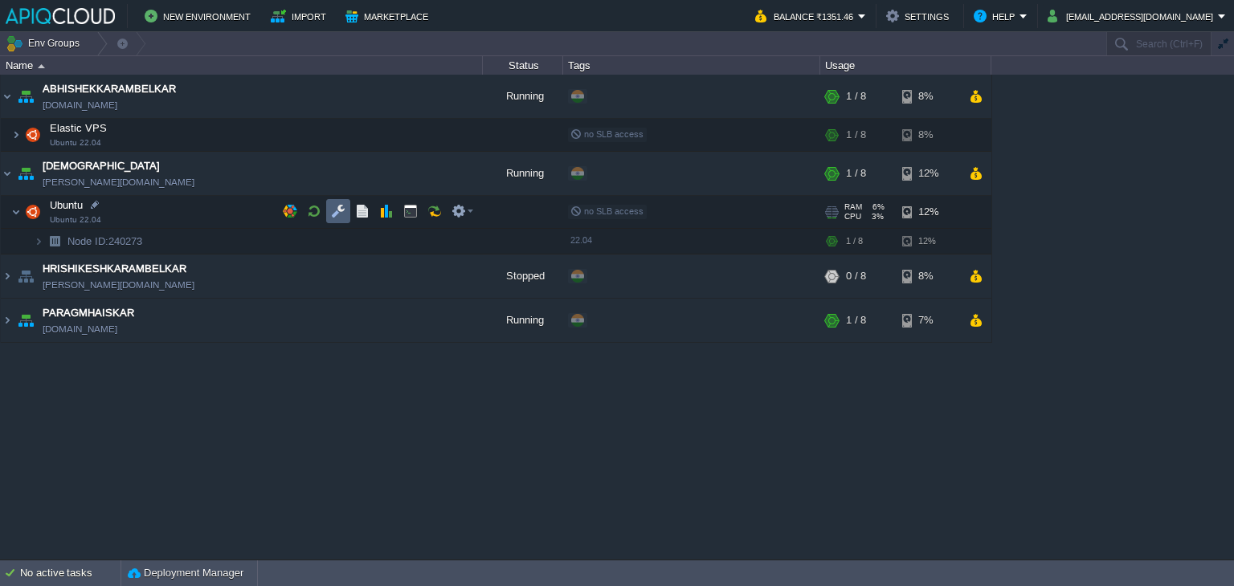
click at [338, 210] on button "button" at bounding box center [338, 211] width 14 height 14
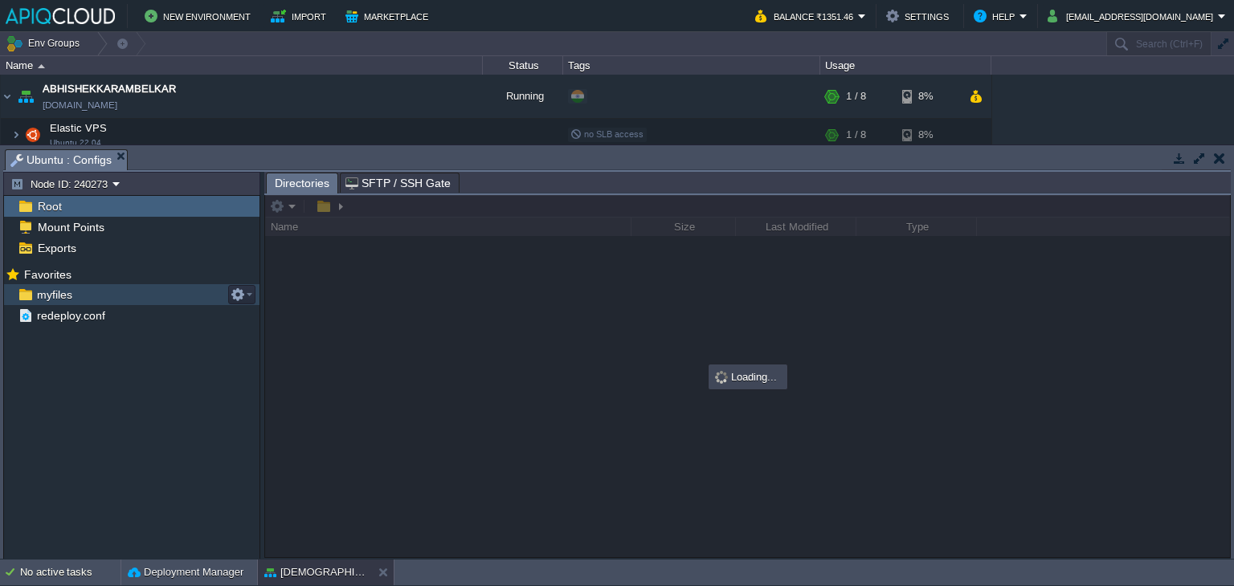
click at [45, 295] on span "myfiles" at bounding box center [54, 295] width 41 height 14
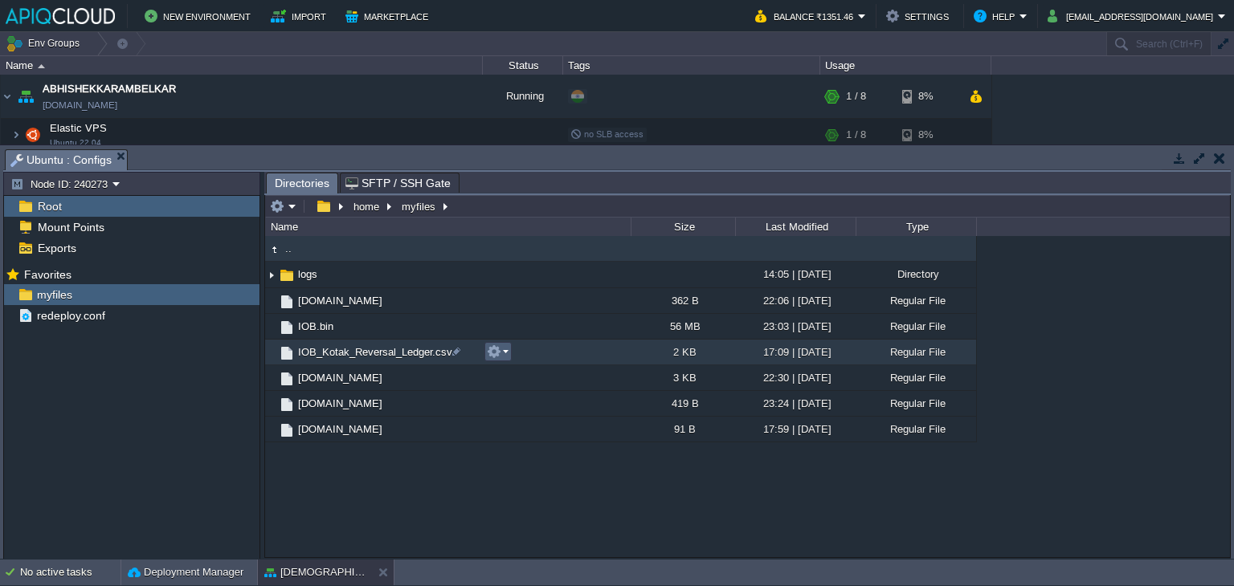
click at [508, 353] on td at bounding box center [497, 351] width 27 height 19
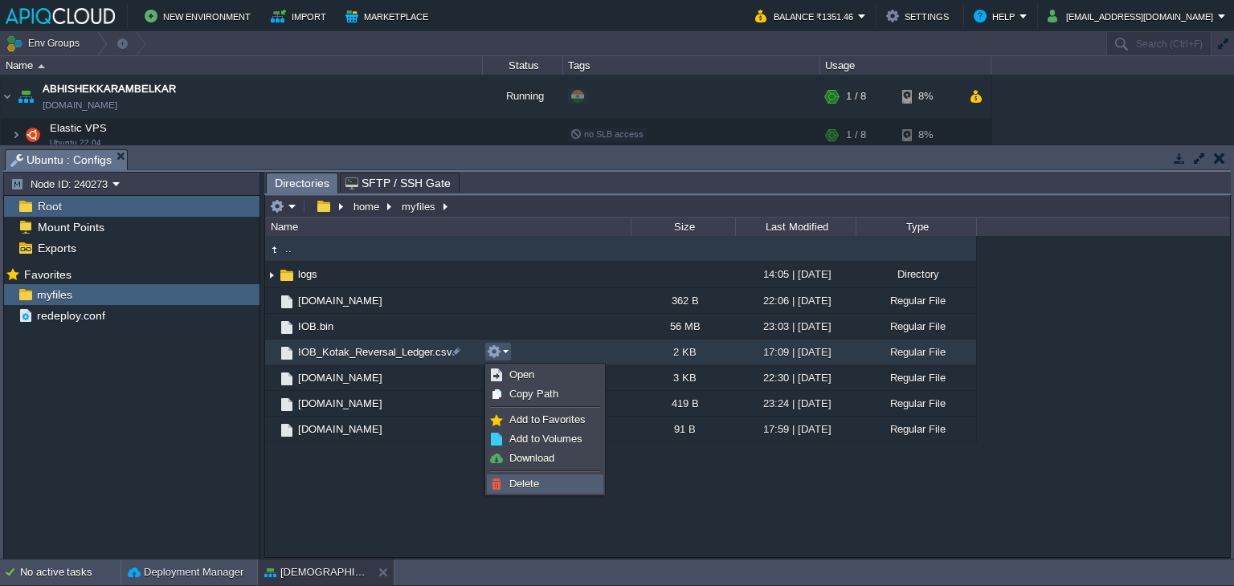
click at [530, 489] on span "Delete" at bounding box center [524, 484] width 30 height 12
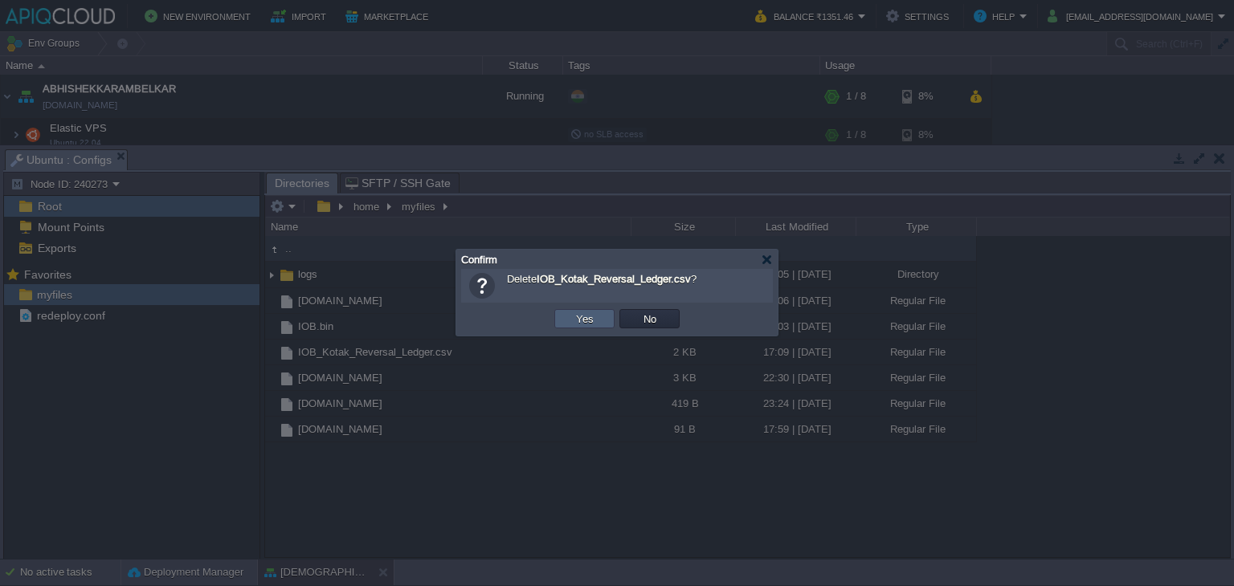
click at [580, 316] on button "Yes" at bounding box center [584, 319] width 27 height 14
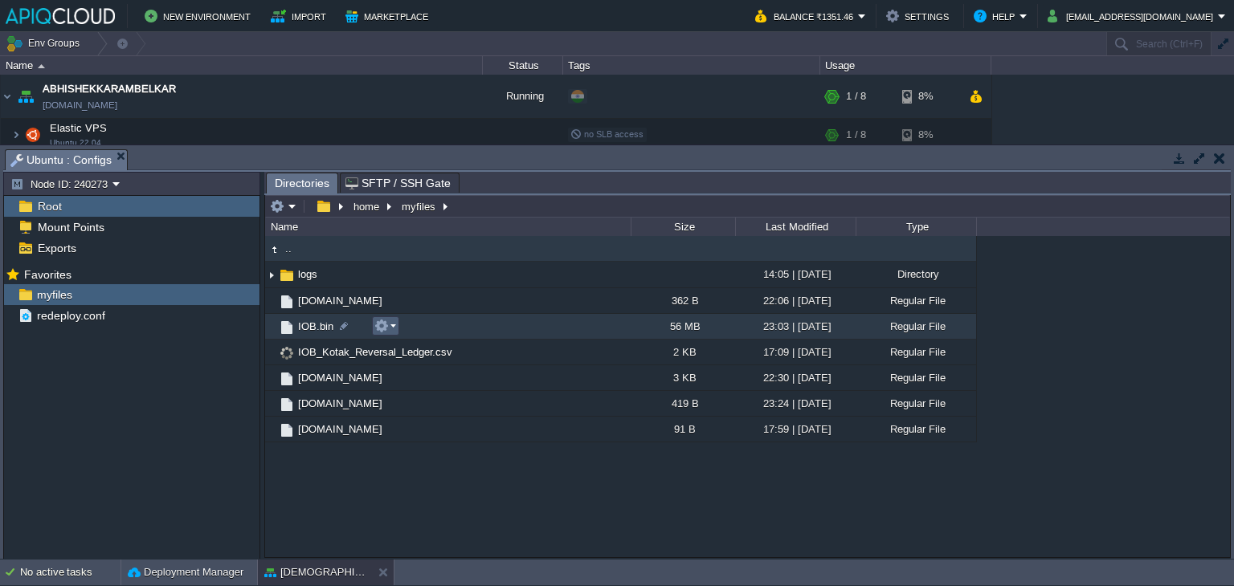
click at [382, 325] on button "button" at bounding box center [381, 326] width 14 height 14
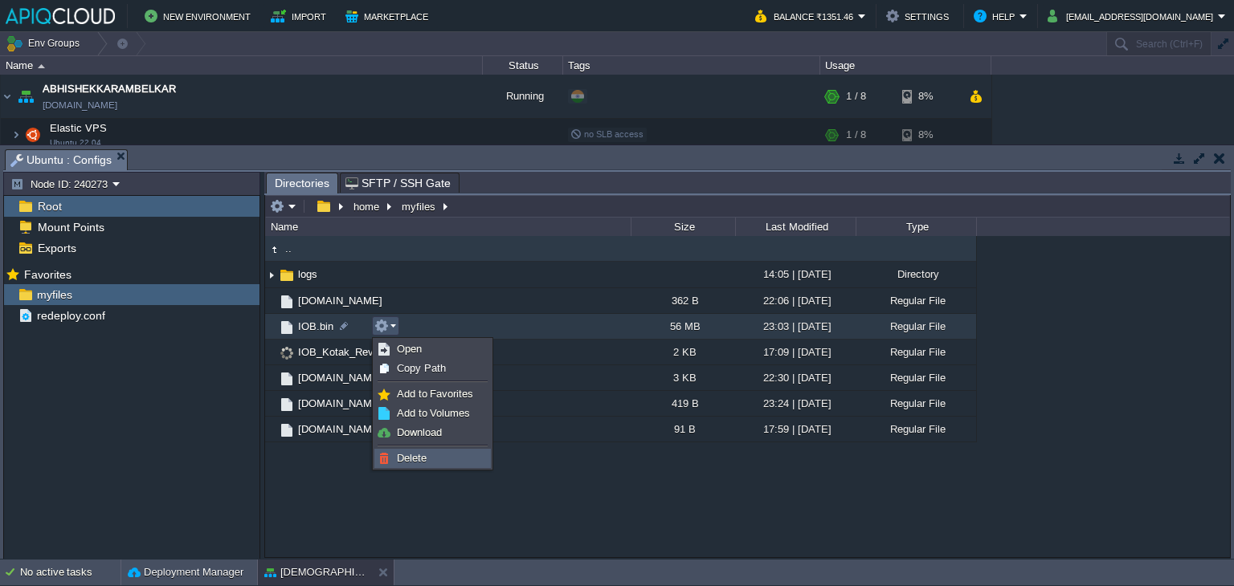
click at [409, 455] on span "Delete" at bounding box center [412, 458] width 30 height 12
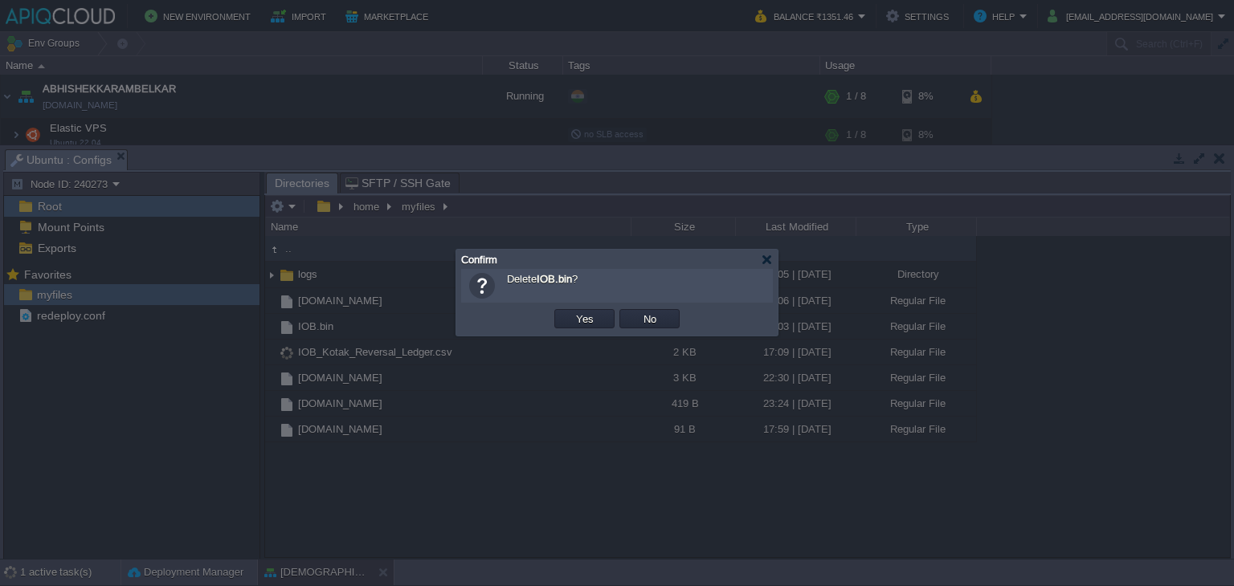
click at [578, 329] on td "Yes" at bounding box center [584, 319] width 65 height 24
click at [566, 320] on td "Yes" at bounding box center [584, 318] width 60 height 19
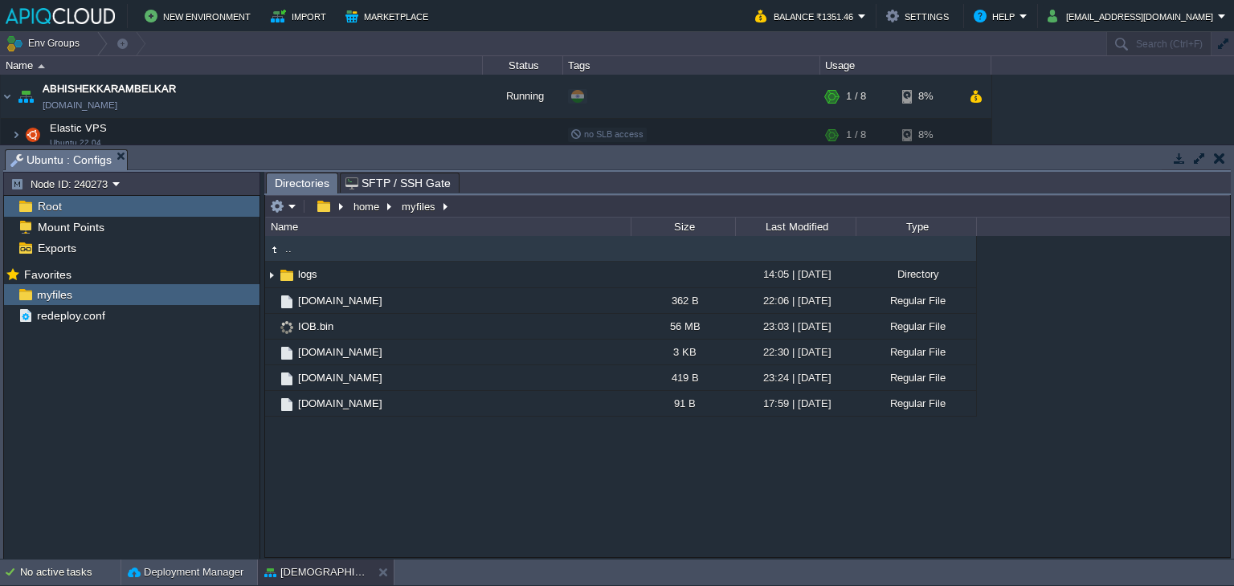
click at [1215, 152] on button "button" at bounding box center [1219, 158] width 11 height 14
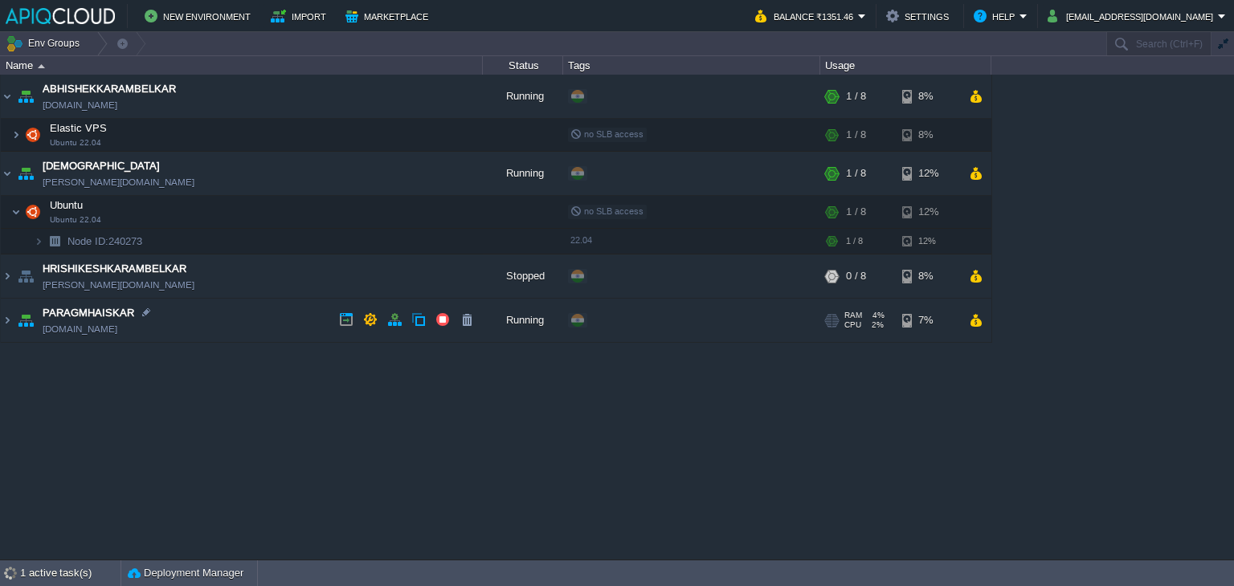
click at [233, 307] on td "PARAGMHAISKAR paragmhaiskar.in1.apiqcloud.com" at bounding box center [242, 321] width 482 height 44
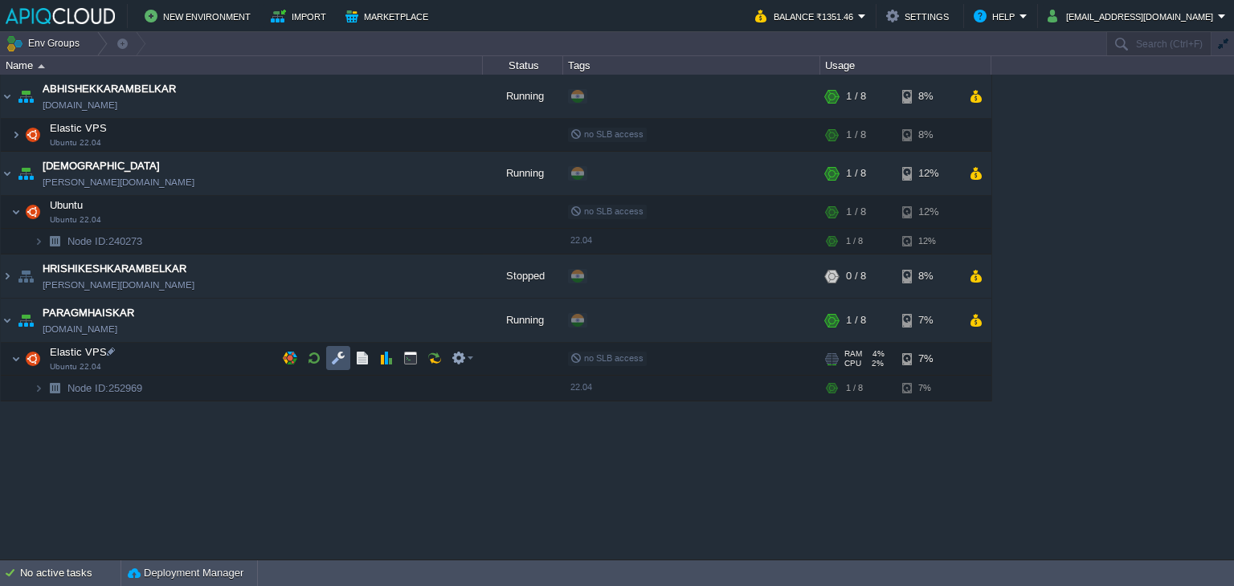
click at [337, 351] on button "button" at bounding box center [338, 358] width 14 height 14
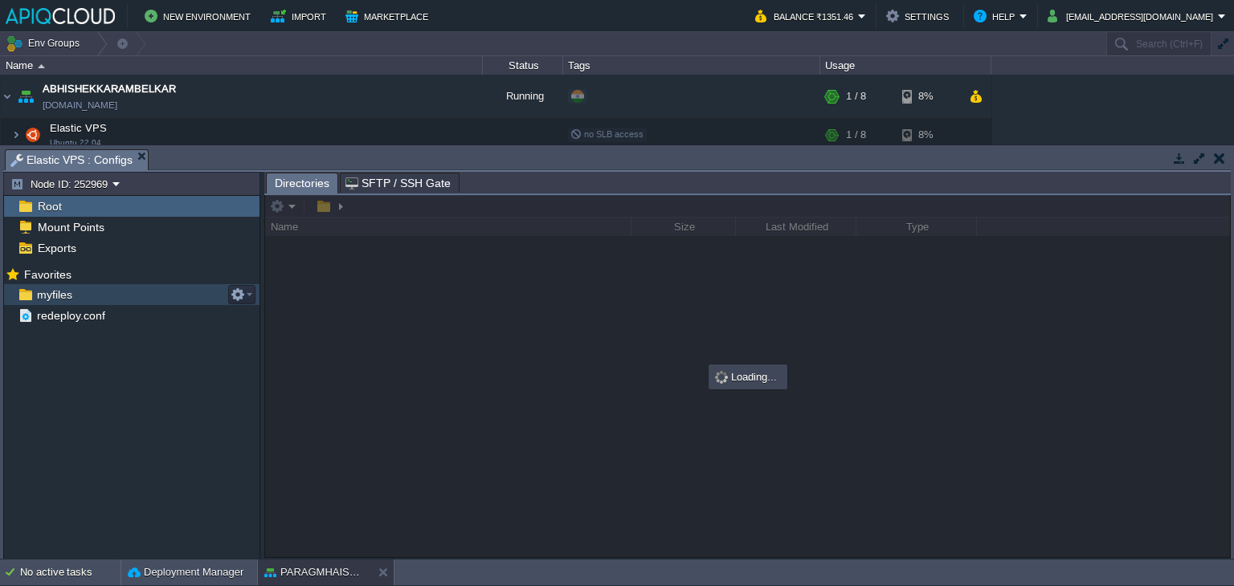
click at [39, 298] on span "myfiles" at bounding box center [54, 295] width 41 height 14
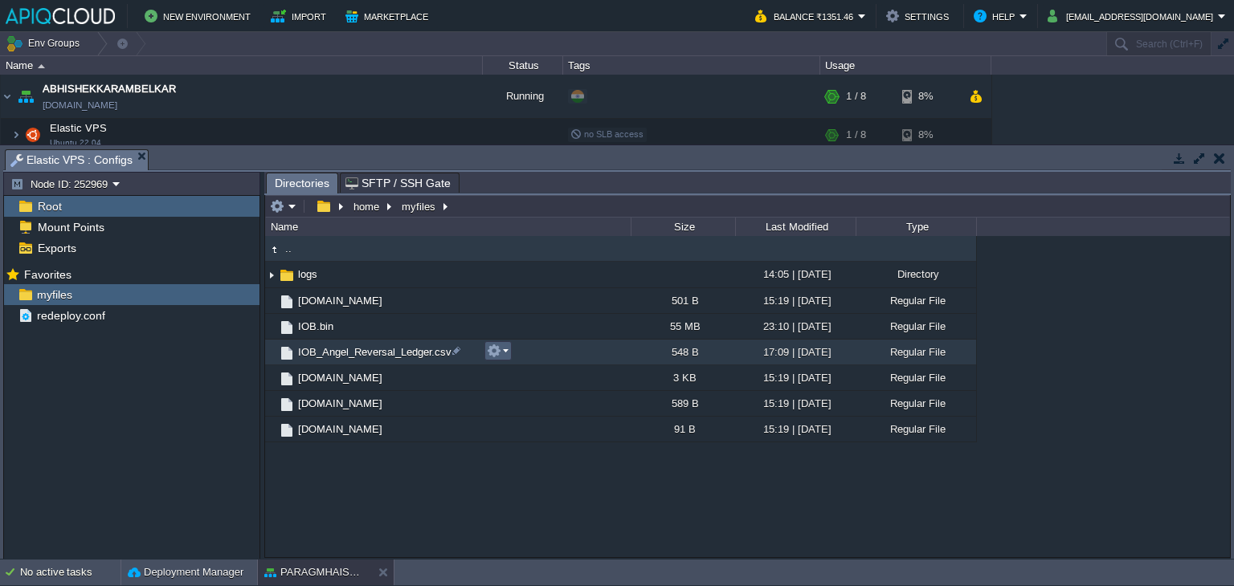
click at [499, 356] on button "button" at bounding box center [494, 351] width 14 height 14
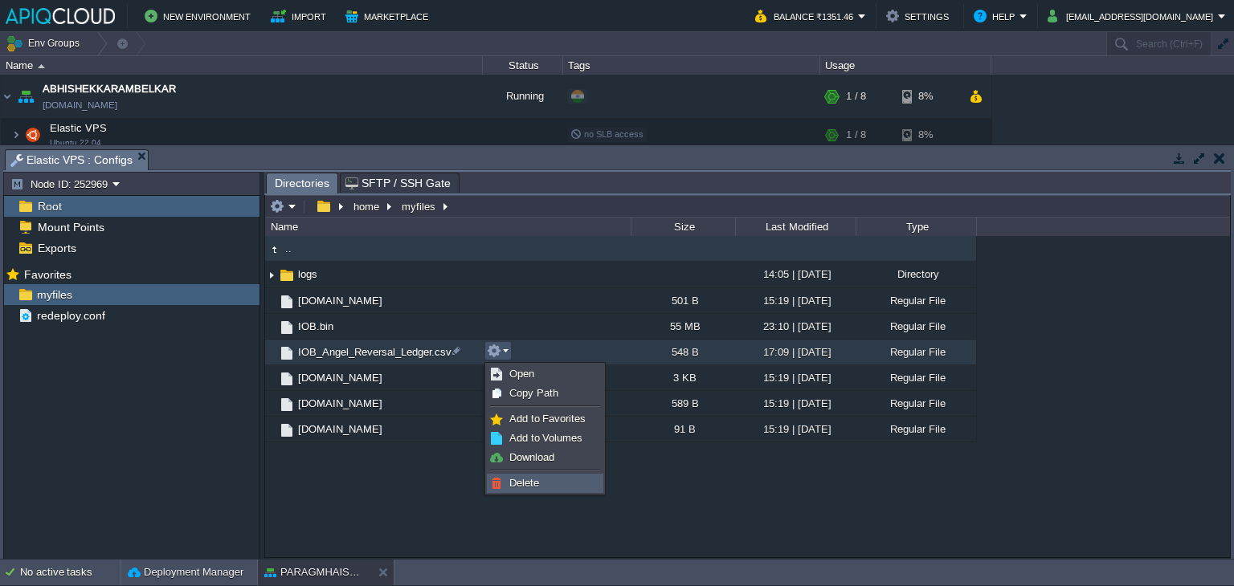
click at [523, 483] on span "Delete" at bounding box center [524, 483] width 30 height 12
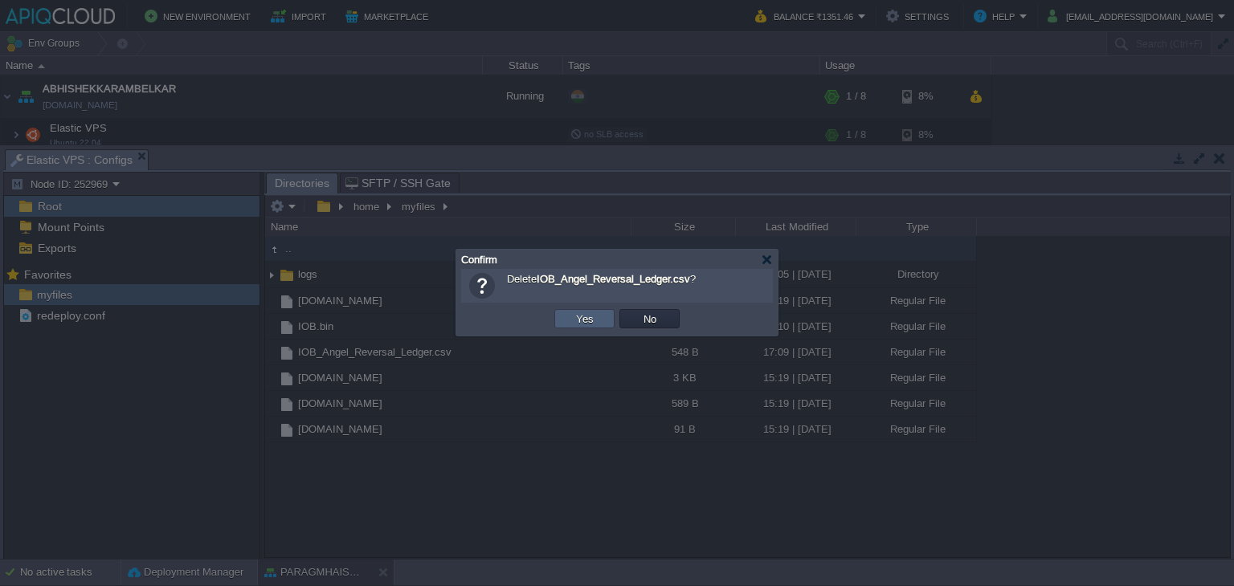
click at [596, 317] on button "Yes" at bounding box center [584, 319] width 27 height 14
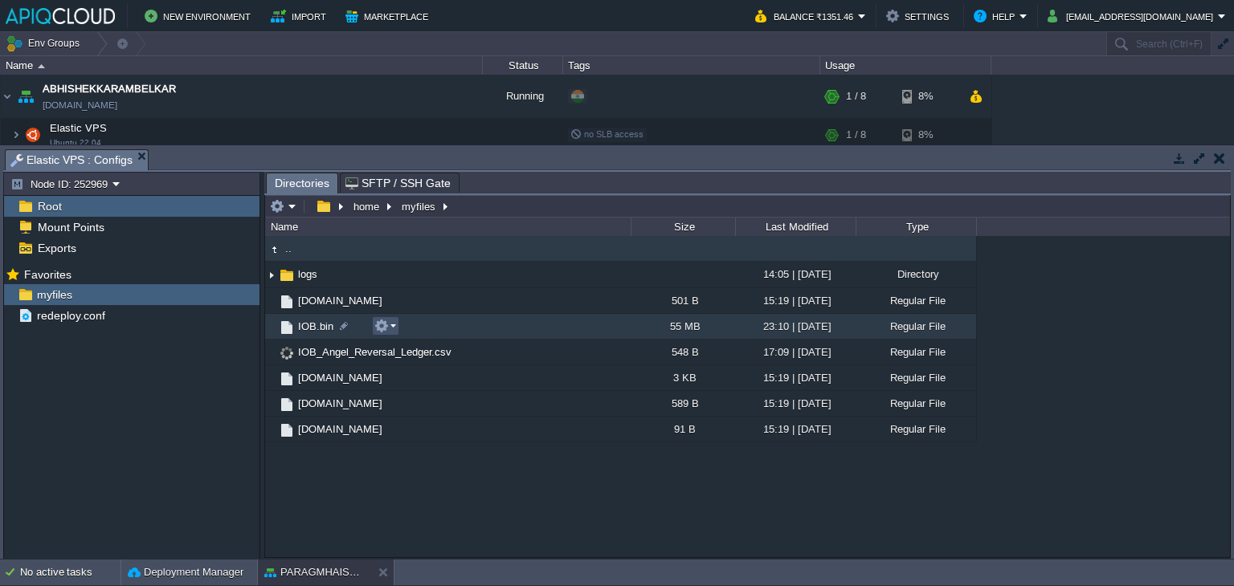
click at [386, 320] on button "button" at bounding box center [381, 326] width 14 height 14
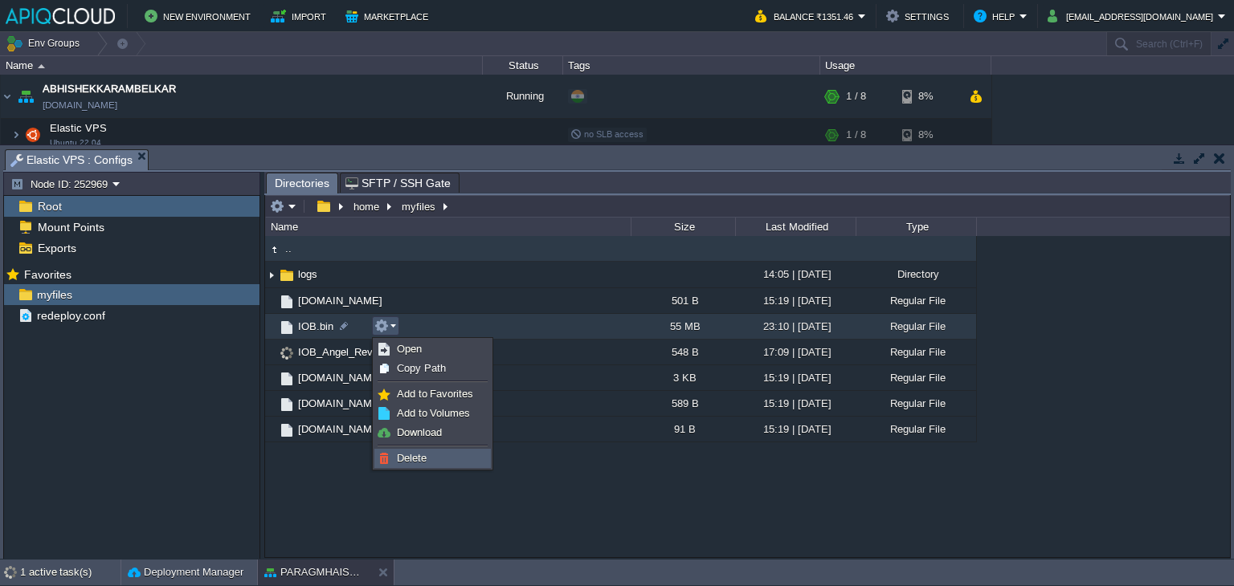
click at [408, 450] on link "Delete" at bounding box center [432, 459] width 115 height 18
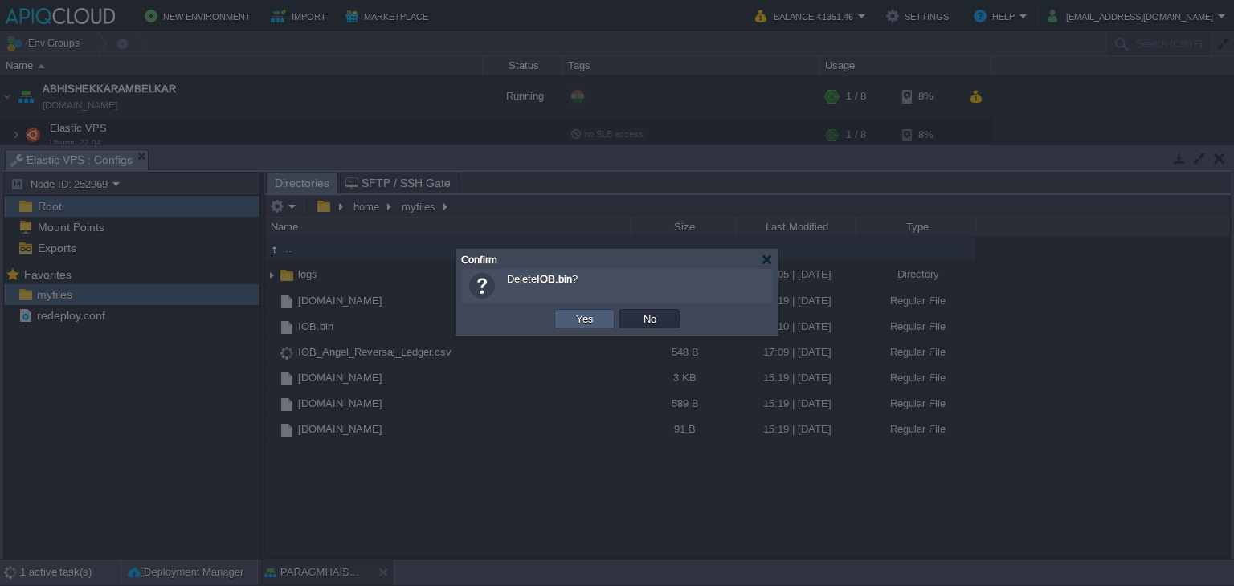
click at [562, 321] on td "Yes" at bounding box center [584, 318] width 60 height 19
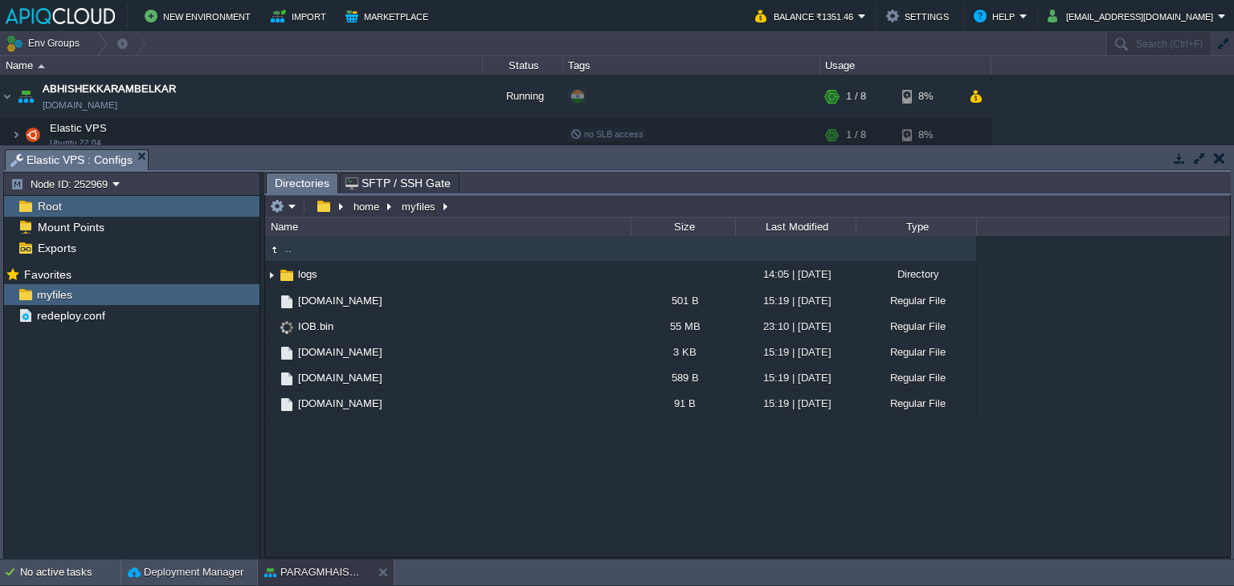
click at [1216, 157] on button "button" at bounding box center [1219, 158] width 11 height 14
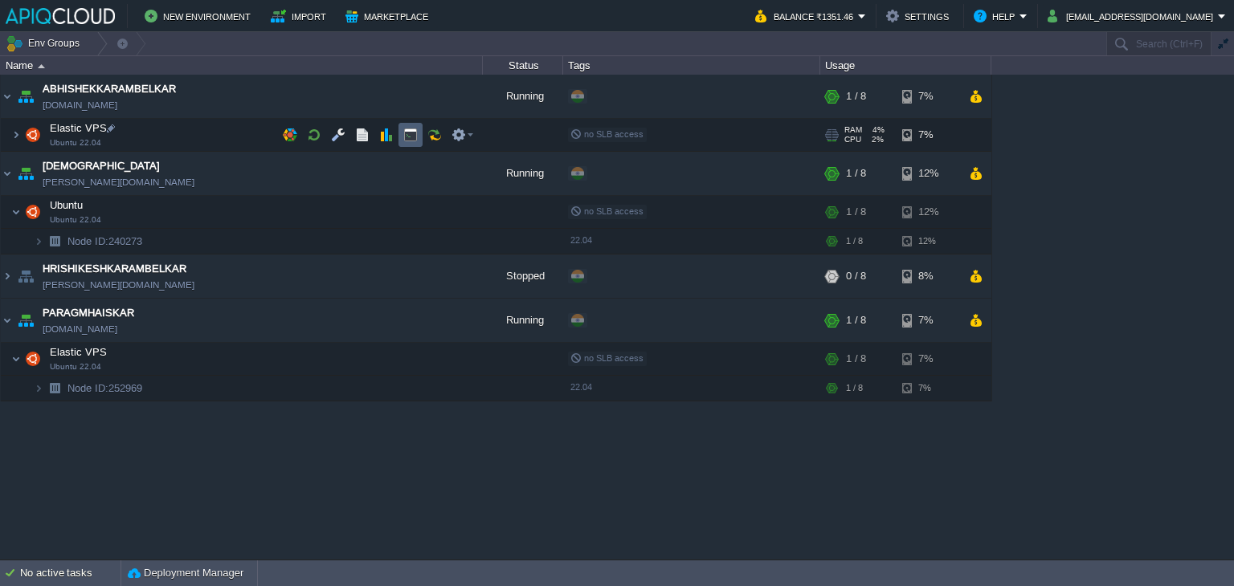
click at [408, 131] on button "button" at bounding box center [410, 135] width 14 height 14
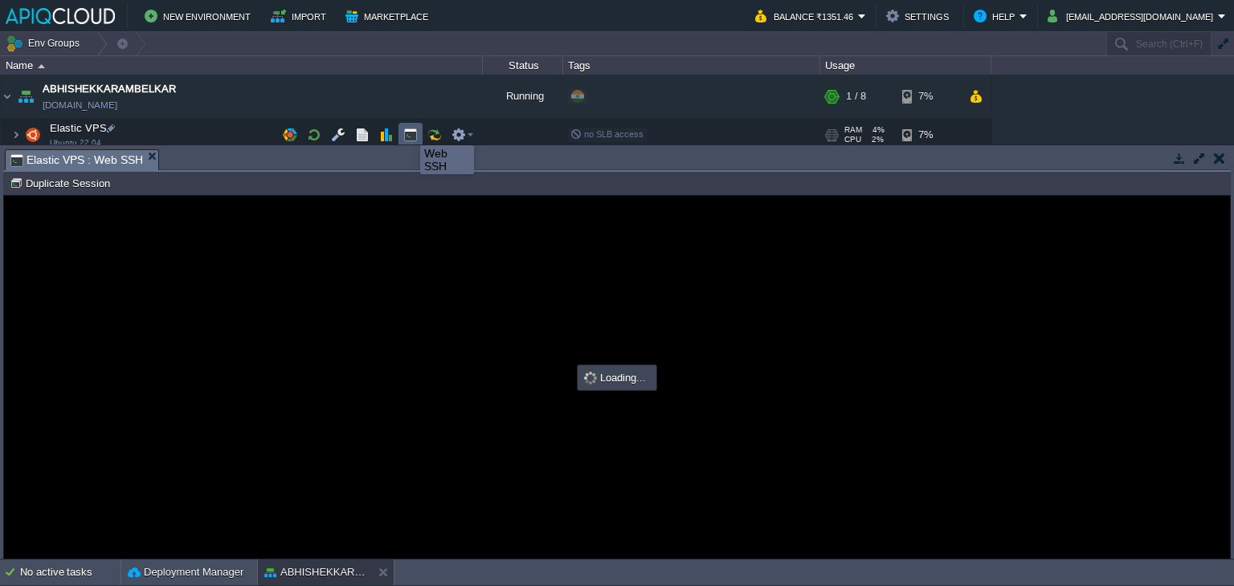
type input "#000000"
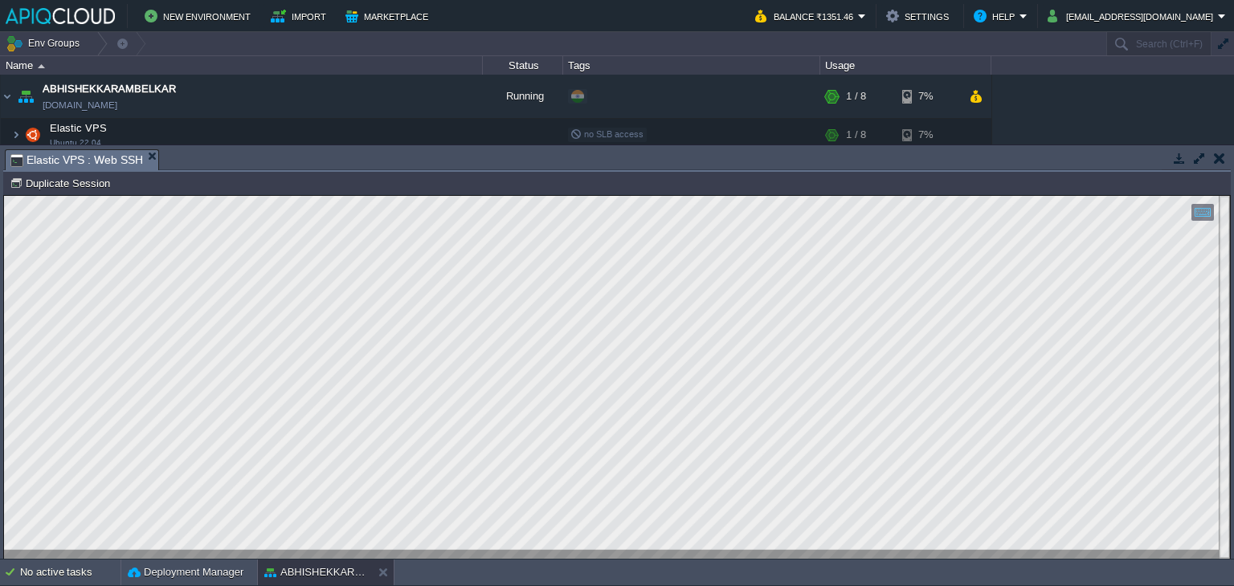
click at [1215, 155] on button "button" at bounding box center [1219, 158] width 11 height 14
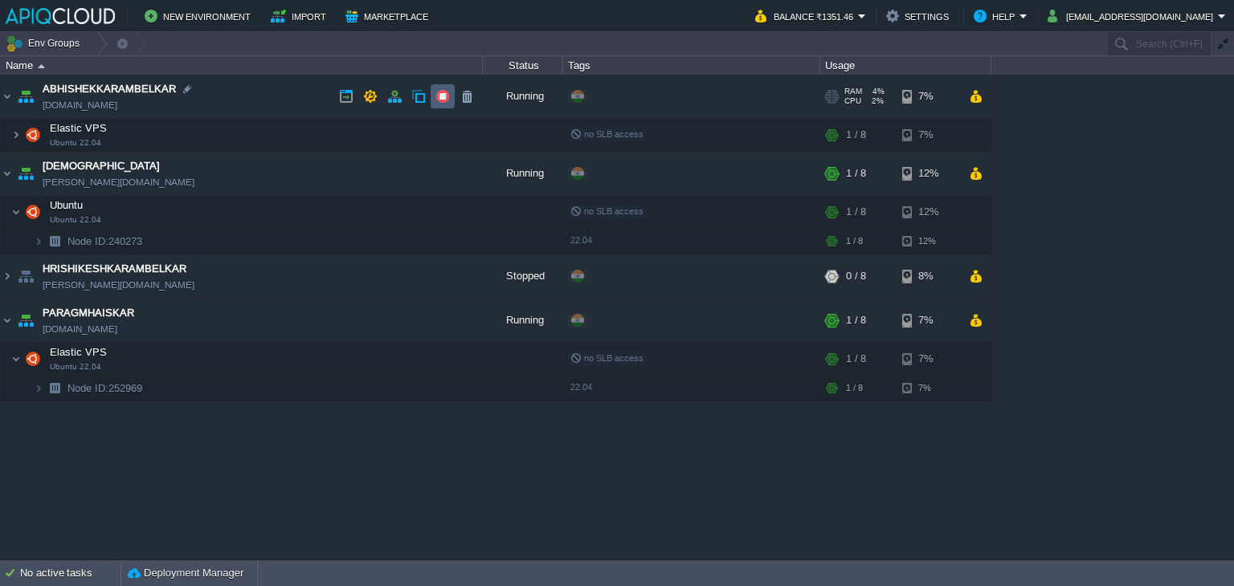
click at [439, 97] on button "button" at bounding box center [442, 96] width 14 height 14
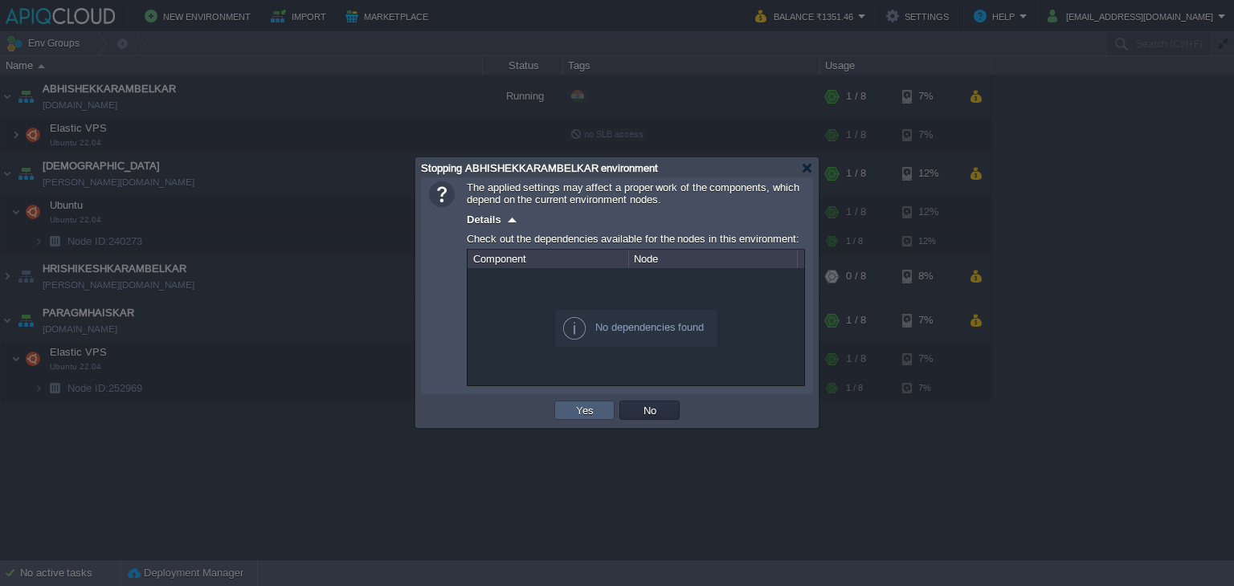
click at [582, 414] on button "Yes" at bounding box center [584, 410] width 27 height 14
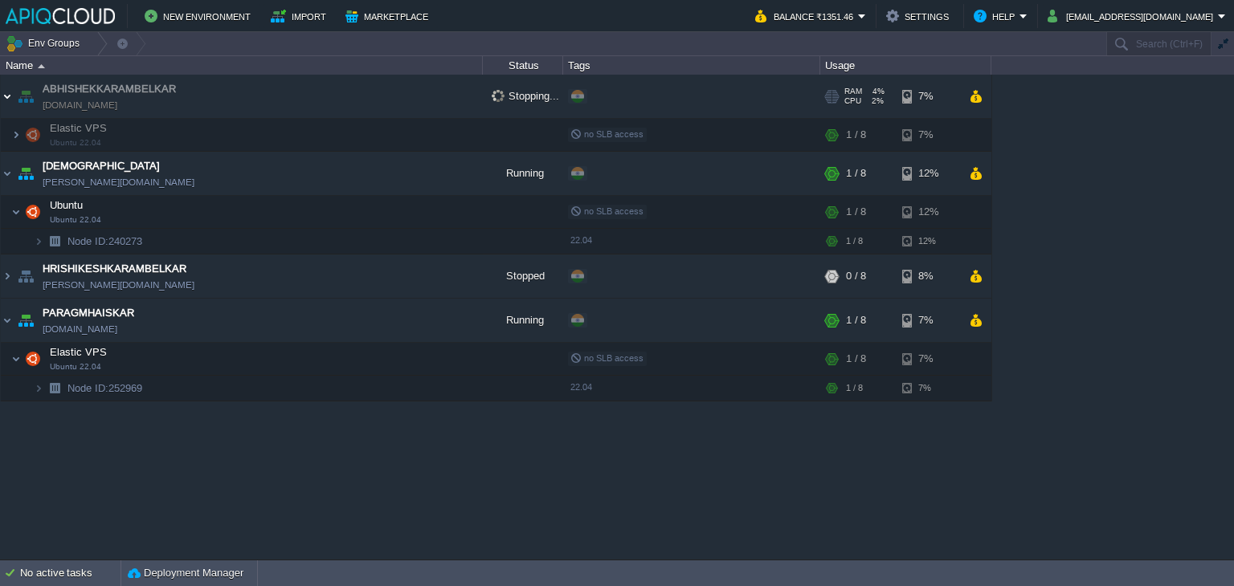
click at [10, 92] on img at bounding box center [7, 96] width 13 height 43
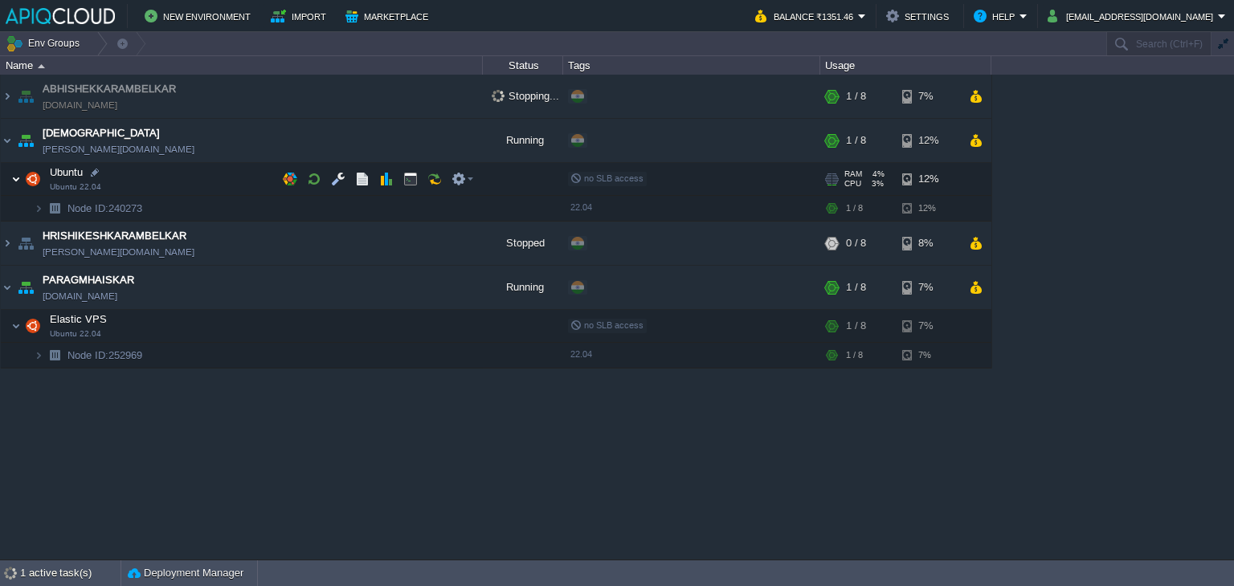
click at [14, 171] on img at bounding box center [16, 179] width 10 height 32
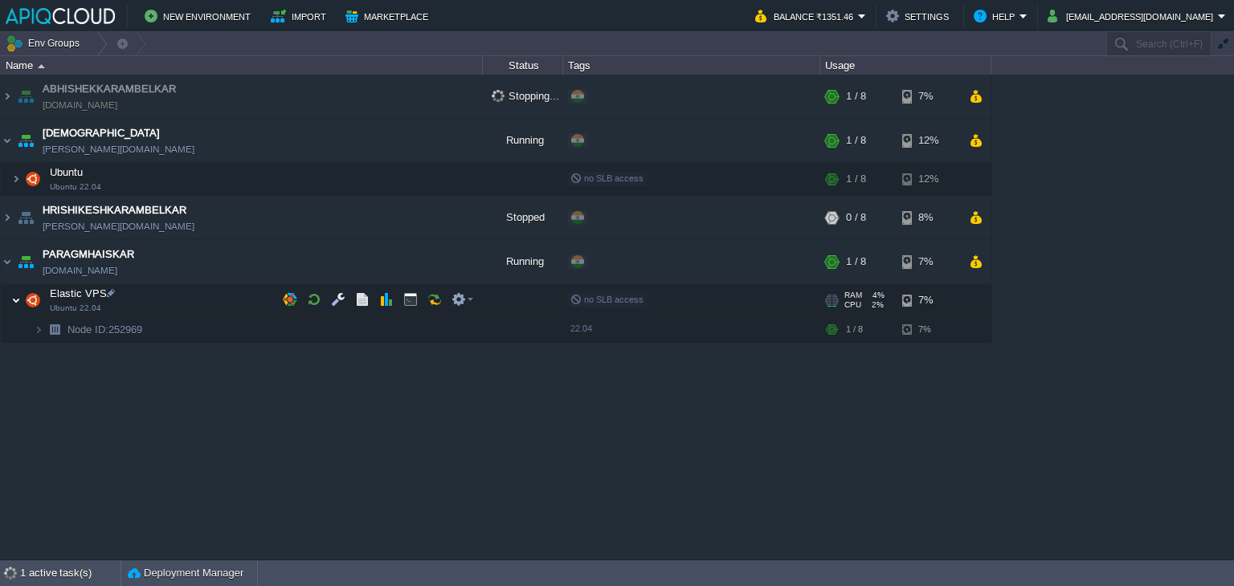
click at [15, 297] on img at bounding box center [16, 300] width 10 height 32
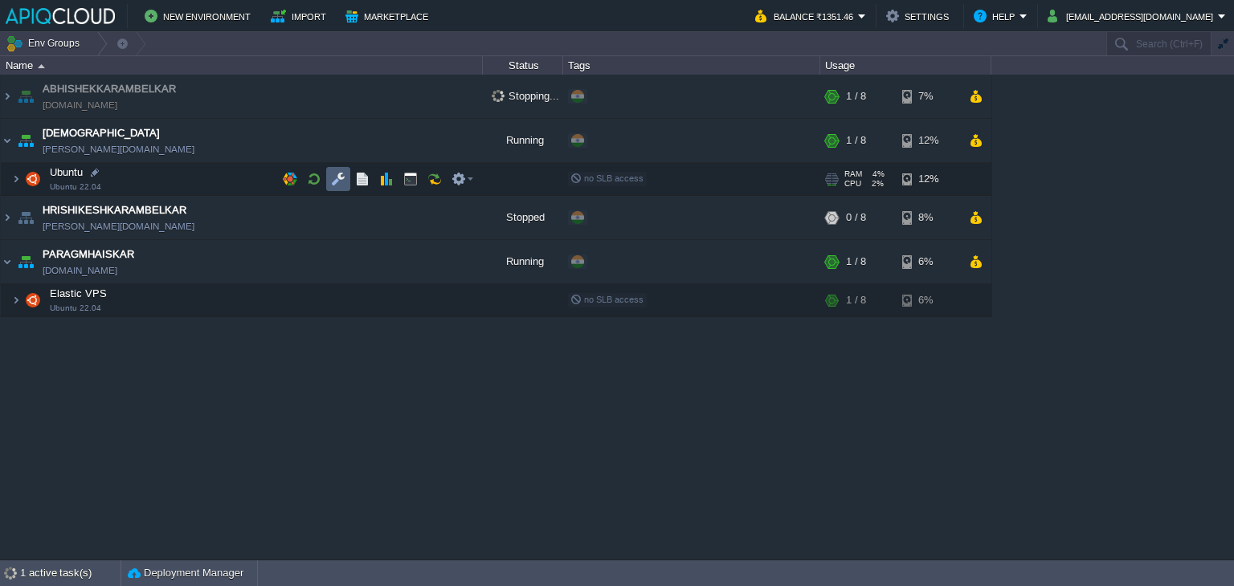
click at [341, 177] on button "button" at bounding box center [338, 179] width 14 height 14
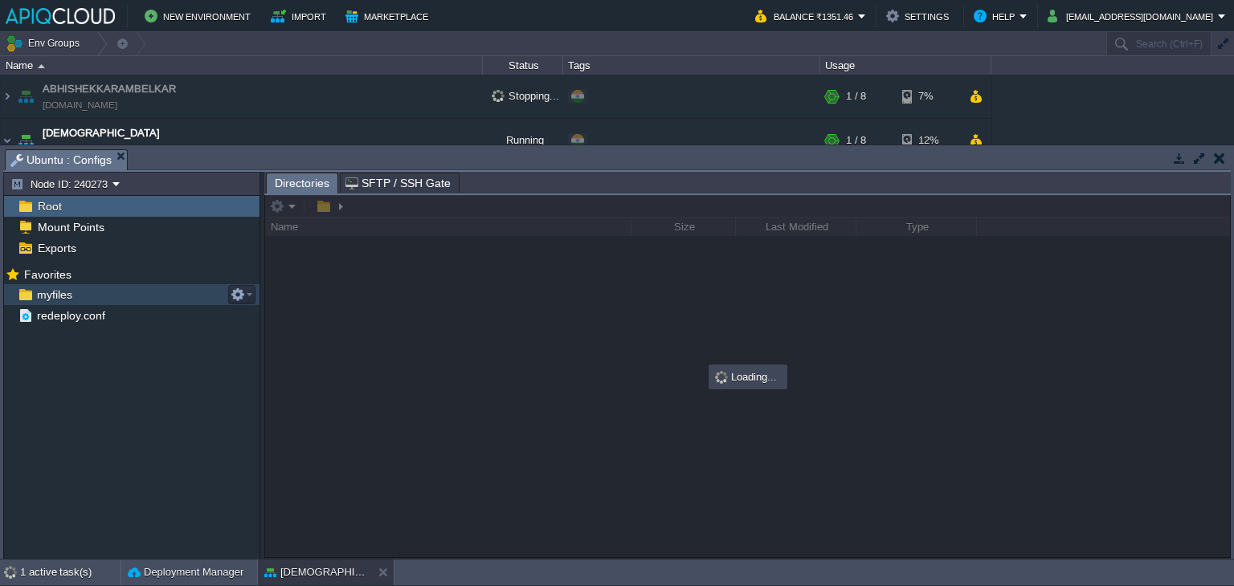
click at [55, 296] on span "myfiles" at bounding box center [54, 295] width 41 height 14
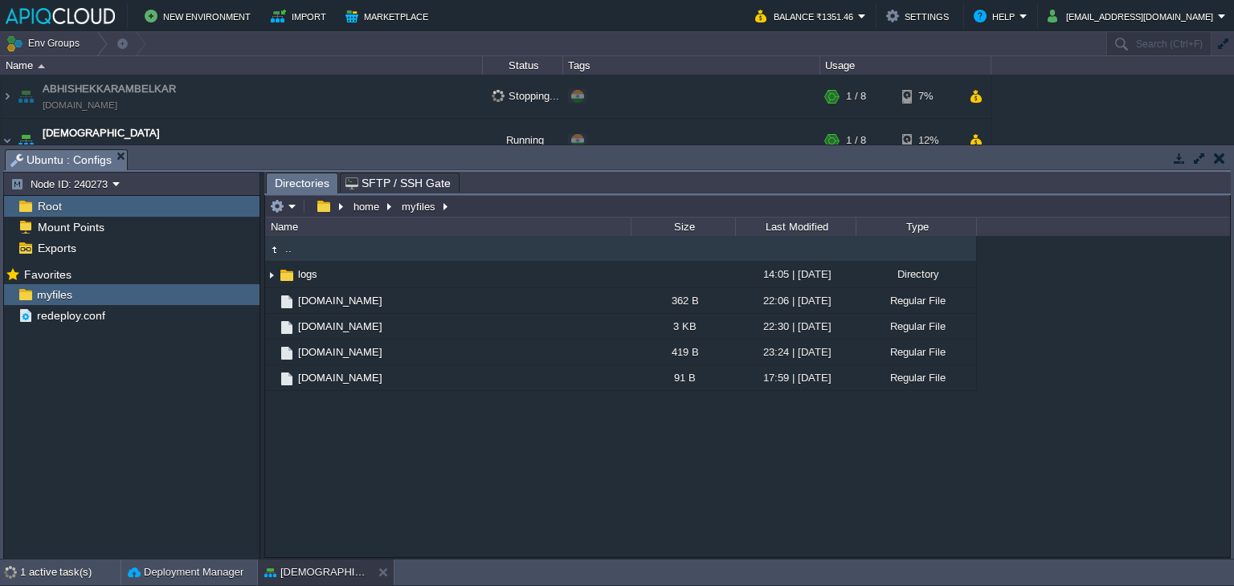
click at [1216, 152] on button "button" at bounding box center [1219, 158] width 11 height 14
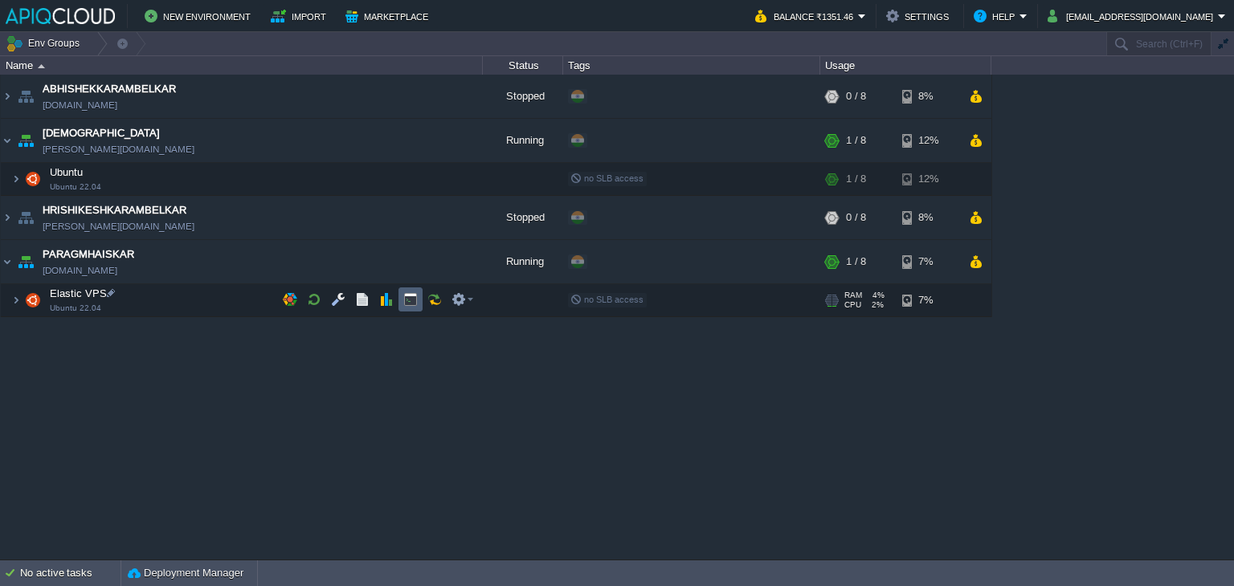
click at [408, 297] on button "button" at bounding box center [410, 299] width 14 height 14
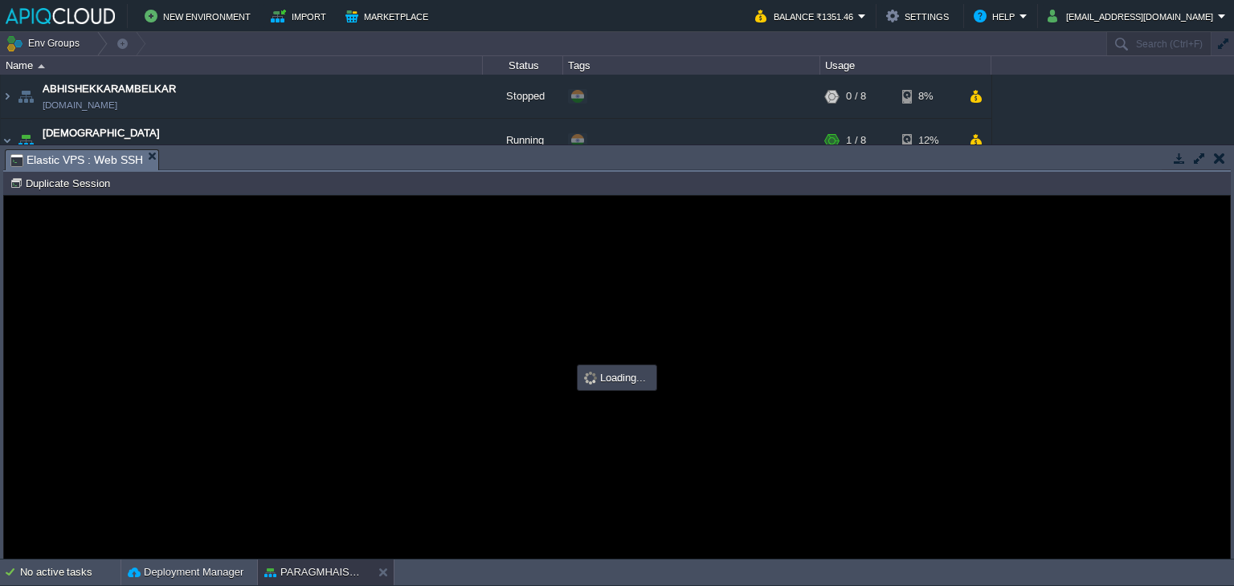
type input "#000000"
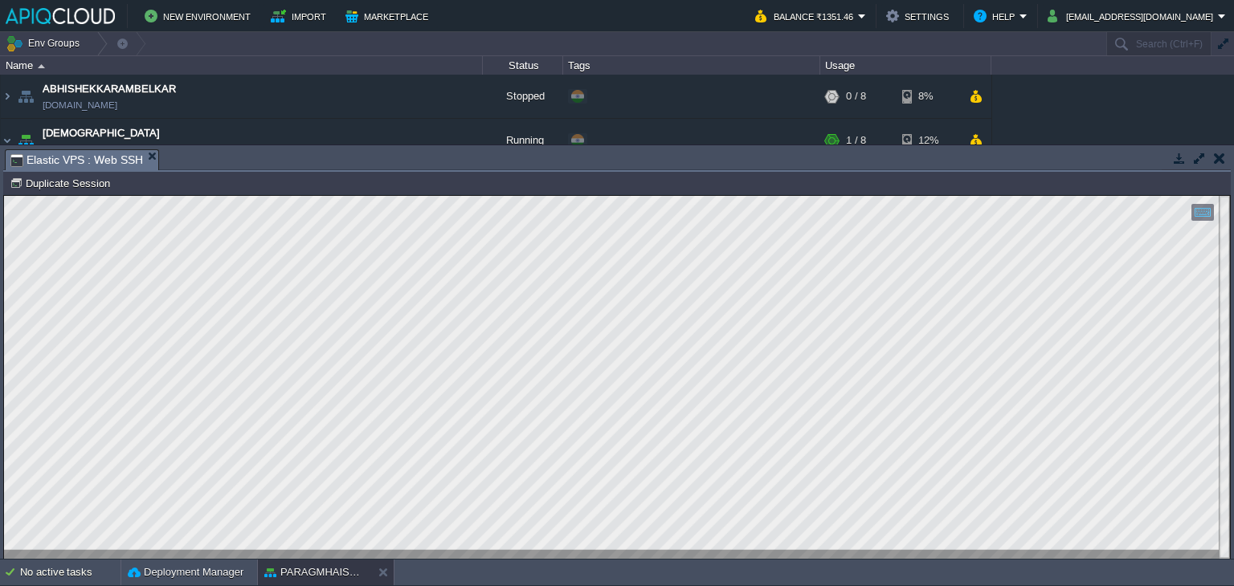
click at [1216, 149] on td at bounding box center [1219, 158] width 20 height 19
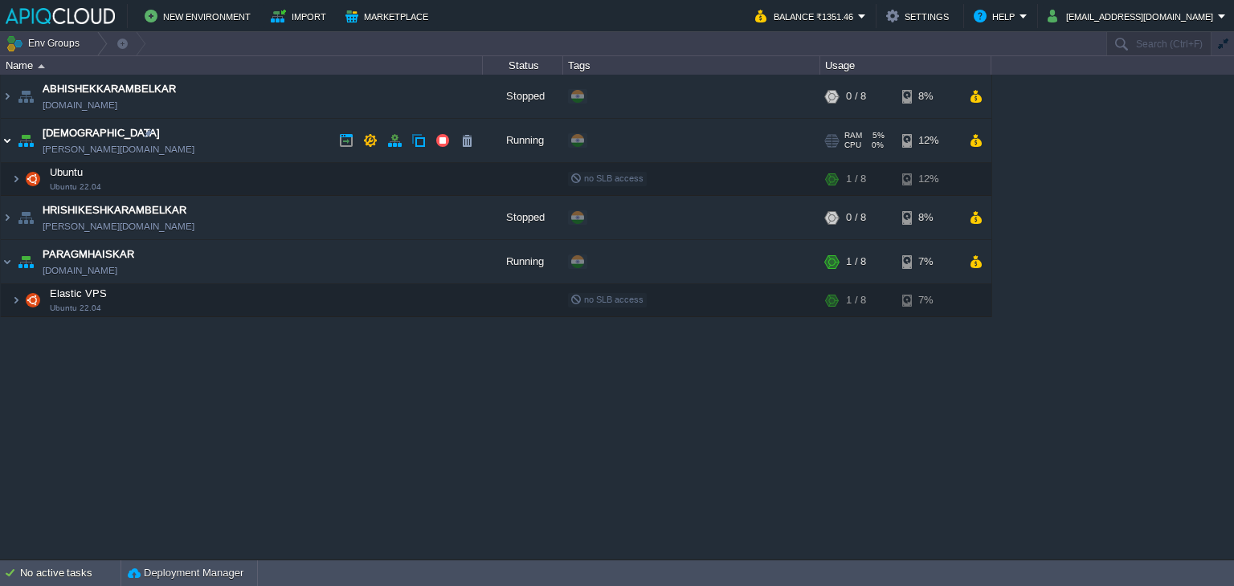
click at [4, 137] on img at bounding box center [7, 140] width 13 height 43
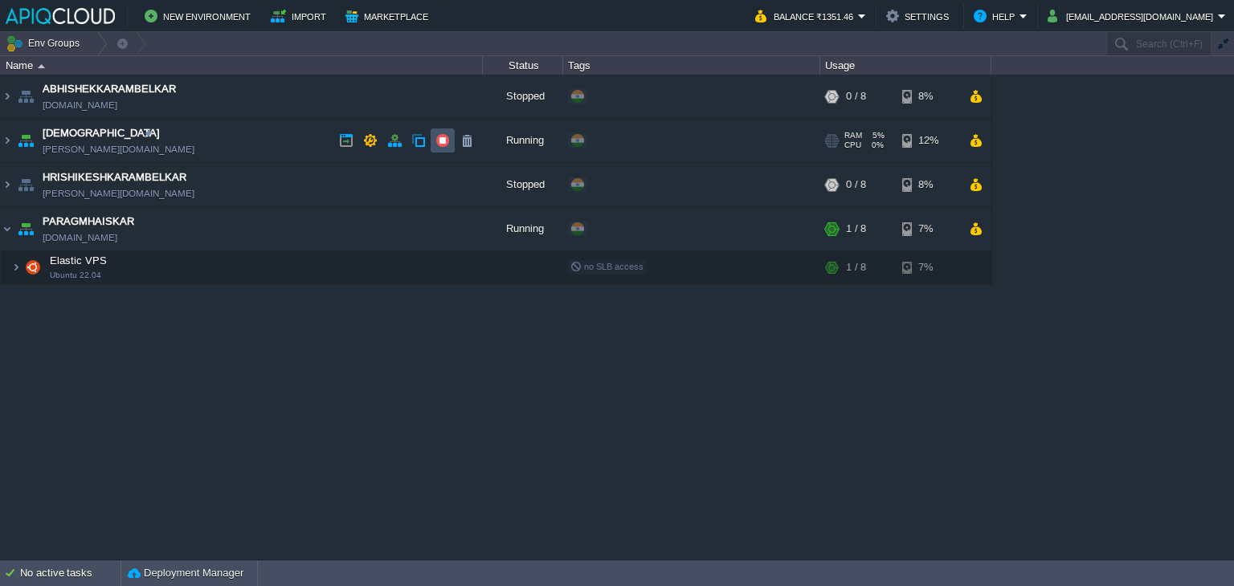
click at [435, 142] on button "button" at bounding box center [442, 140] width 14 height 14
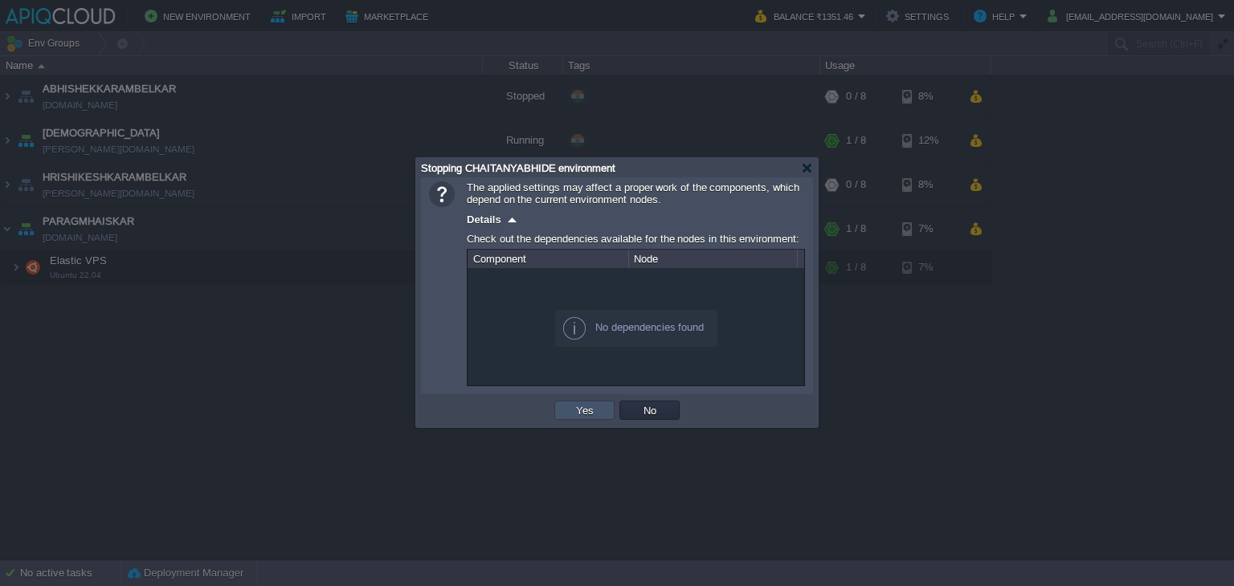
click at [572, 412] on button "Yes" at bounding box center [584, 410] width 27 height 14
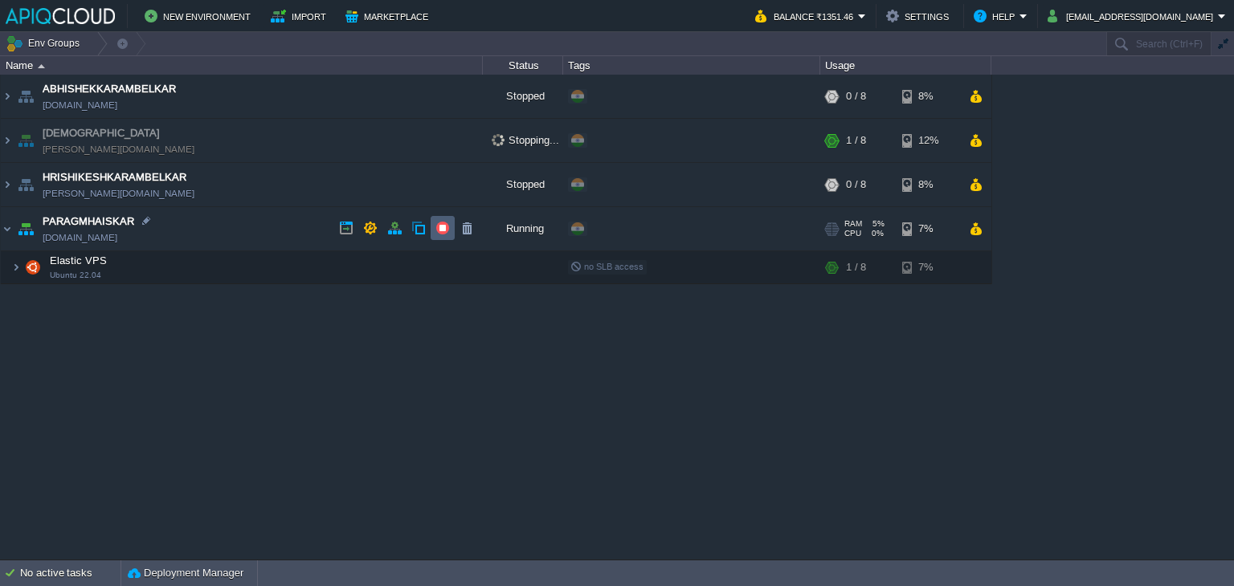
click at [443, 229] on button "button" at bounding box center [442, 228] width 14 height 14
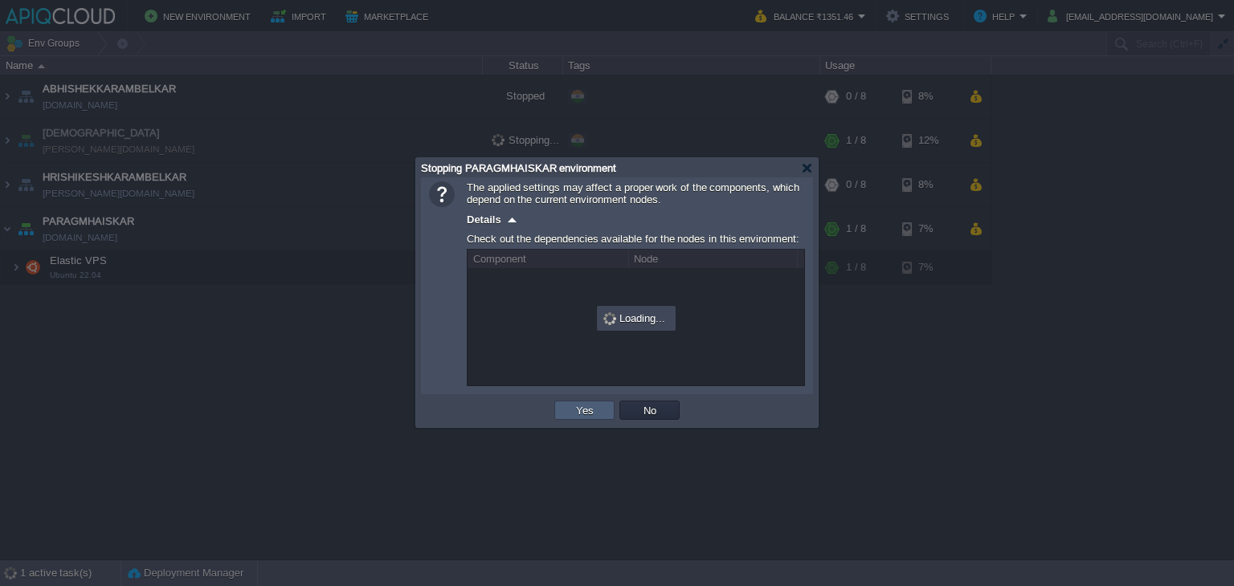
click at [567, 416] on td "Yes" at bounding box center [584, 410] width 60 height 19
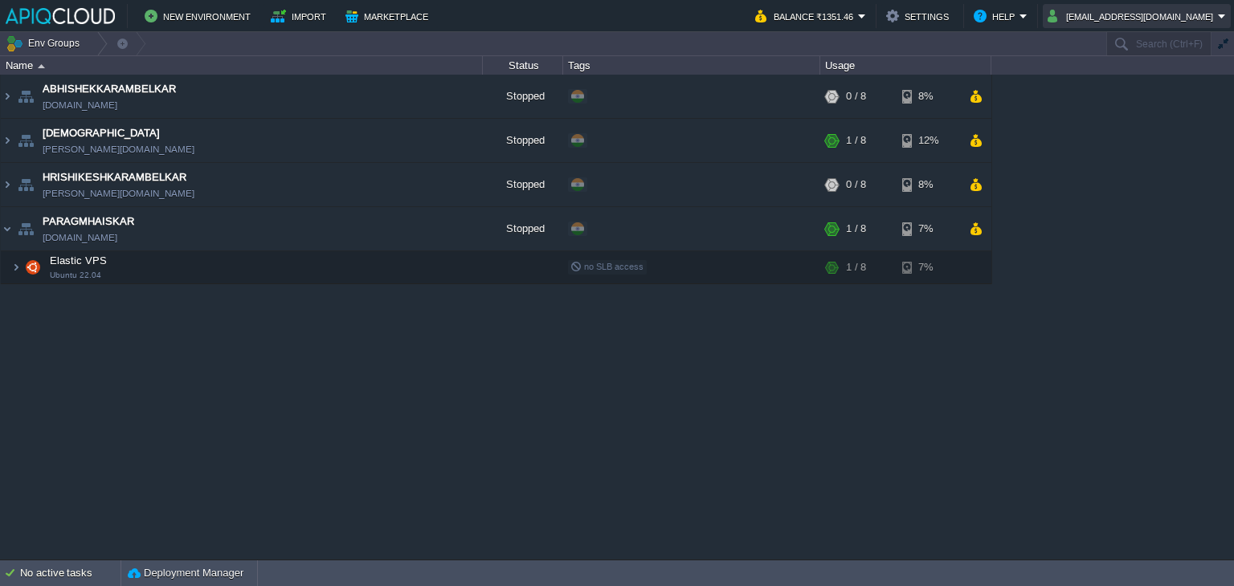
click at [1150, 21] on button "[EMAIL_ADDRESS][DOMAIN_NAME]" at bounding box center [1133, 15] width 170 height 19
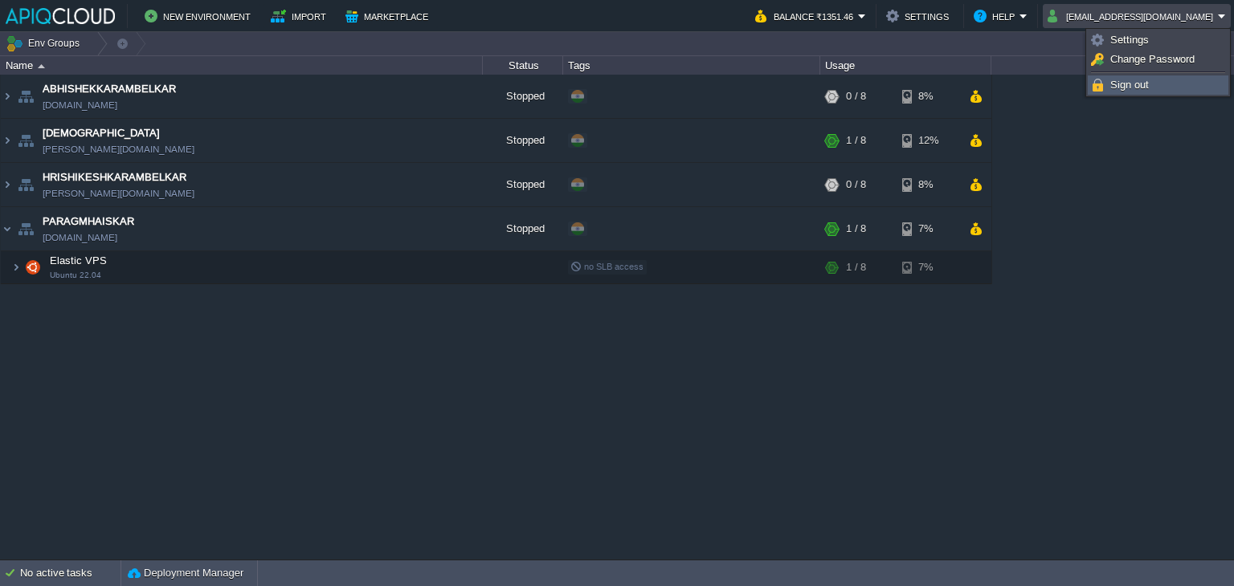
click at [1133, 76] on link "Sign out" at bounding box center [1157, 85] width 139 height 18
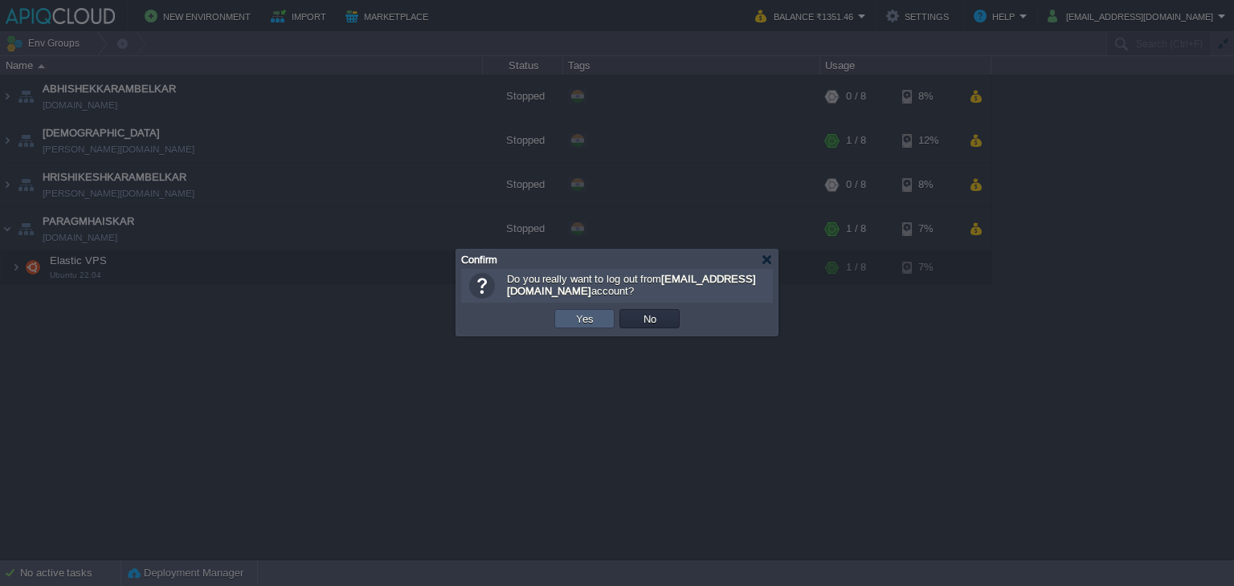
click at [578, 322] on button "Yes" at bounding box center [584, 319] width 27 height 14
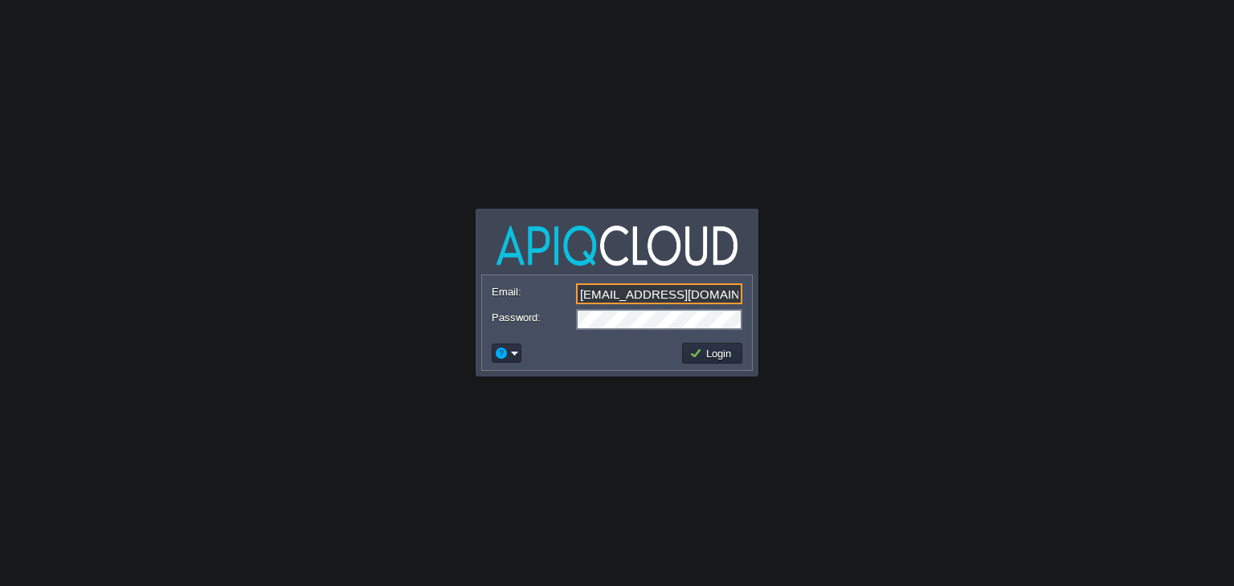
click at [656, 286] on input "[EMAIL_ADDRESS][DOMAIN_NAME]" at bounding box center [659, 294] width 166 height 21
type input "[EMAIL_ADDRESS][DOMAIN_NAME]"
click at [705, 351] on button "Login" at bounding box center [712, 353] width 47 height 14
